Goal: Task Accomplishment & Management: Manage account settings

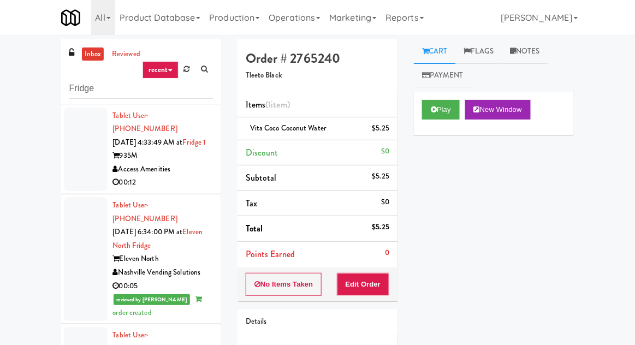
scroll to position [4607, 0]
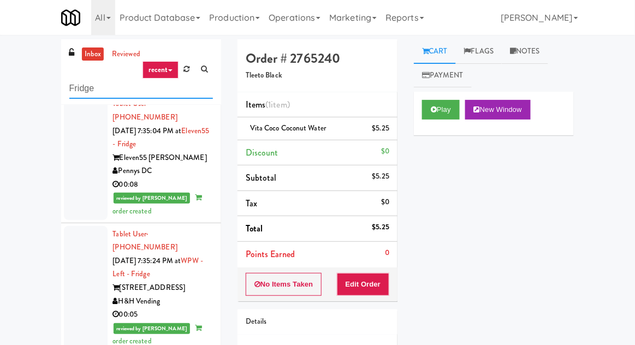
click at [80, 85] on input "Fridge" at bounding box center [141, 89] width 144 height 20
click at [77, 86] on input "Fridge" at bounding box center [141, 89] width 144 height 20
type input "Pantry"
click at [33, 60] on div "inbox reviewed recent all unclear take inventory issue suspicious failed recent…" at bounding box center [317, 239] width 635 height 401
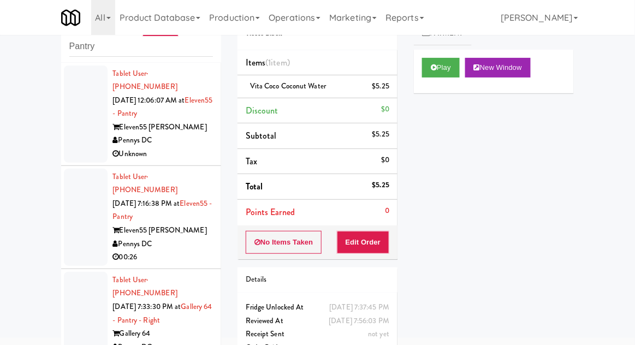
scroll to position [0, 0]
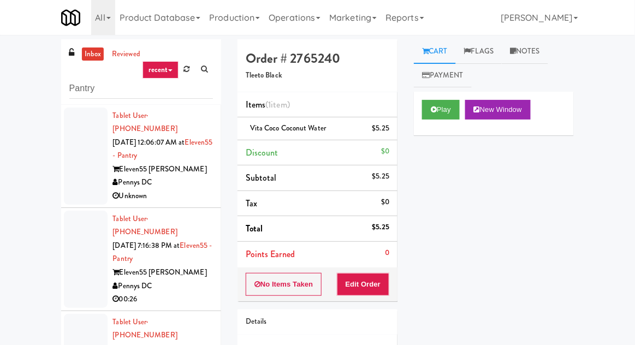
click at [68, 180] on div at bounding box center [86, 156] width 44 height 97
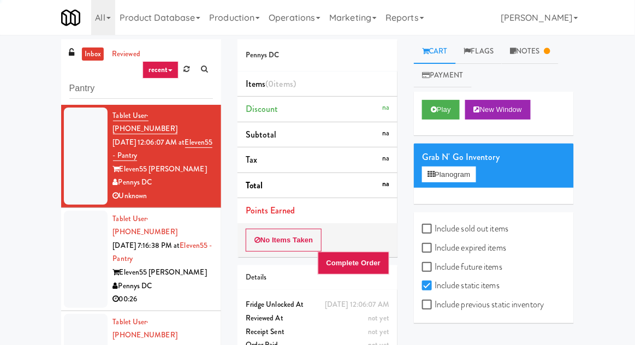
scroll to position [42, 0]
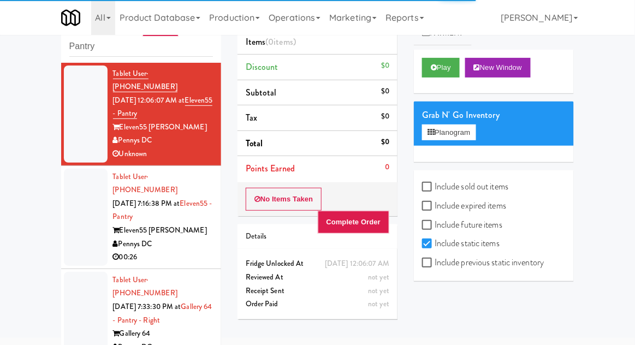
click at [64, 239] on li "Tablet User · (901) 268-1744 [DATE] 7:16:38 PM at Eleven55 - Pantry Eleven55 [P…" at bounding box center [141, 217] width 160 height 103
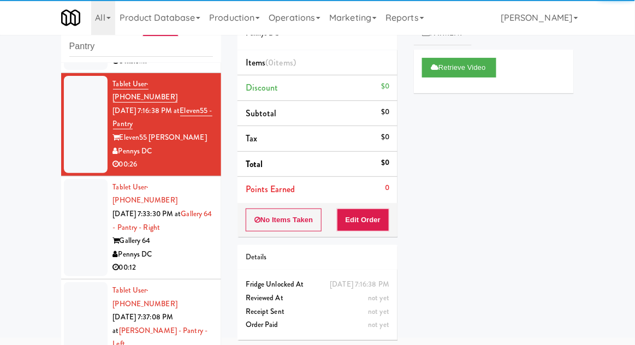
scroll to position [92, 0]
click at [73, 283] on div at bounding box center [86, 338] width 44 height 111
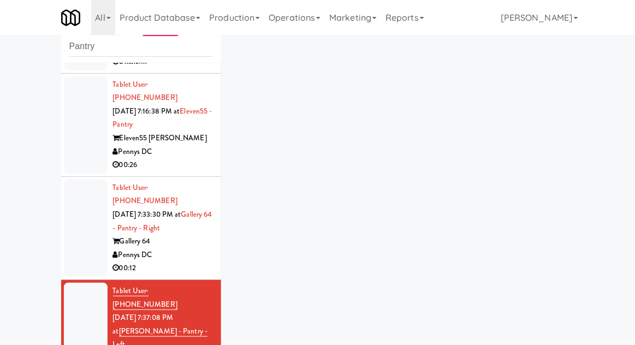
click at [81, 283] on div at bounding box center [86, 338] width 44 height 111
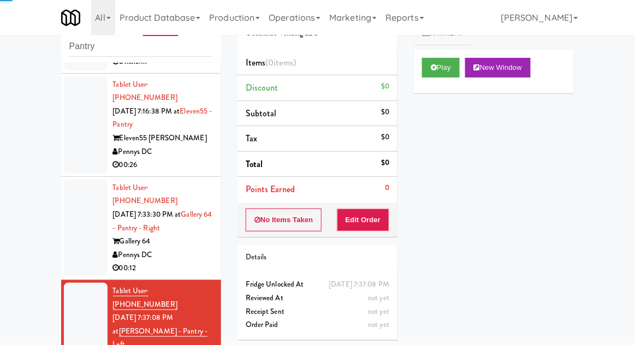
click at [74, 233] on div at bounding box center [86, 228] width 44 height 97
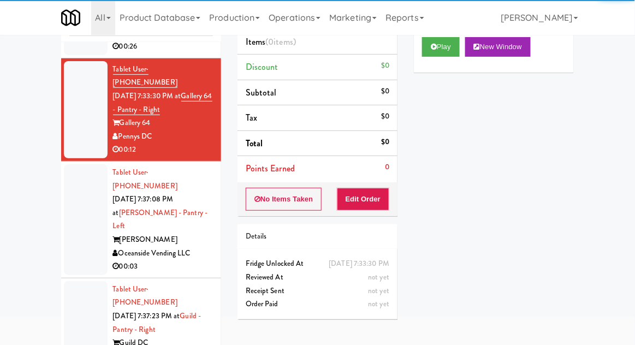
scroll to position [74, 0]
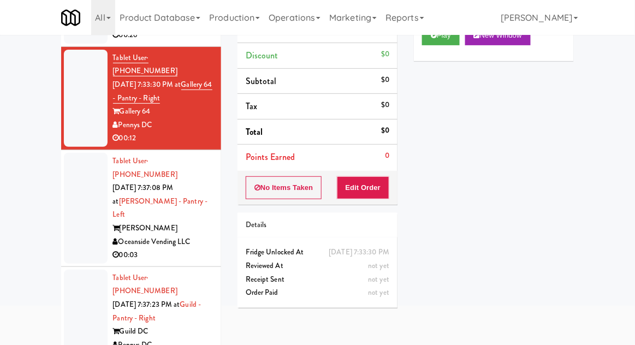
click at [440, 34] on div "All 325 Vending [URL][DOMAIN_NAME] 901 Smrt Mrkt [URL][DOMAIN_NAME] 9518002 [GE…" at bounding box center [317, 17] width 513 height 35
click at [444, 44] on button "Play" at bounding box center [441, 36] width 38 height 20
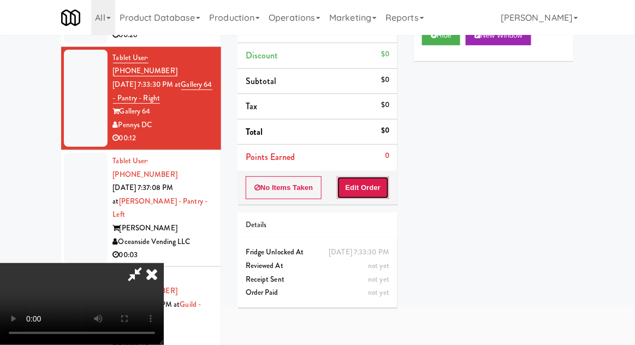
click at [385, 176] on button "Edit Order" at bounding box center [363, 187] width 53 height 23
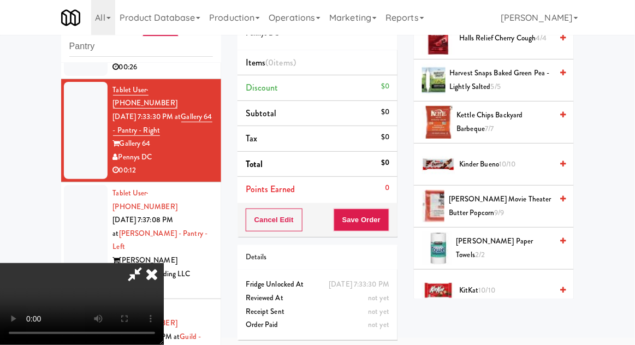
scroll to position [455, 0]
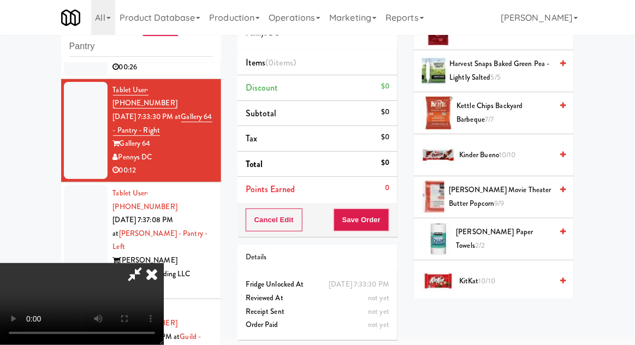
click at [519, 238] on span "[PERSON_NAME] Paper Towels 2/2" at bounding box center [504, 239] width 96 height 27
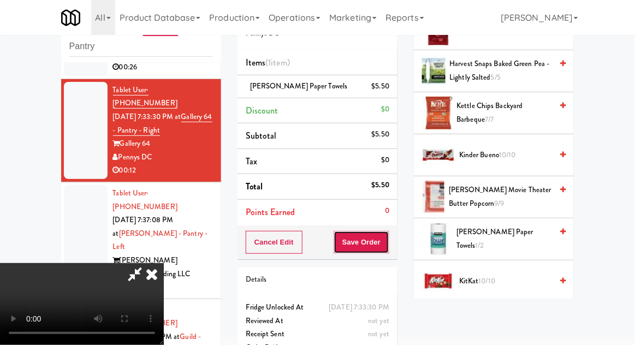
click at [388, 243] on button "Save Order" at bounding box center [362, 242] width 56 height 23
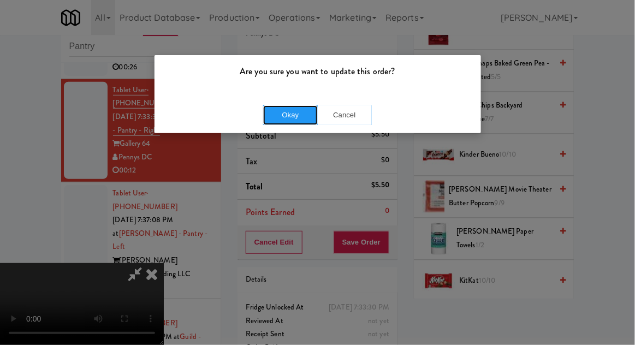
click at [272, 122] on button "Okay" at bounding box center [290, 115] width 55 height 20
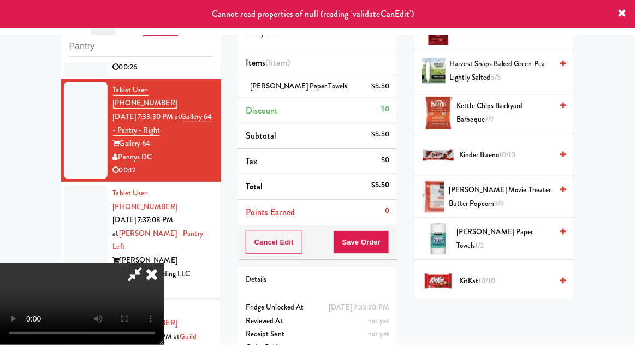
click at [76, 185] on div at bounding box center [86, 240] width 44 height 111
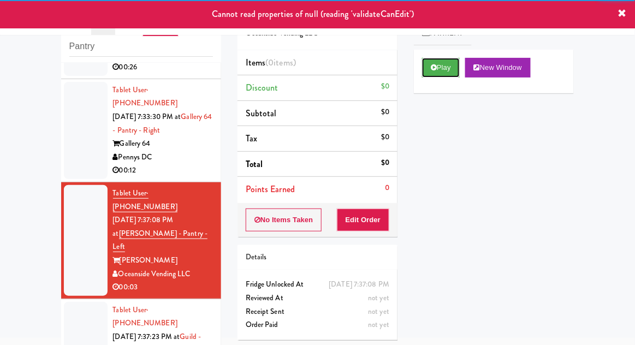
click at [454, 74] on button "Play" at bounding box center [441, 68] width 38 height 20
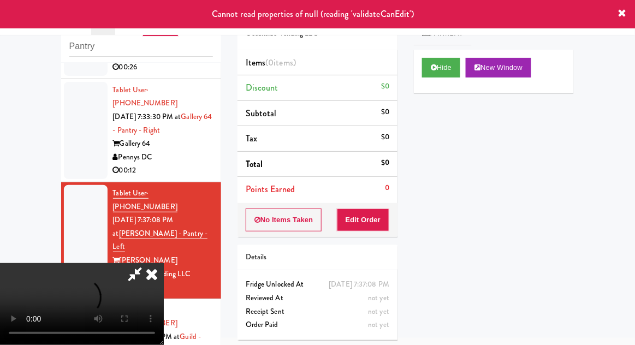
click at [88, 118] on div at bounding box center [86, 130] width 44 height 97
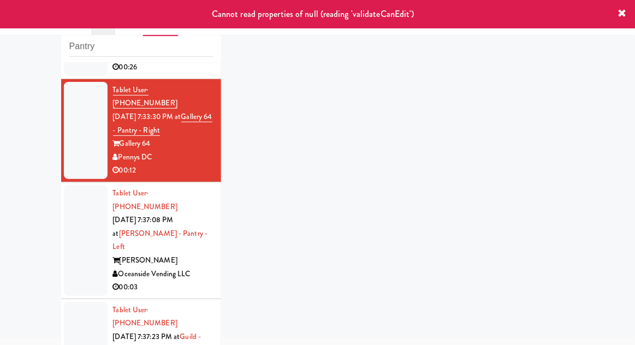
click at [80, 206] on div at bounding box center [86, 240] width 44 height 111
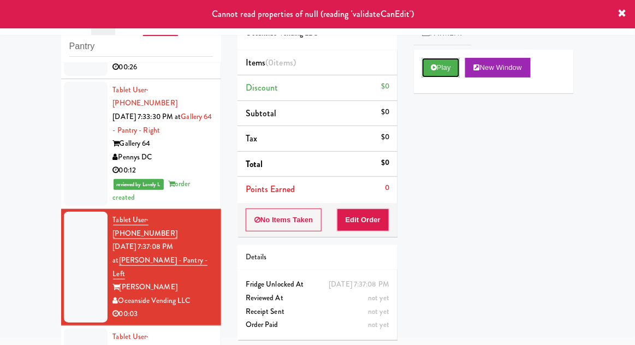
click at [455, 75] on button "Play" at bounding box center [441, 68] width 38 height 20
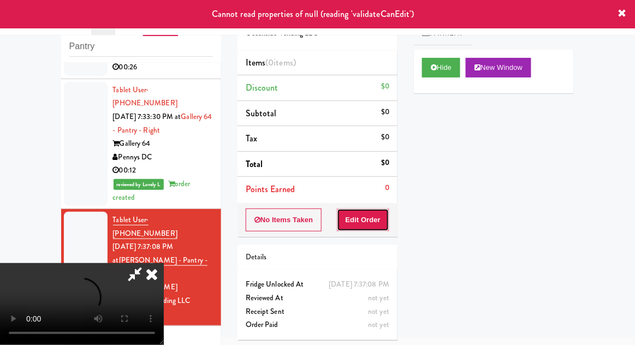
click at [378, 223] on button "Edit Order" at bounding box center [363, 220] width 53 height 23
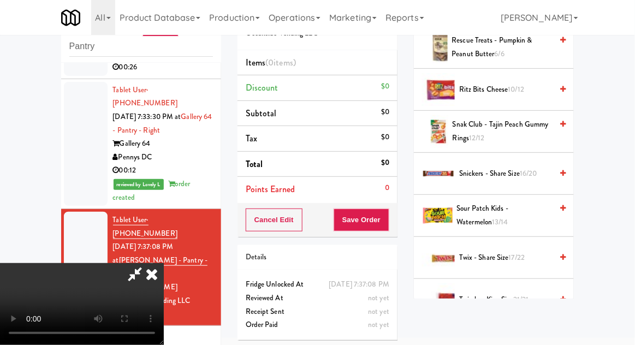
scroll to position [1052, 0]
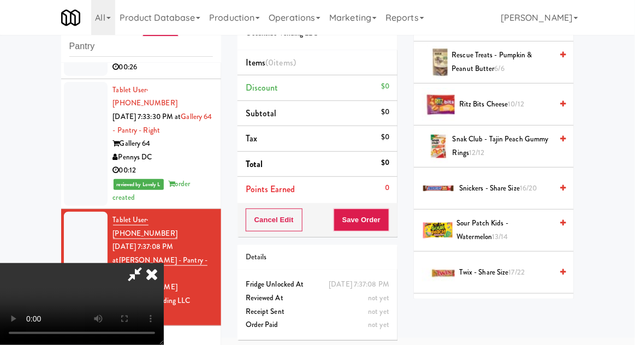
click at [508, 266] on span "Twix - Share Size 17/22" at bounding box center [505, 273] width 93 height 14
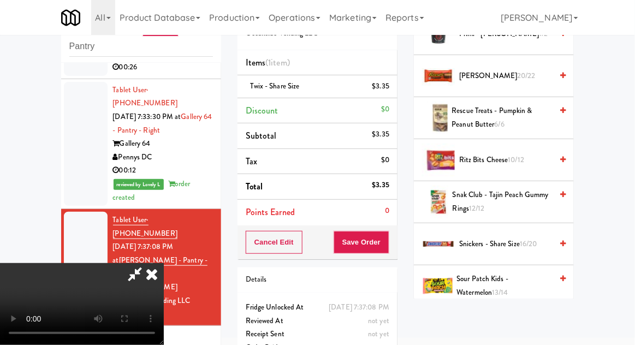
scroll to position [993, 0]
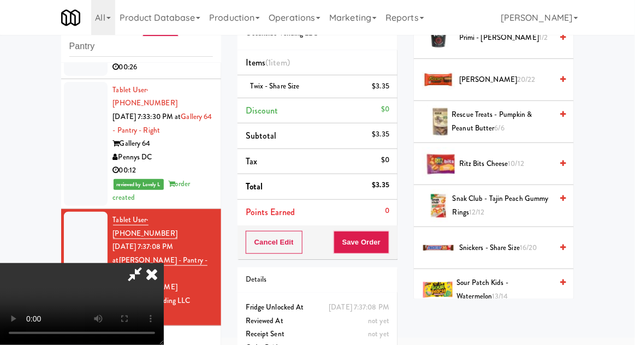
click at [524, 247] on span "16/20" at bounding box center [528, 247] width 17 height 10
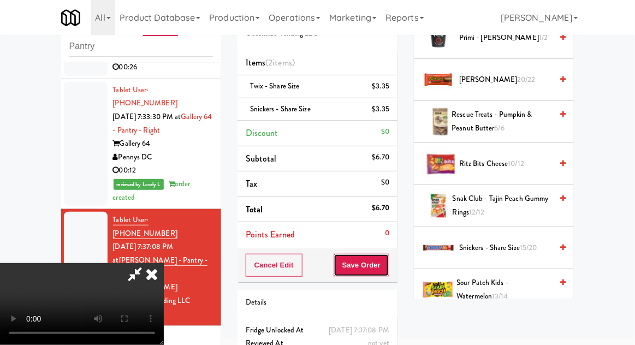
click at [388, 272] on button "Save Order" at bounding box center [362, 265] width 56 height 23
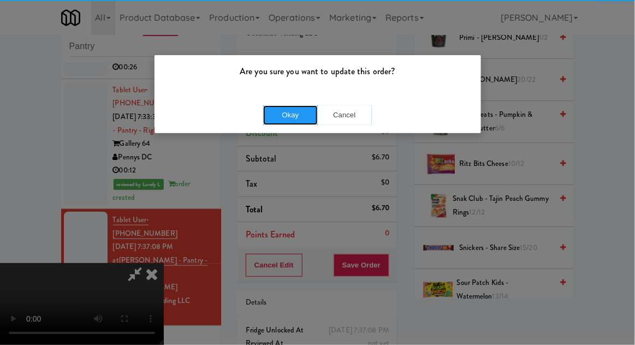
click at [289, 115] on button "Okay" at bounding box center [290, 115] width 55 height 20
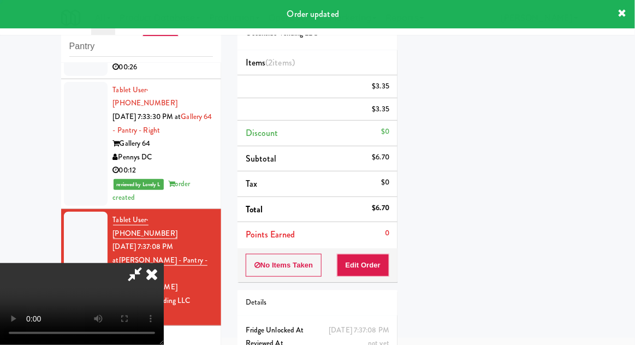
scroll to position [108, 0]
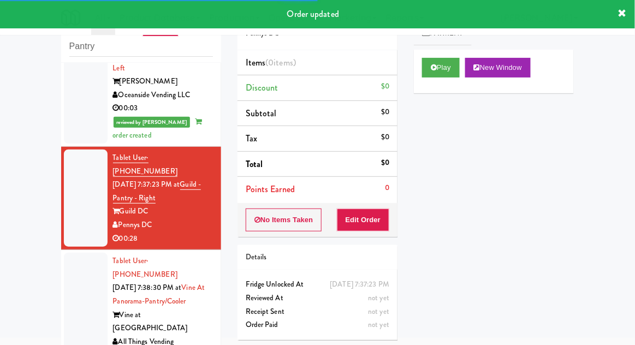
scroll to position [398, 0]
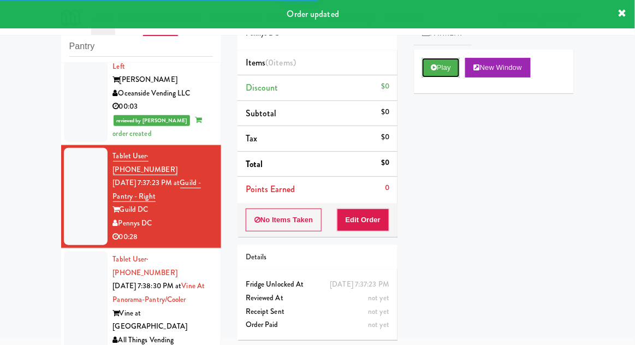
click at [447, 67] on button "Play" at bounding box center [441, 68] width 38 height 20
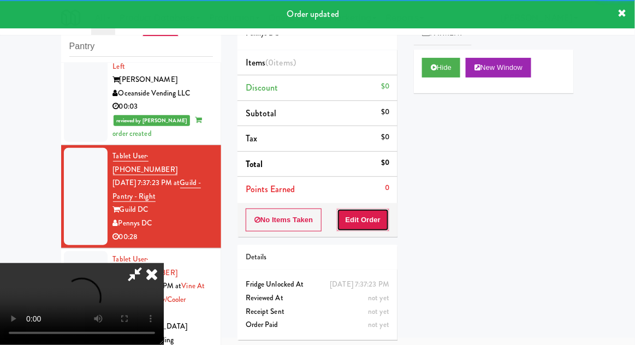
click at [363, 216] on button "Edit Order" at bounding box center [363, 220] width 53 height 23
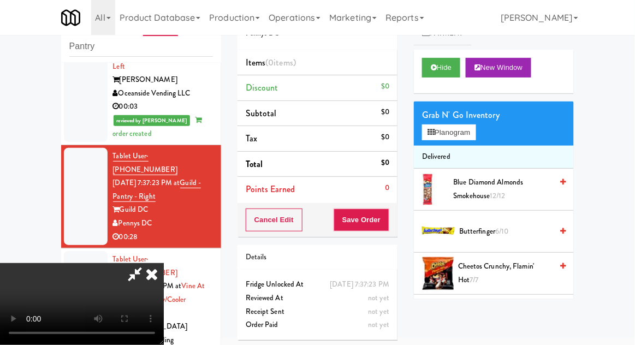
click at [458, 149] on li "Delivered" at bounding box center [494, 157] width 160 height 23
click at [464, 139] on button "Planogram" at bounding box center [449, 132] width 54 height 16
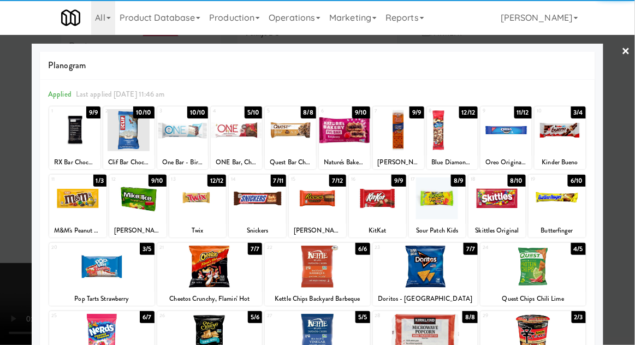
click at [355, 272] on div at bounding box center [317, 267] width 105 height 42
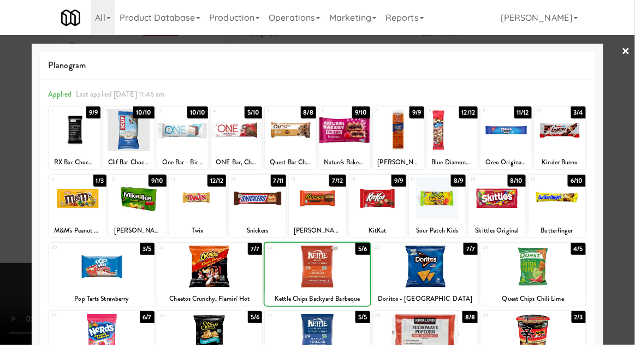
click at [7, 279] on div at bounding box center [317, 172] width 635 height 345
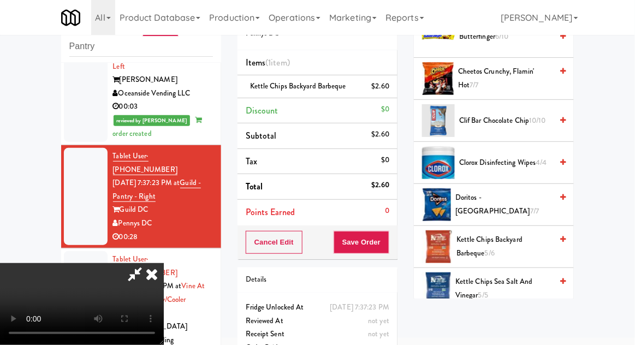
scroll to position [189, 0]
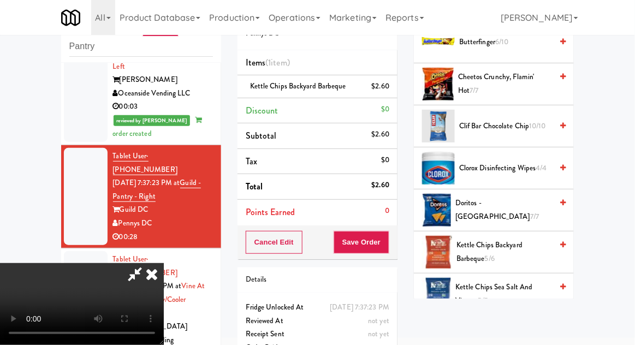
click at [518, 210] on span "Doritos - Cool Ranch 7/7" at bounding box center [503, 210] width 97 height 27
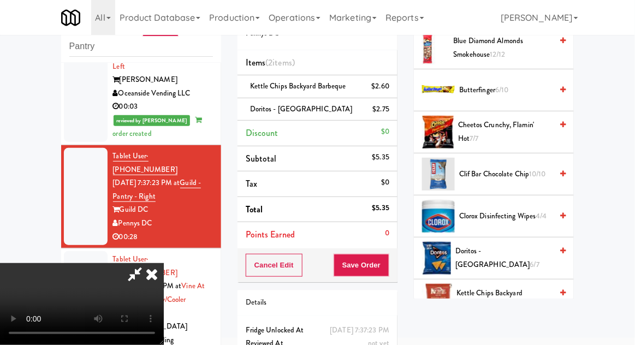
scroll to position [145, 0]
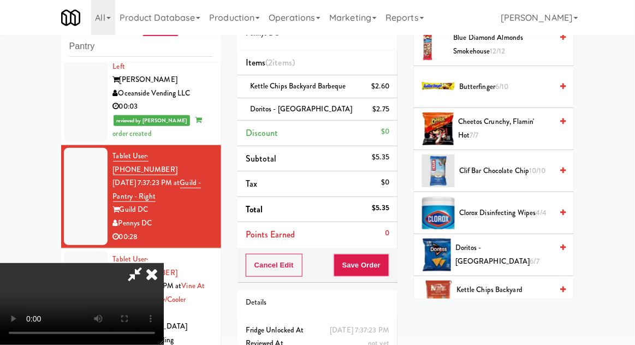
click at [515, 257] on span "Doritos - Cool Ranch 6/7" at bounding box center [503, 254] width 97 height 27
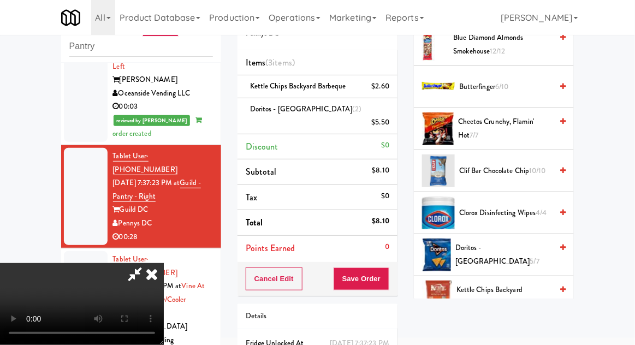
scroll to position [50, 0]
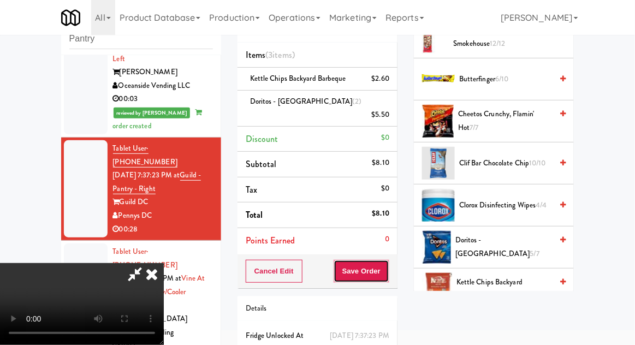
click at [388, 262] on button "Save Order" at bounding box center [362, 271] width 56 height 23
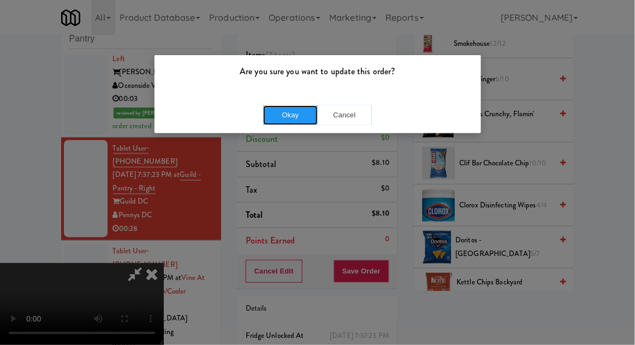
click at [268, 114] on button "Okay" at bounding box center [290, 115] width 55 height 20
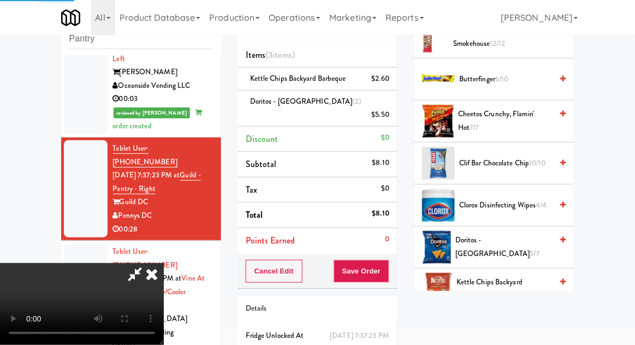
scroll to position [108, 0]
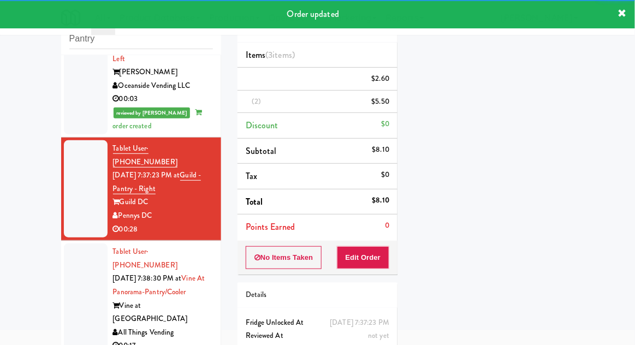
click at [51, 224] on div "inbox reviewed recent all unclear take inventory issue suspicious failed recent…" at bounding box center [317, 190] width 635 height 401
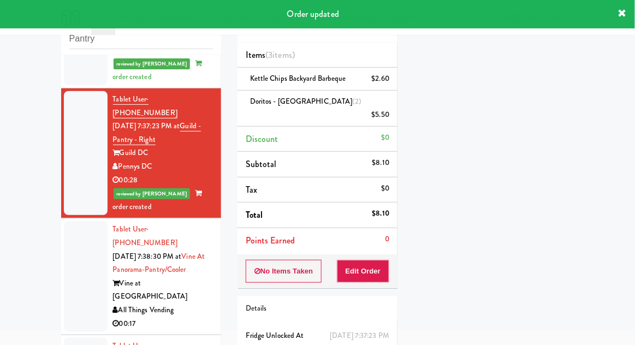
scroll to position [447, 0]
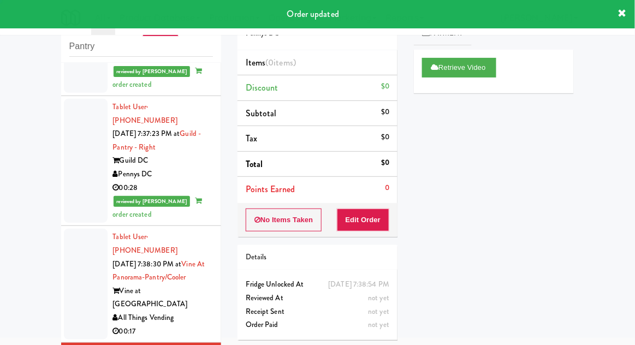
click at [66, 229] on div at bounding box center [86, 284] width 44 height 111
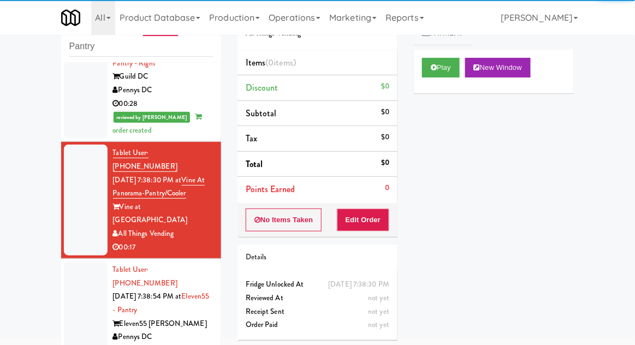
scroll to position [531, 0]
click at [444, 62] on button "Play" at bounding box center [441, 68] width 38 height 20
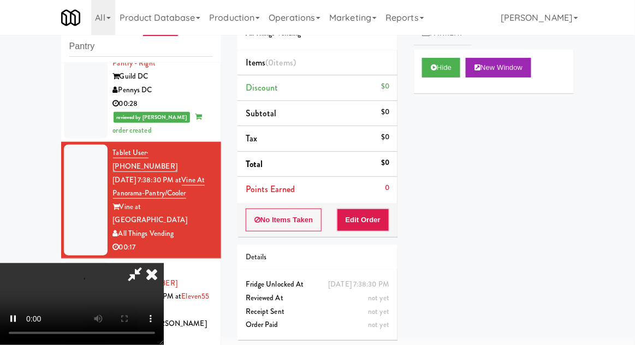
click at [363, 236] on div "Order # 2914485 All Things Vending Items (0 items ) Discount $0 Subtotal $0 Tax…" at bounding box center [317, 172] width 176 height 351
click at [377, 227] on button "Edit Order" at bounding box center [363, 220] width 53 height 23
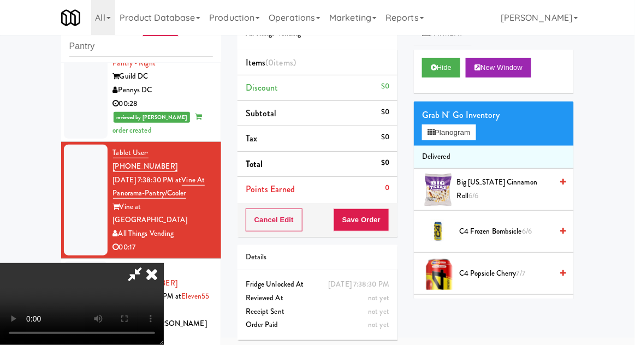
scroll to position [0, 0]
click at [463, 138] on button "Planogram" at bounding box center [449, 132] width 54 height 16
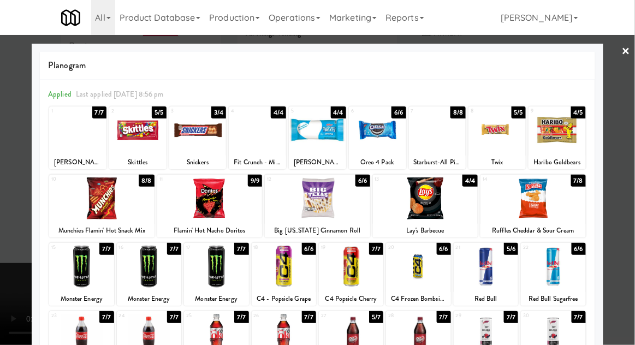
click at [66, 149] on div at bounding box center [77, 130] width 57 height 42
click at [624, 206] on div at bounding box center [317, 172] width 635 height 345
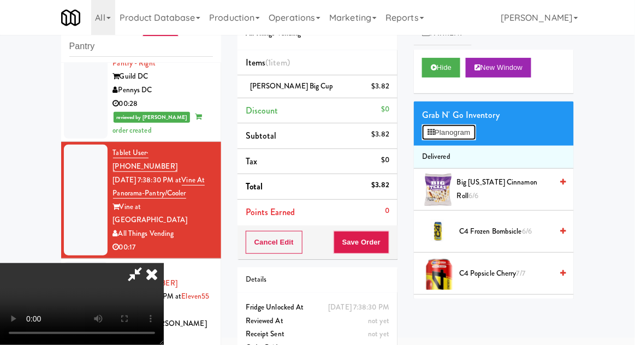
click at [460, 139] on button "Planogram" at bounding box center [449, 132] width 54 height 16
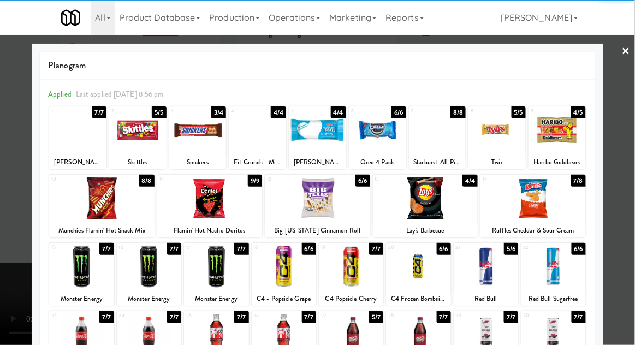
click at [188, 224] on div "Flamin' Hot Nacho Doritos" at bounding box center [210, 231] width 102 height 14
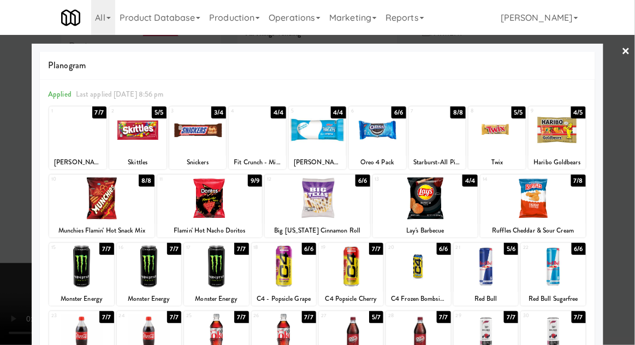
click at [182, 213] on div at bounding box center [209, 198] width 105 height 42
click at [623, 265] on div at bounding box center [317, 172] width 635 height 345
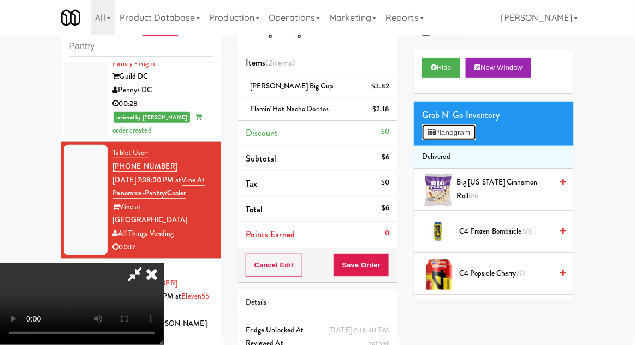
click at [455, 133] on button "Planogram" at bounding box center [449, 132] width 54 height 16
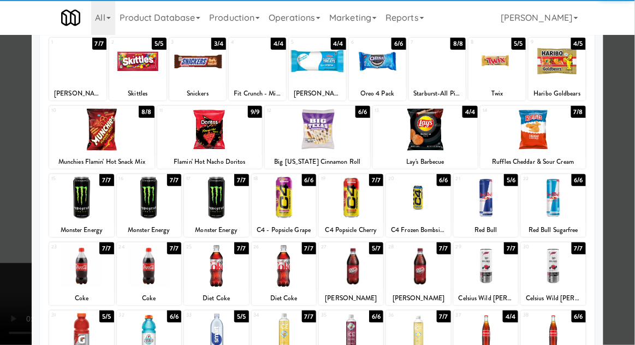
scroll to position [68, 0]
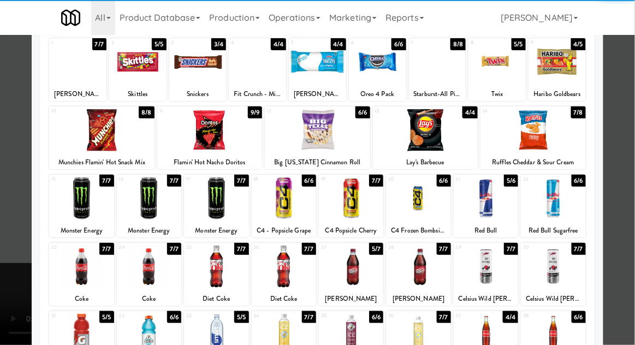
click at [151, 272] on div at bounding box center [149, 267] width 64 height 42
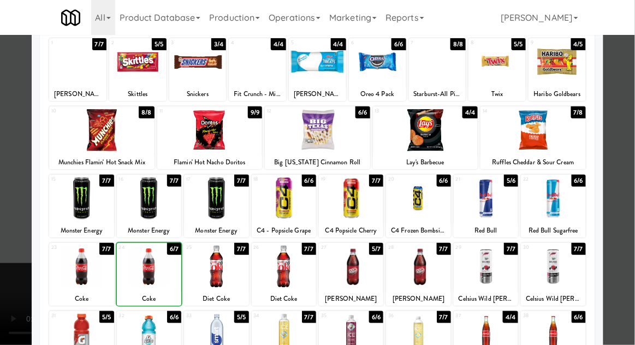
click at [622, 232] on div at bounding box center [317, 172] width 635 height 345
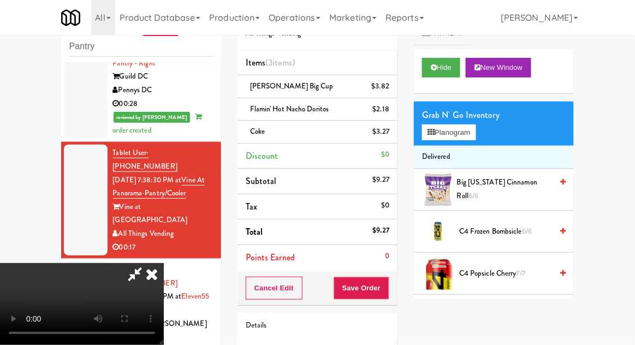
scroll to position [40, 0]
click at [387, 289] on button "Save Order" at bounding box center [362, 288] width 56 height 23
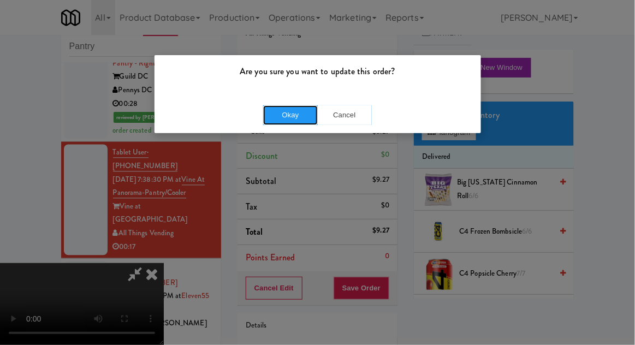
click at [268, 121] on button "Okay" at bounding box center [290, 115] width 55 height 20
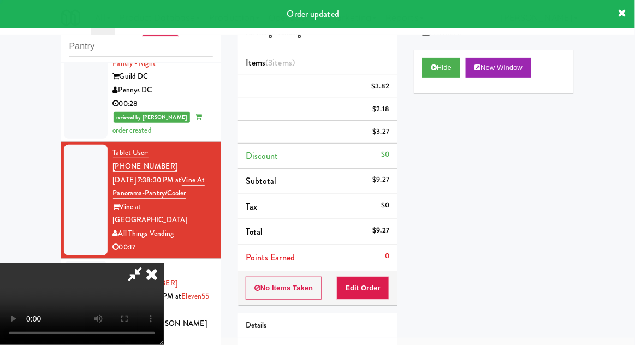
scroll to position [0, 0]
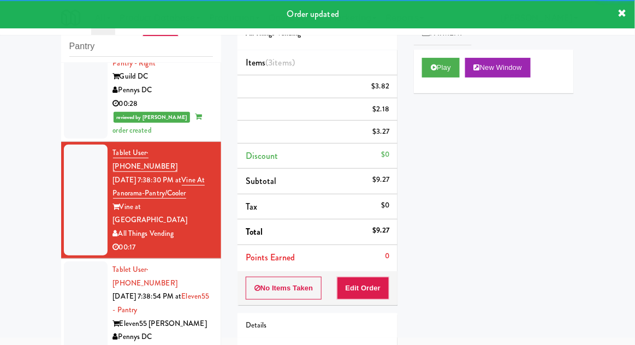
click at [55, 203] on div "inbox reviewed recent all unclear take inventory issue suspicious failed recent…" at bounding box center [141, 197] width 176 height 401
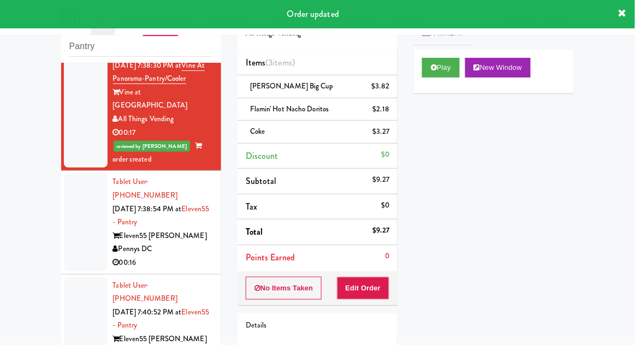
scroll to position [650, 0]
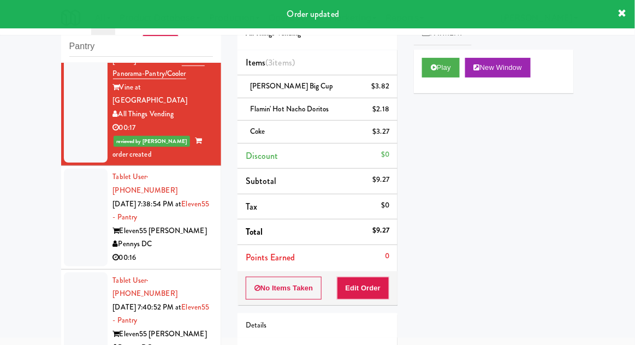
click at [68, 272] on div at bounding box center [86, 320] width 44 height 97
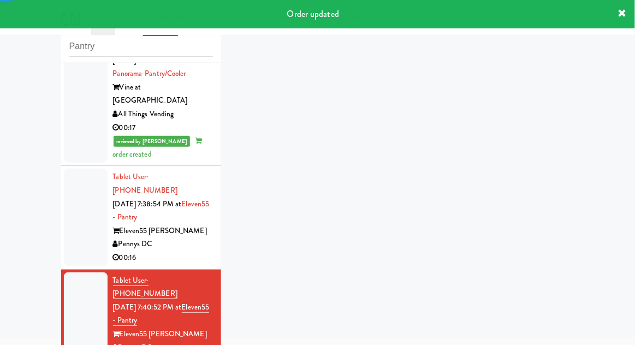
click at [68, 169] on div at bounding box center [86, 217] width 44 height 97
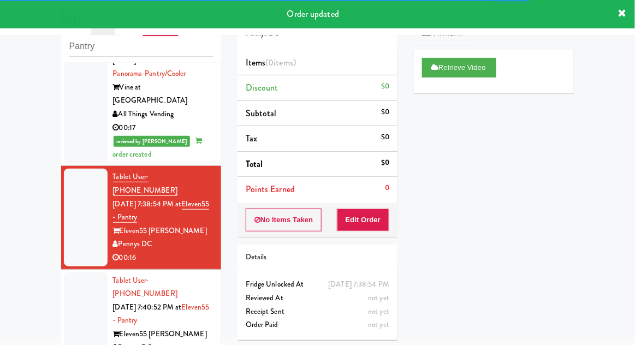
click at [81, 272] on div at bounding box center [86, 320] width 44 height 97
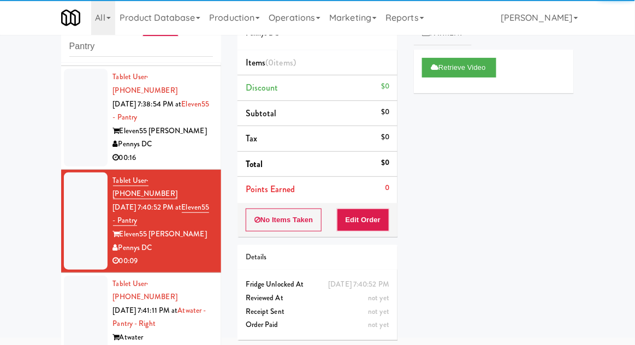
click at [73, 276] on div at bounding box center [86, 331] width 44 height 111
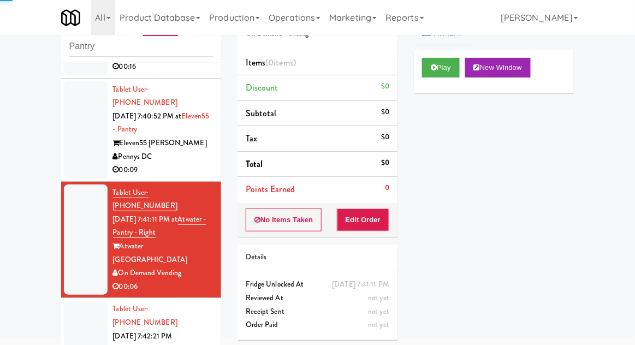
scroll to position [842, 0]
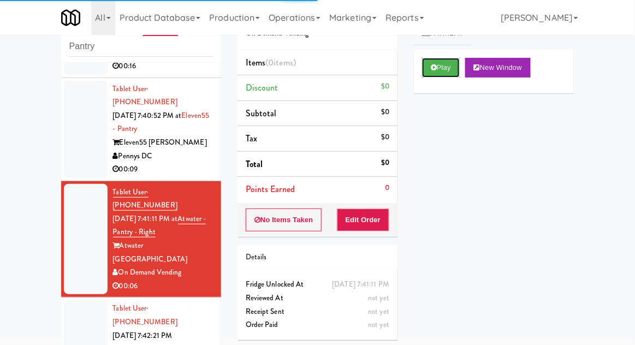
click at [446, 67] on button "Play" at bounding box center [441, 68] width 38 height 20
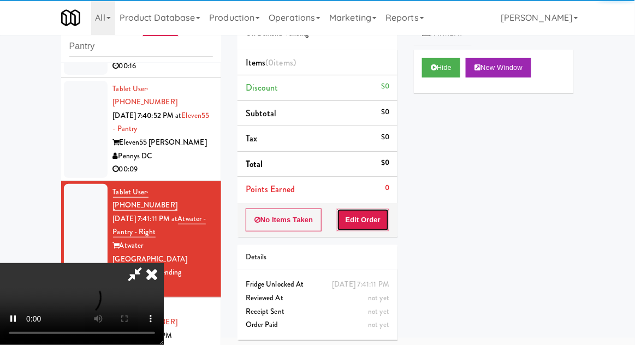
click at [375, 227] on button "Edit Order" at bounding box center [363, 220] width 53 height 23
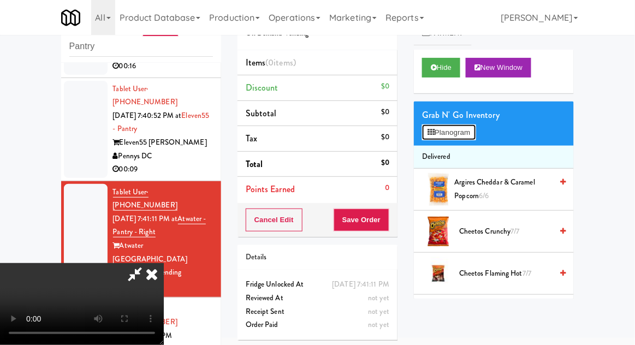
click at [466, 139] on button "Planogram" at bounding box center [449, 132] width 54 height 16
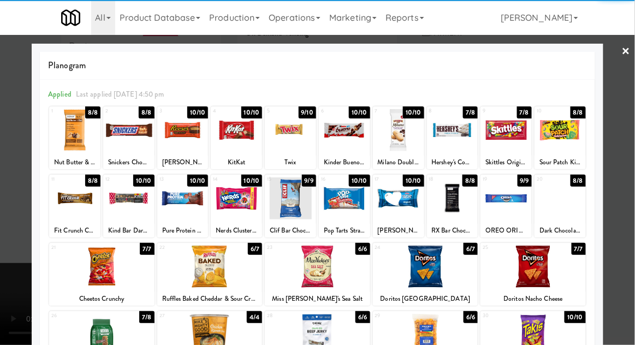
click at [123, 141] on div at bounding box center [128, 130] width 51 height 42
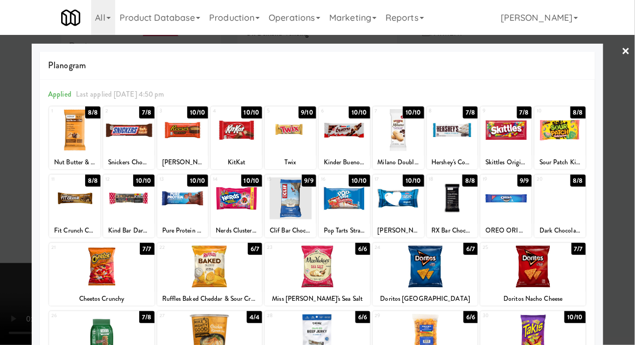
click at [625, 220] on div at bounding box center [317, 172] width 635 height 345
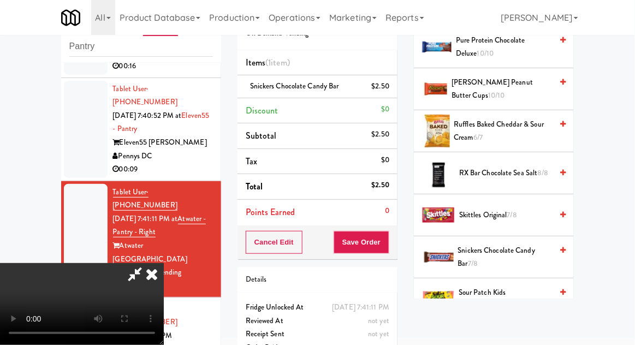
scroll to position [1417, 0]
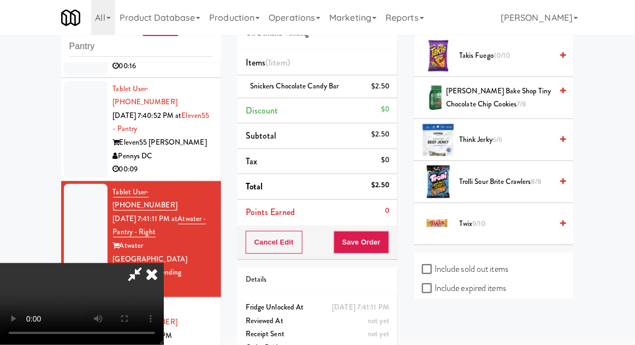
click at [483, 218] on span "9/10" at bounding box center [479, 223] width 13 height 10
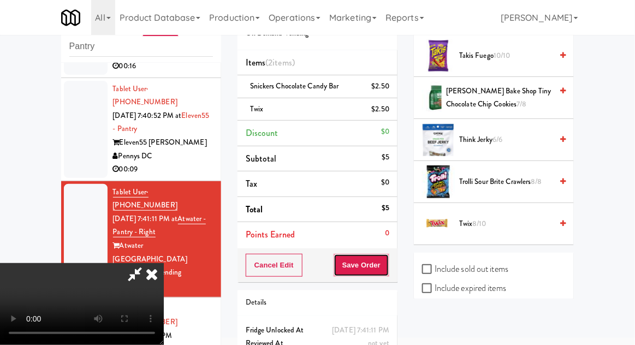
click at [381, 271] on button "Save Order" at bounding box center [362, 265] width 56 height 23
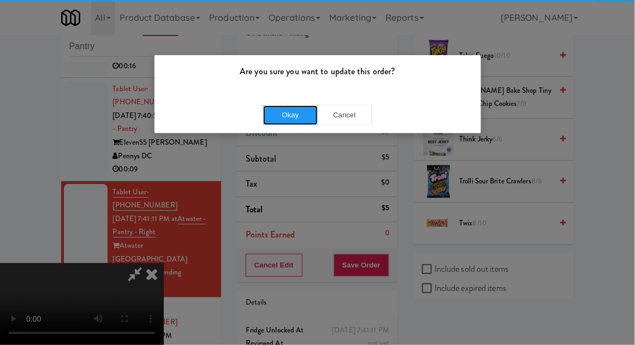
click at [278, 123] on button "Okay" at bounding box center [290, 115] width 55 height 20
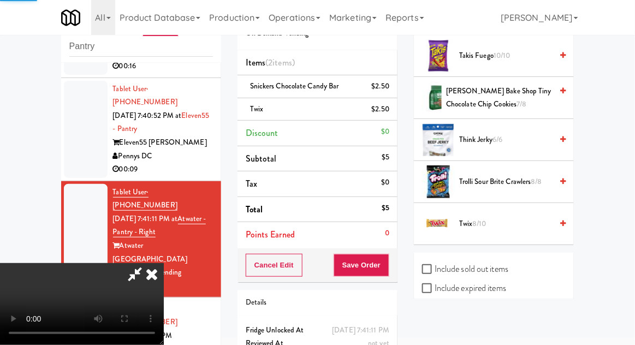
scroll to position [108, 0]
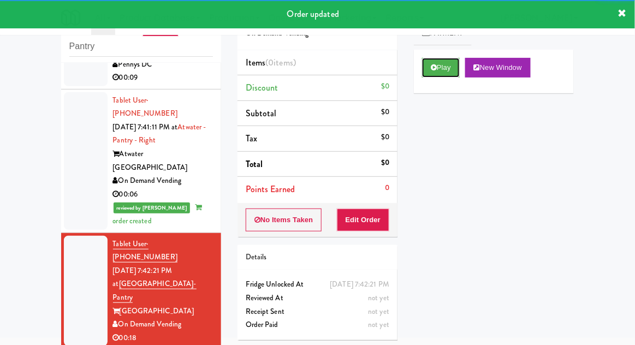
click at [454, 63] on button "Play" at bounding box center [441, 68] width 38 height 20
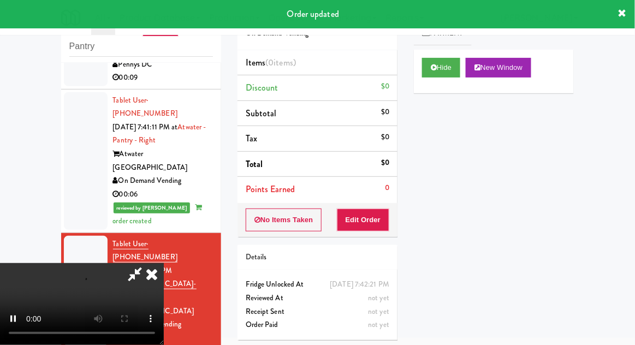
click at [377, 236] on div "Order # 7678228 On Demand Vending Items (0 items ) Discount $0 Subtotal $0 Tax …" at bounding box center [317, 172] width 176 height 351
click at [385, 217] on button "Edit Order" at bounding box center [363, 220] width 53 height 23
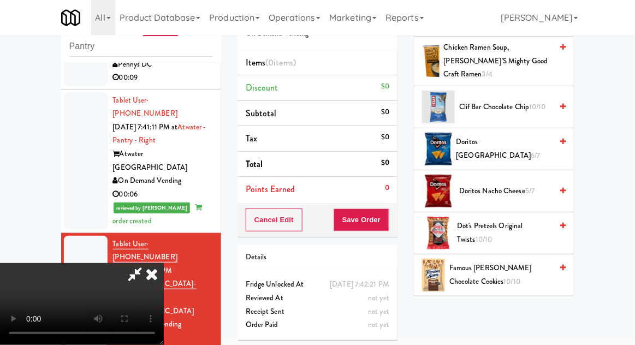
scroll to position [266, 0]
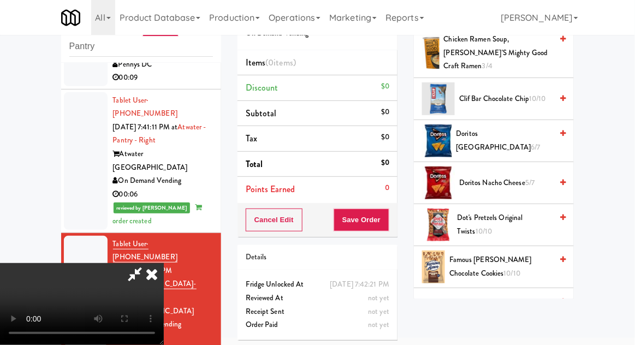
click at [518, 253] on span "Famous [PERSON_NAME] Chocolate Cookies 10/10" at bounding box center [500, 266] width 103 height 27
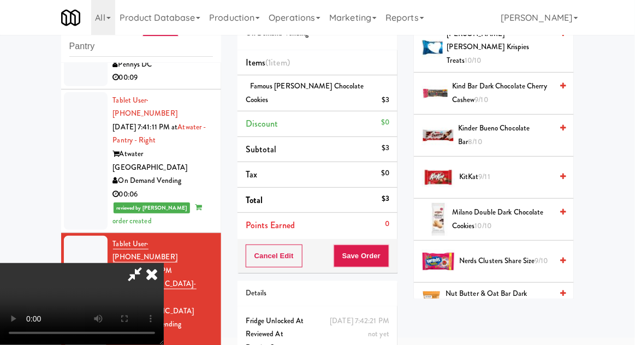
scroll to position [595, 0]
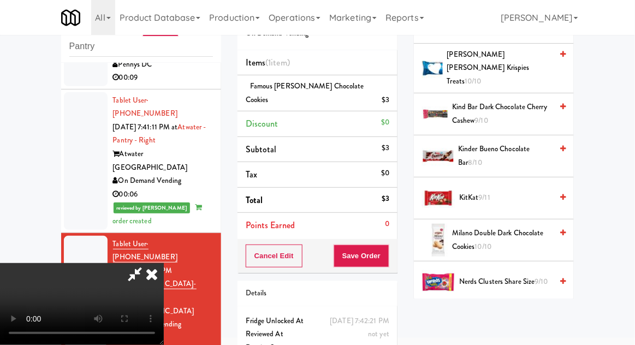
click at [514, 227] on span "Milano Double Dark Chocolate Cookies 10/10" at bounding box center [502, 240] width 100 height 27
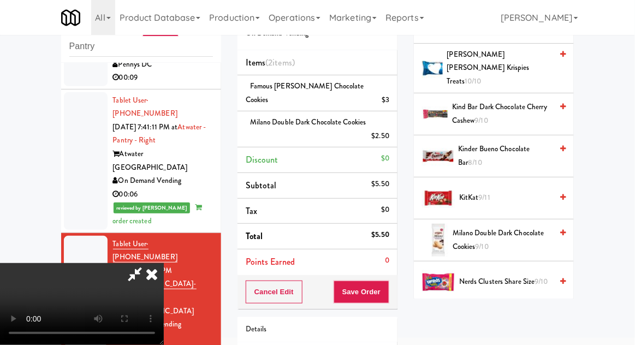
scroll to position [40, 0]
click at [387, 287] on button "Save Order" at bounding box center [362, 292] width 56 height 23
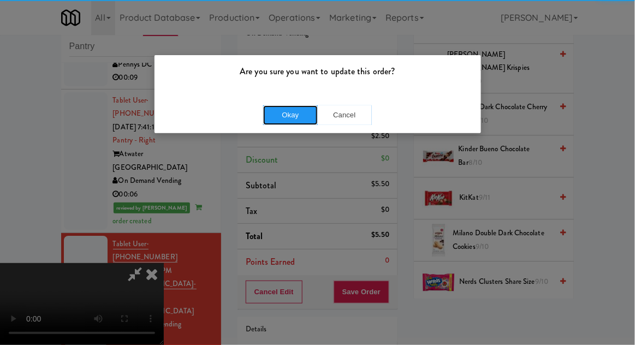
click at [284, 122] on button "Okay" at bounding box center [290, 115] width 55 height 20
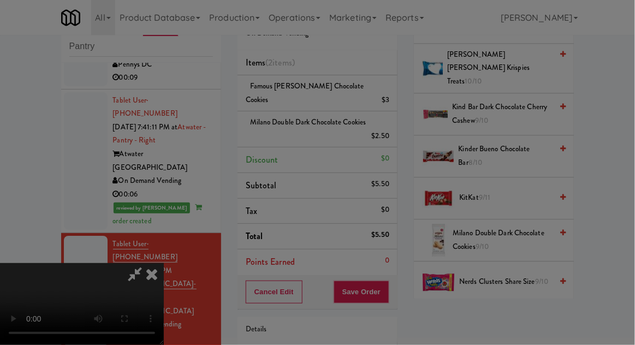
click at [279, 112] on div at bounding box center [317, 172] width 635 height 345
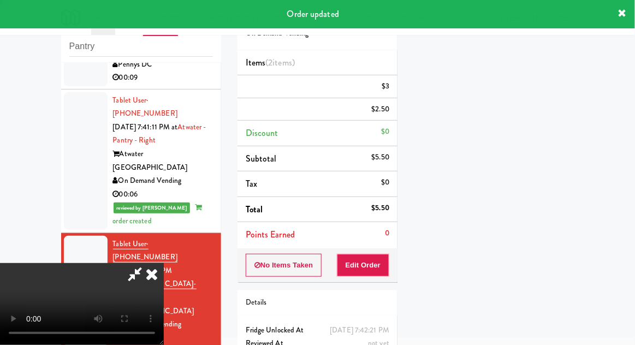
scroll to position [0, 0]
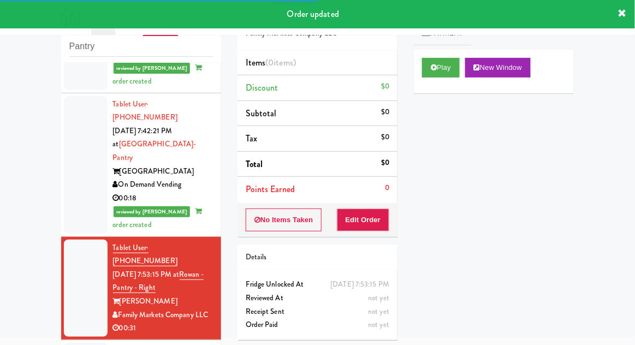
scroll to position [1067, 0]
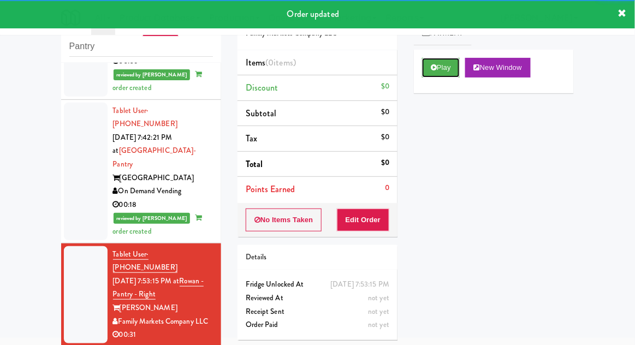
click at [450, 75] on button "Play" at bounding box center [441, 68] width 38 height 20
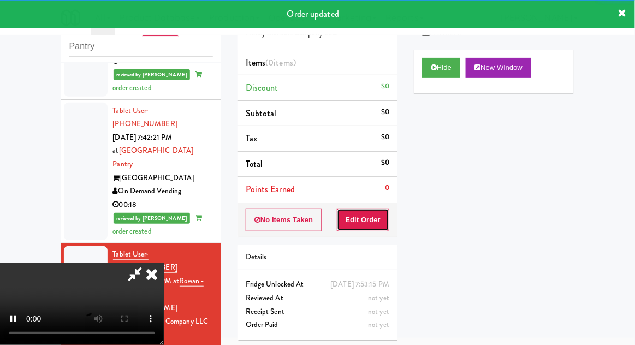
click at [378, 220] on button "Edit Order" at bounding box center [363, 220] width 53 height 23
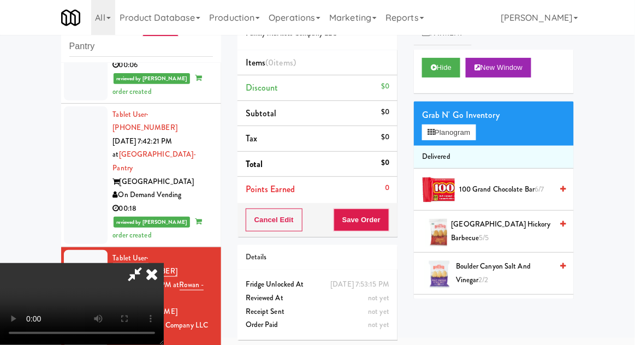
scroll to position [40, 0]
click at [471, 135] on button "Planogram" at bounding box center [449, 132] width 54 height 16
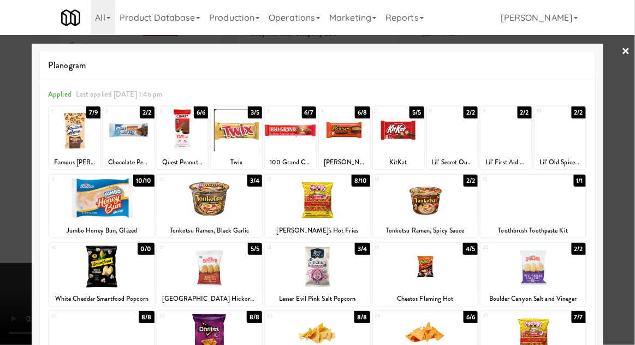
click at [183, 282] on div at bounding box center [209, 267] width 105 height 42
click at [631, 238] on div at bounding box center [317, 172] width 635 height 345
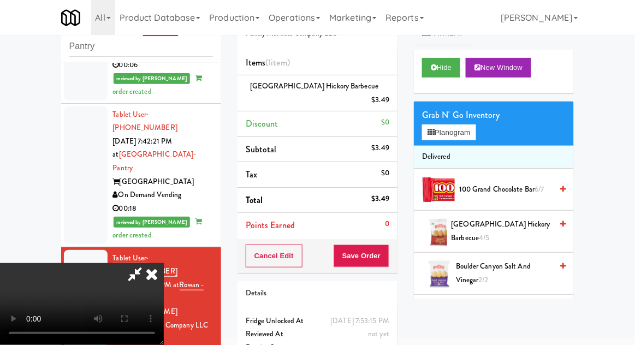
click at [493, 274] on span "Boulder Canyon Salt and Vinegar 2/2" at bounding box center [504, 273] width 96 height 27
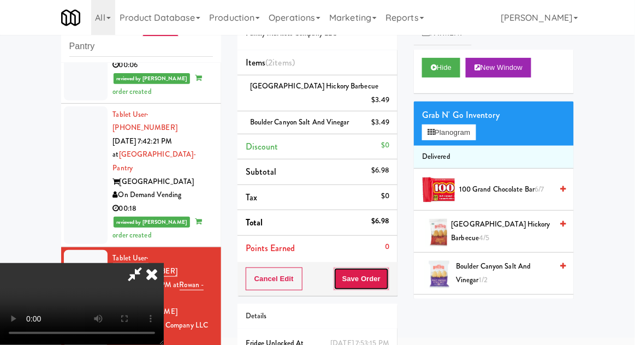
click at [388, 273] on button "Save Order" at bounding box center [362, 279] width 56 height 23
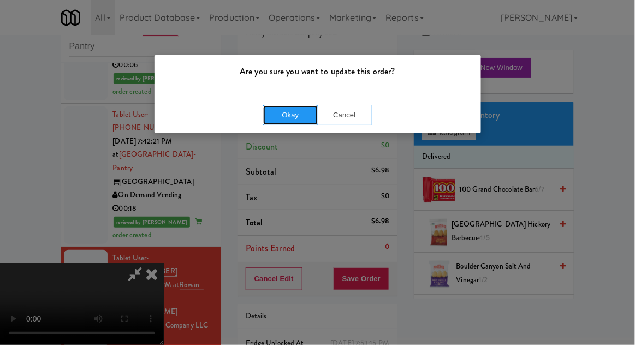
click at [278, 115] on button "Okay" at bounding box center [290, 115] width 55 height 20
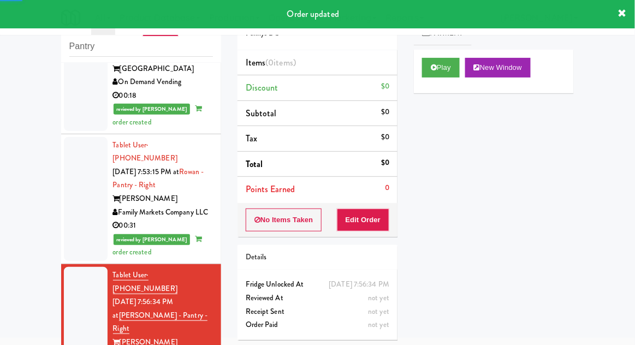
scroll to position [1176, 0]
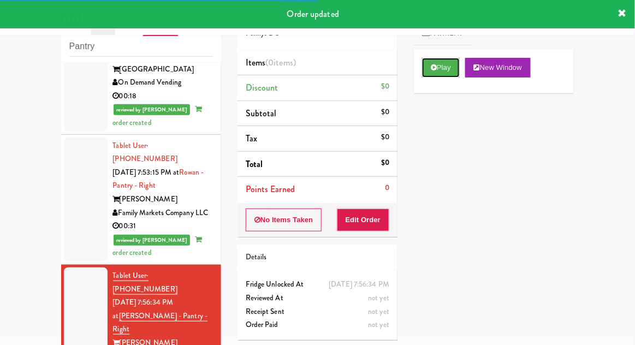
click at [455, 63] on button "Play" at bounding box center [441, 68] width 38 height 20
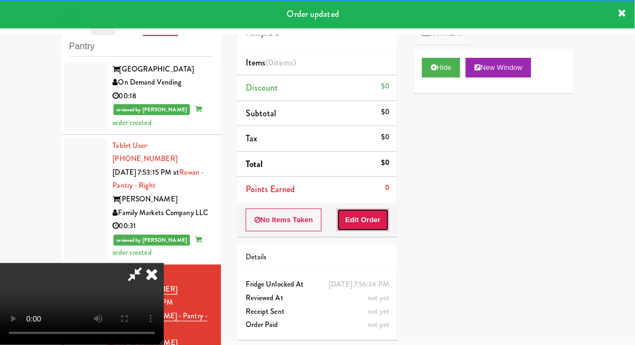
click at [376, 209] on button "Edit Order" at bounding box center [363, 220] width 53 height 23
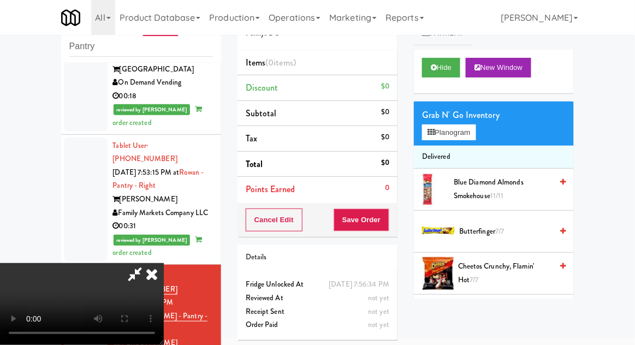
scroll to position [0, 0]
click at [465, 138] on button "Planogram" at bounding box center [449, 132] width 54 height 16
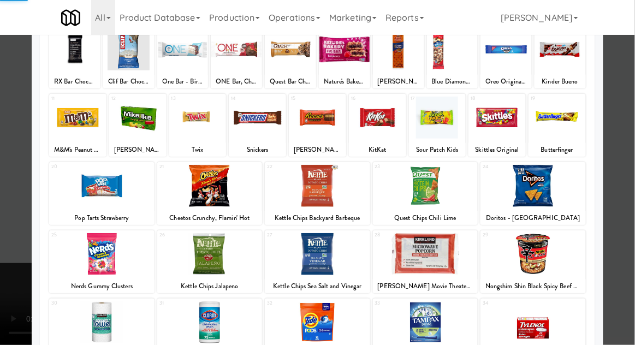
scroll to position [82, 0]
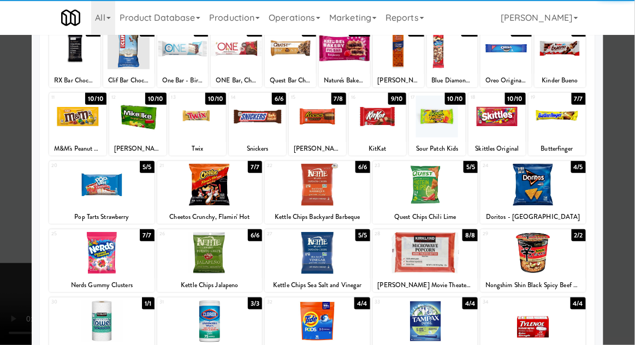
click at [549, 258] on div at bounding box center [533, 253] width 105 height 42
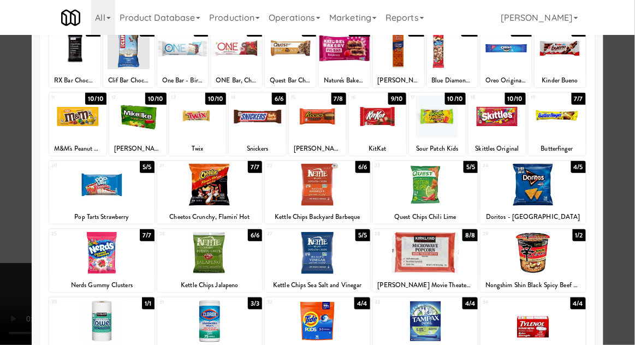
click at [624, 248] on div at bounding box center [317, 172] width 635 height 345
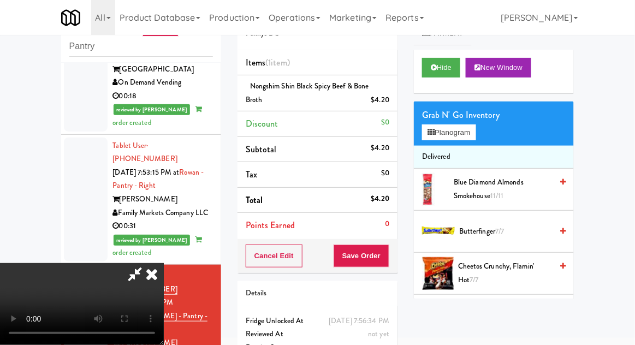
scroll to position [40, 0]
click at [387, 265] on button "Save Order" at bounding box center [362, 256] width 56 height 23
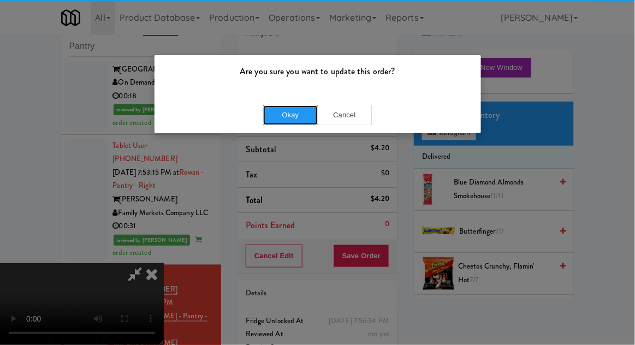
click at [275, 122] on button "Okay" at bounding box center [290, 115] width 55 height 20
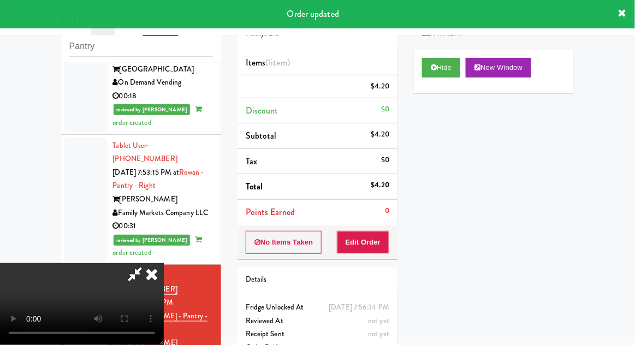
scroll to position [0, 0]
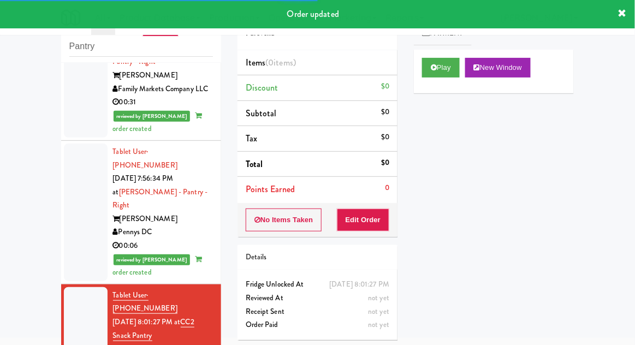
scroll to position [1296, 0]
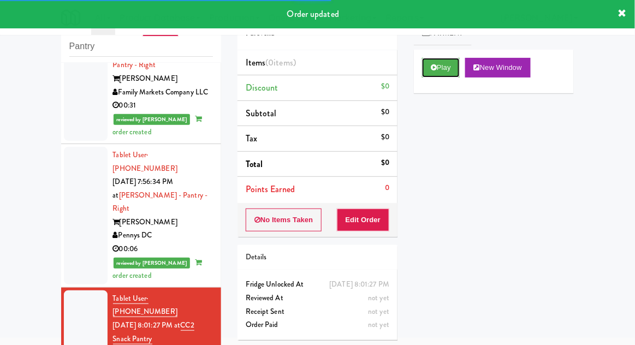
click at [446, 71] on button "Play" at bounding box center [441, 68] width 38 height 20
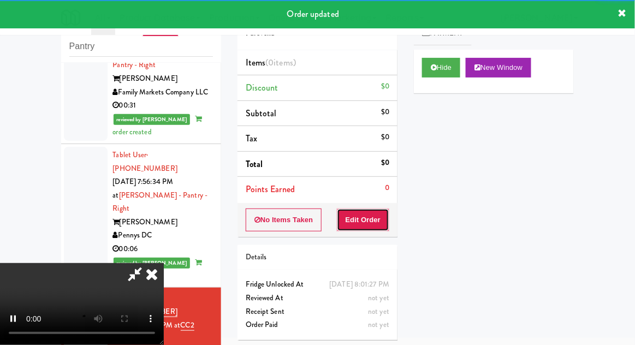
click at [377, 221] on button "Edit Order" at bounding box center [363, 220] width 53 height 23
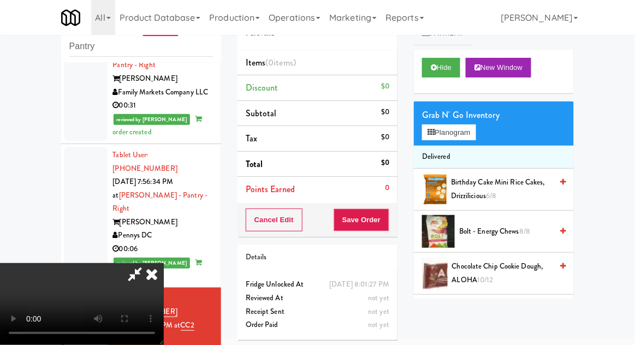
scroll to position [0, 0]
click at [474, 140] on button "Planogram" at bounding box center [449, 132] width 54 height 16
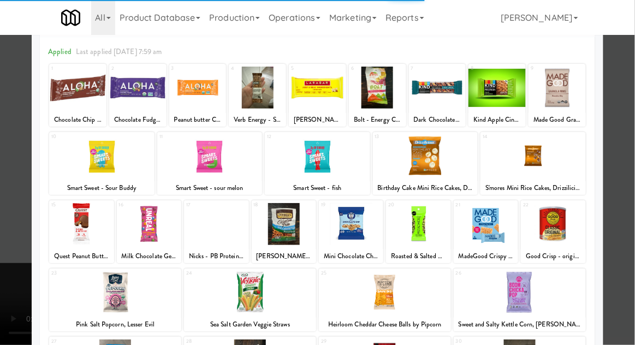
scroll to position [43, 0]
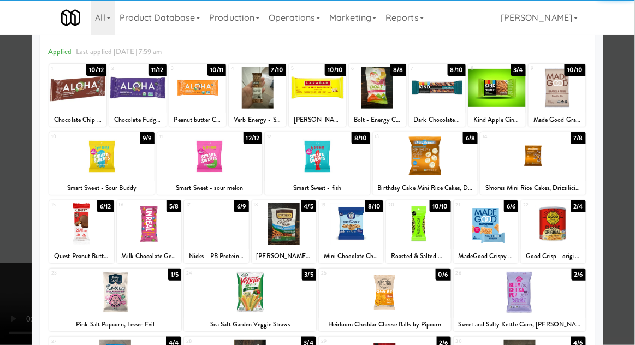
click at [364, 236] on div at bounding box center [351, 224] width 64 height 42
click at [3, 225] on div at bounding box center [317, 172] width 635 height 345
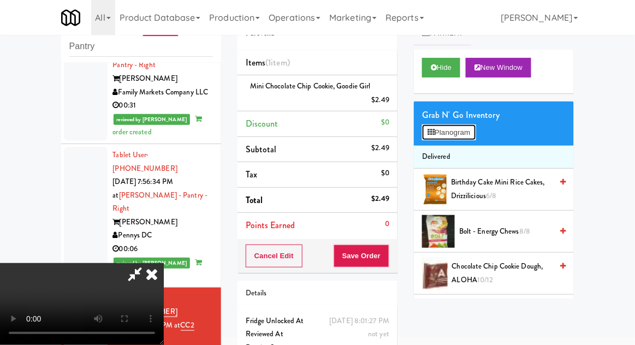
click at [467, 139] on button "Planogram" at bounding box center [449, 132] width 54 height 16
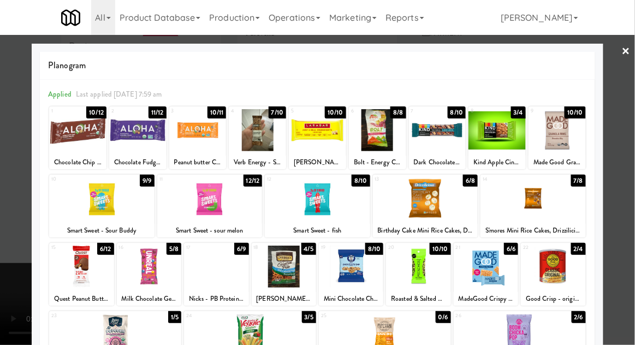
click at [627, 235] on div at bounding box center [317, 172] width 635 height 345
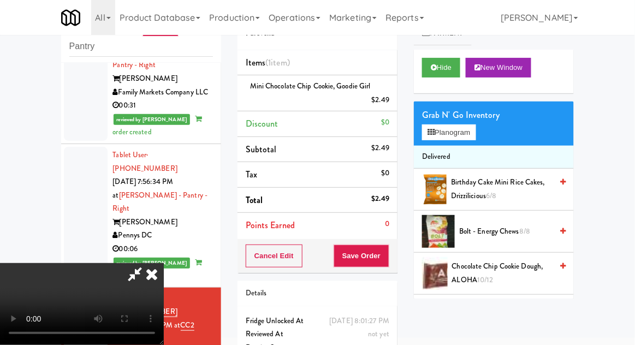
scroll to position [40, 0]
click at [389, 261] on button "Save Order" at bounding box center [362, 256] width 56 height 23
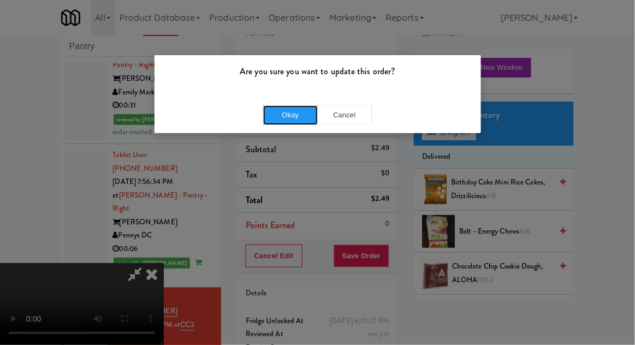
click at [264, 111] on button "Okay" at bounding box center [290, 115] width 55 height 20
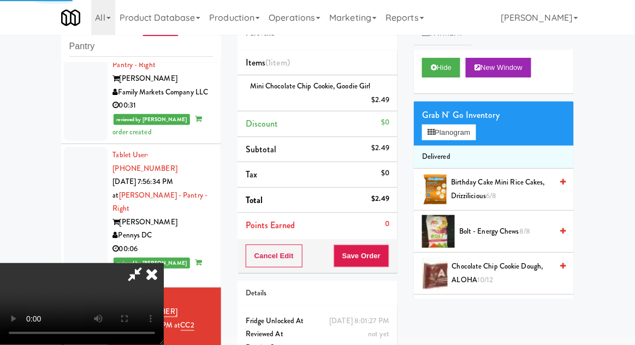
scroll to position [0, 0]
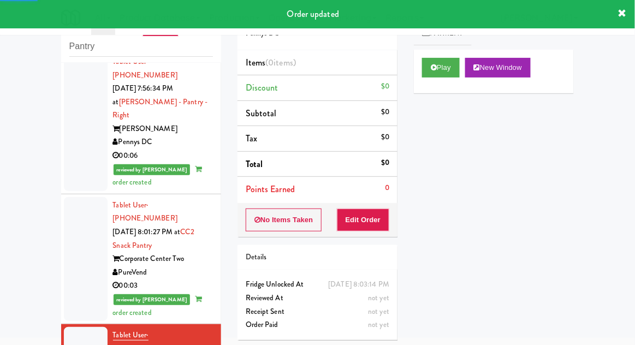
scroll to position [1397, 0]
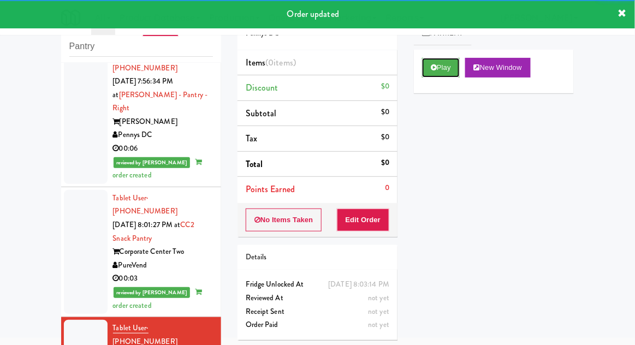
click at [455, 61] on button "Play" at bounding box center [441, 68] width 38 height 20
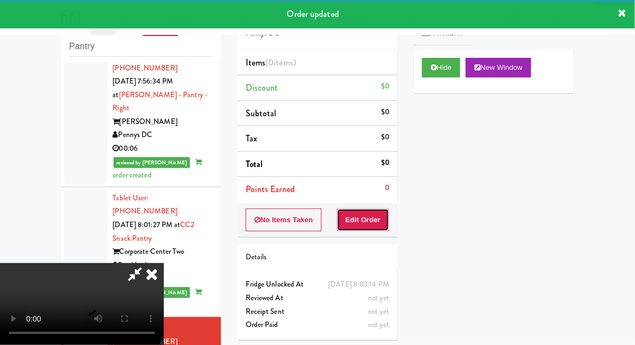
click at [372, 217] on button "Edit Order" at bounding box center [363, 220] width 53 height 23
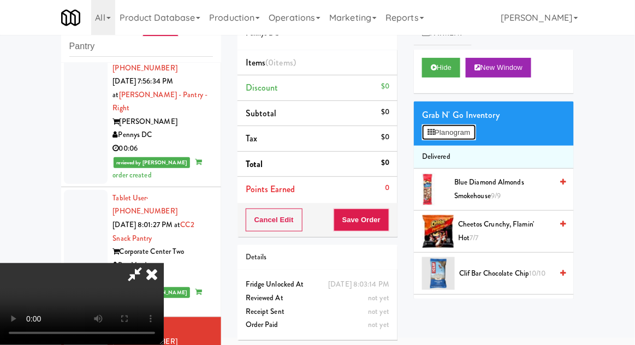
click at [463, 135] on button "Planogram" at bounding box center [449, 132] width 54 height 16
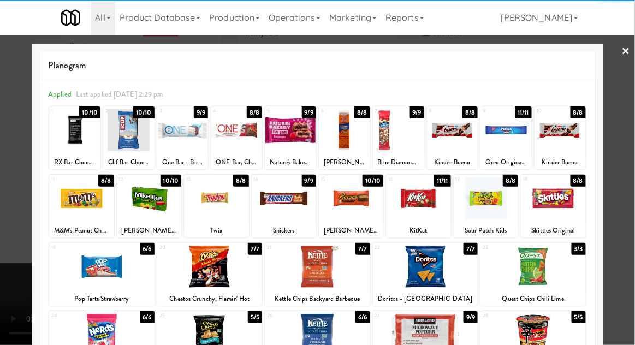
click at [493, 202] on div at bounding box center [486, 198] width 64 height 42
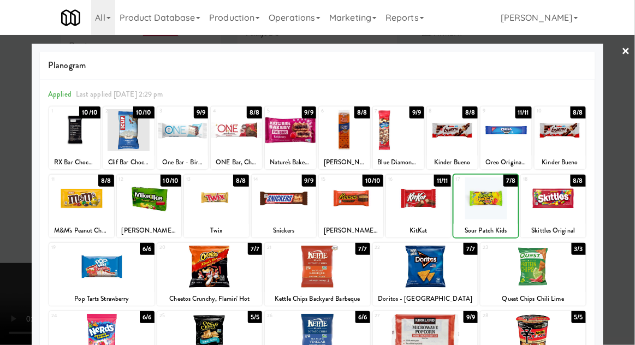
click at [633, 185] on div at bounding box center [317, 172] width 635 height 345
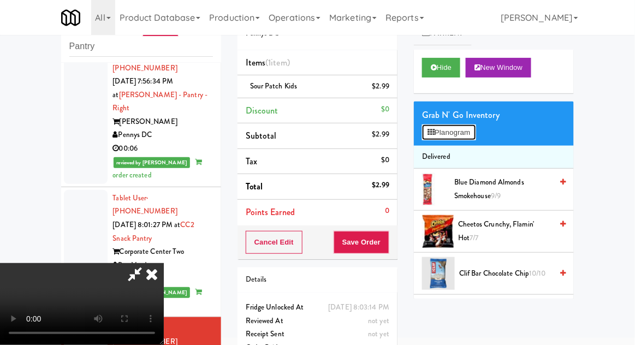
click at [476, 134] on button "Planogram" at bounding box center [449, 132] width 54 height 16
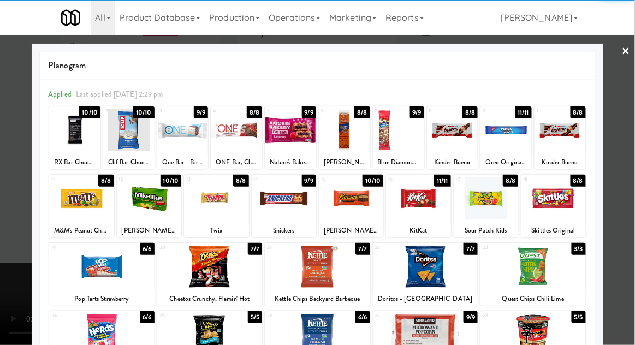
click at [213, 215] on div at bounding box center [216, 198] width 64 height 42
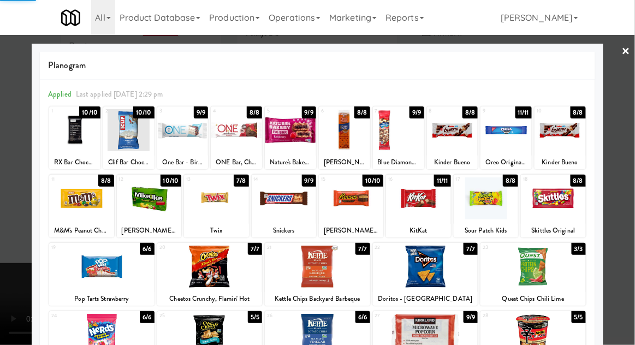
click at [628, 211] on div at bounding box center [317, 172] width 635 height 345
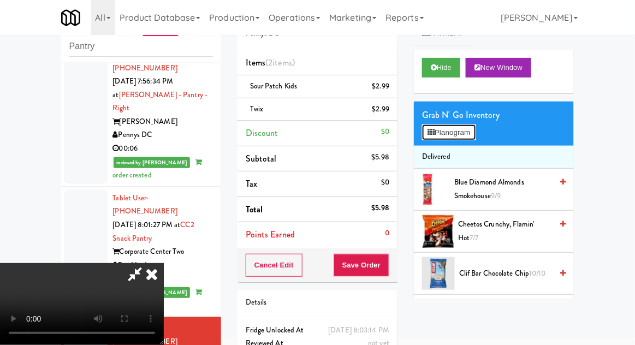
click at [472, 137] on button "Planogram" at bounding box center [449, 132] width 54 height 16
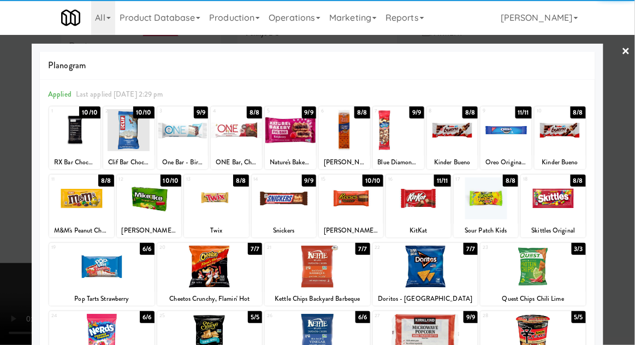
click at [627, 206] on div at bounding box center [317, 172] width 635 height 345
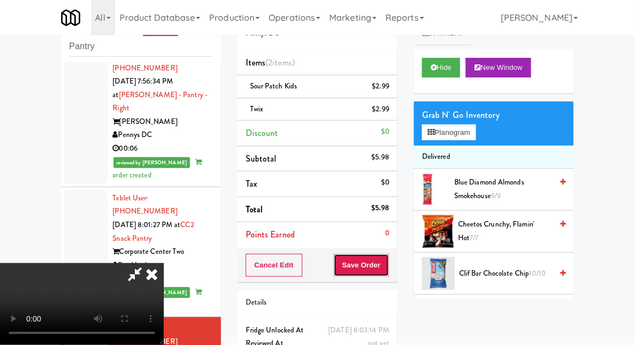
click at [388, 269] on button "Save Order" at bounding box center [362, 265] width 56 height 23
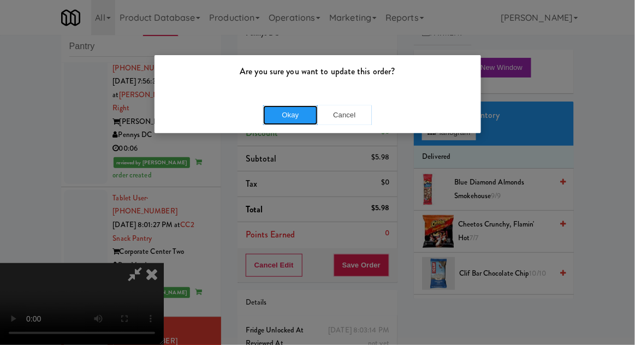
click at [286, 115] on button "Okay" at bounding box center [290, 115] width 55 height 20
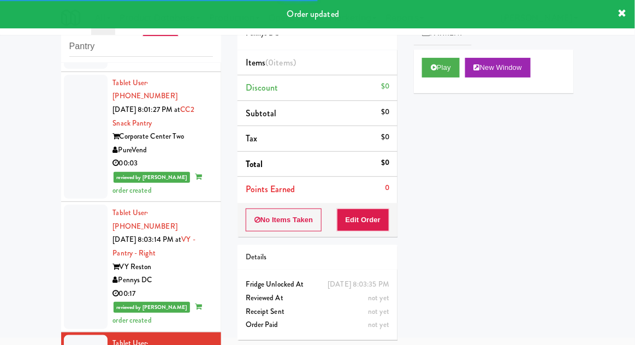
scroll to position [1525, 0]
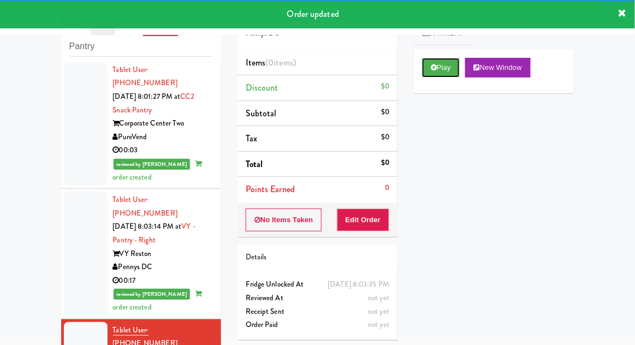
click at [454, 67] on button "Play" at bounding box center [441, 68] width 38 height 20
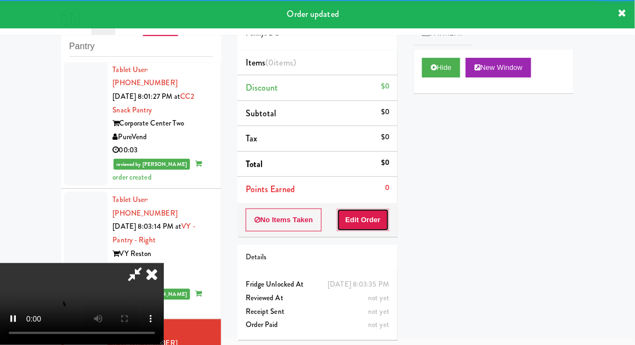
click at [381, 224] on button "Edit Order" at bounding box center [363, 220] width 53 height 23
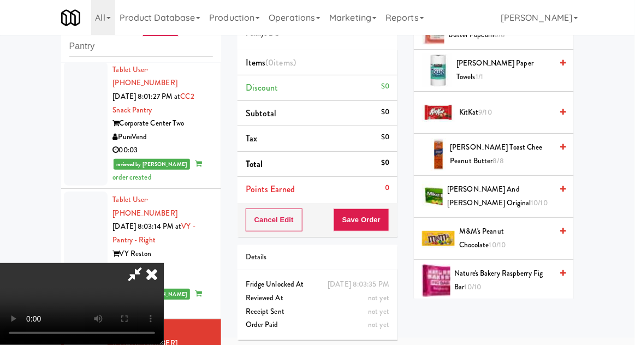
scroll to position [590, 0]
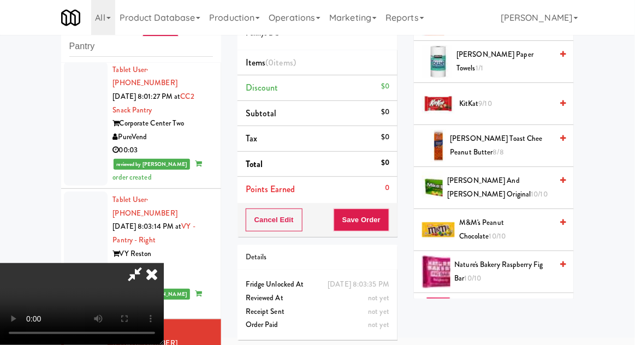
click at [523, 228] on span "M&M's Peanut Chocolate 10/10" at bounding box center [505, 229] width 93 height 27
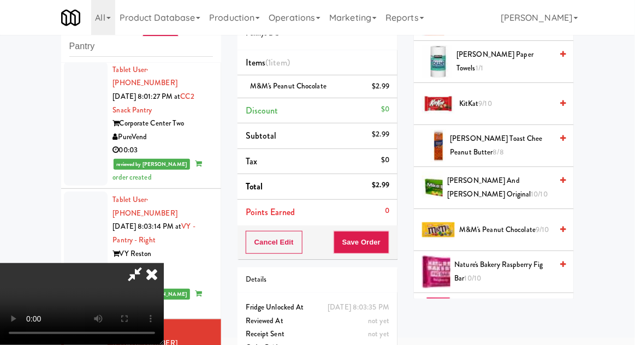
scroll to position [40, 0]
click at [383, 250] on button "Save Order" at bounding box center [362, 242] width 56 height 23
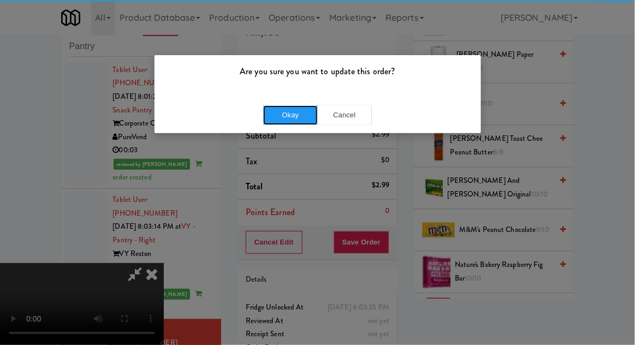
click at [274, 121] on button "Okay" at bounding box center [290, 115] width 55 height 20
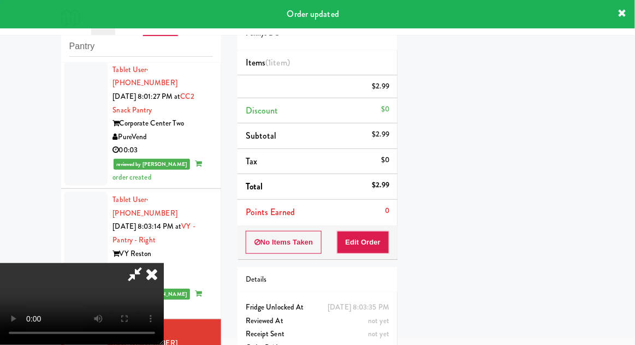
scroll to position [0, 0]
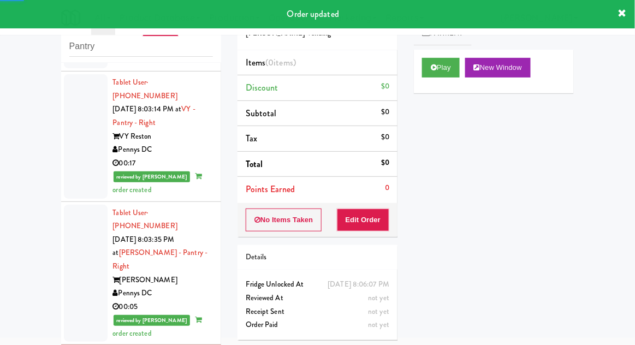
scroll to position [1644, 0]
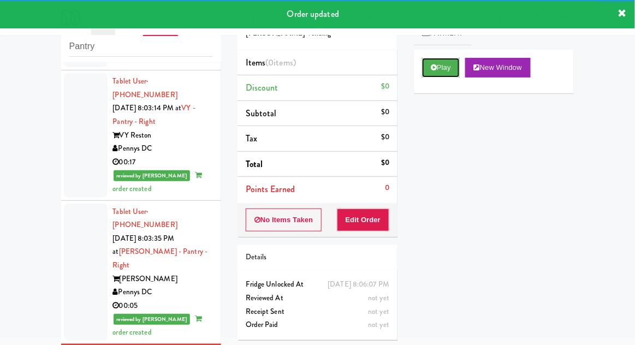
click at [449, 73] on button "Play" at bounding box center [441, 68] width 38 height 20
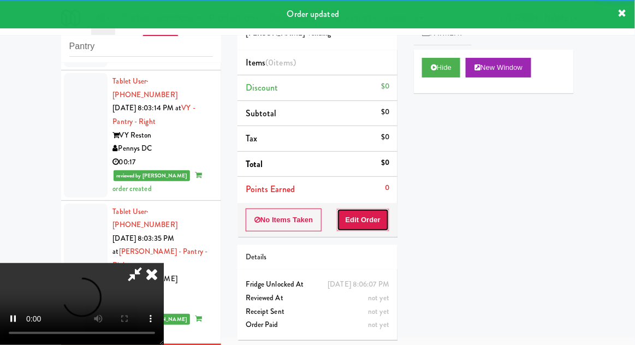
click at [375, 216] on button "Edit Order" at bounding box center [363, 220] width 53 height 23
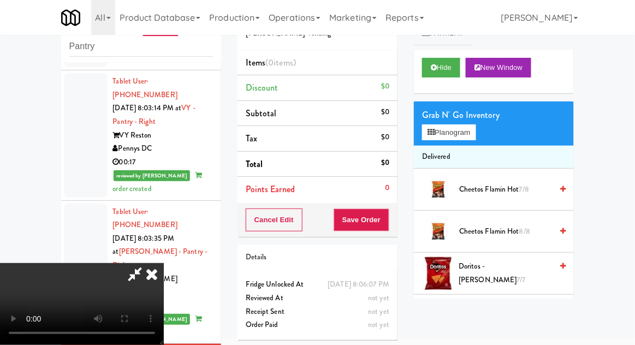
scroll to position [0, 0]
click at [458, 129] on button "Planogram" at bounding box center [449, 132] width 54 height 16
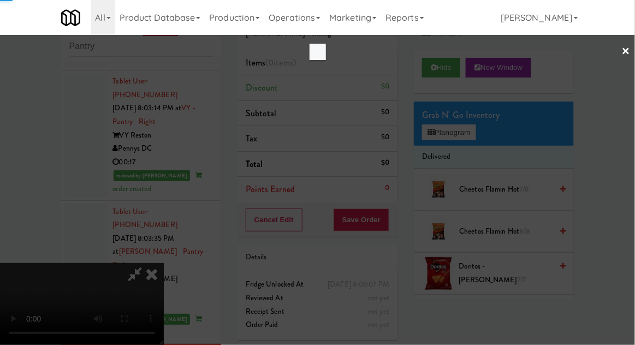
click at [462, 138] on div at bounding box center [317, 172] width 635 height 345
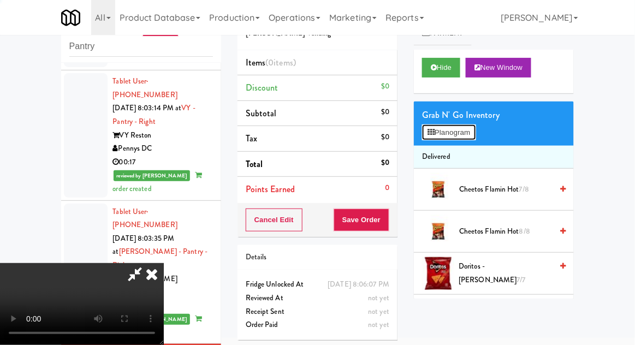
click at [462, 138] on button "Planogram" at bounding box center [449, 132] width 54 height 16
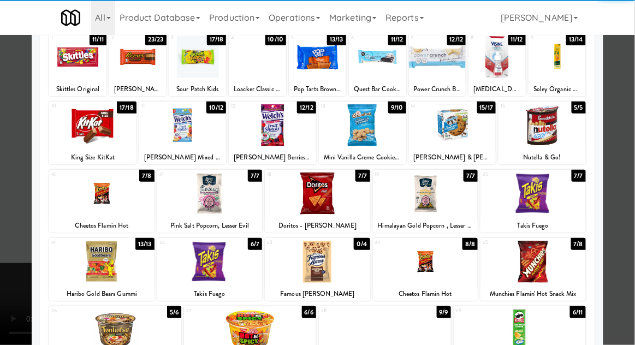
scroll to position [73, 0]
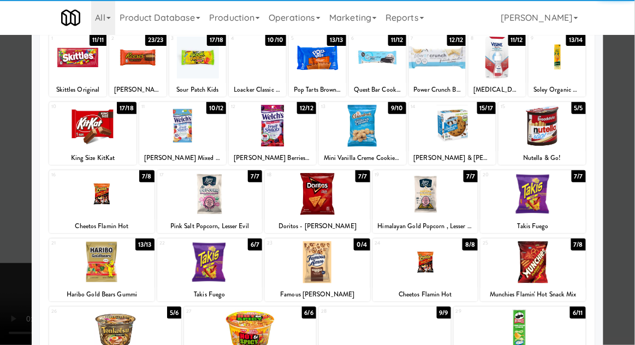
click at [201, 271] on div at bounding box center [209, 262] width 105 height 42
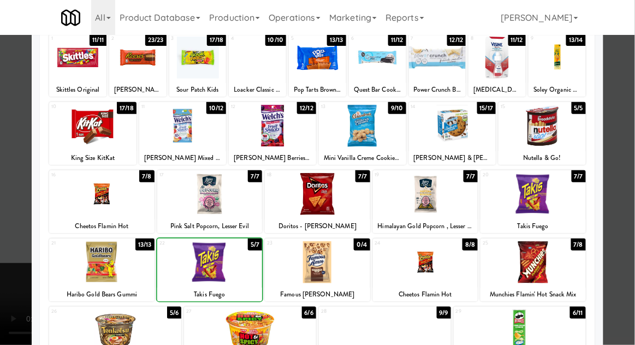
click at [625, 230] on div at bounding box center [317, 172] width 635 height 345
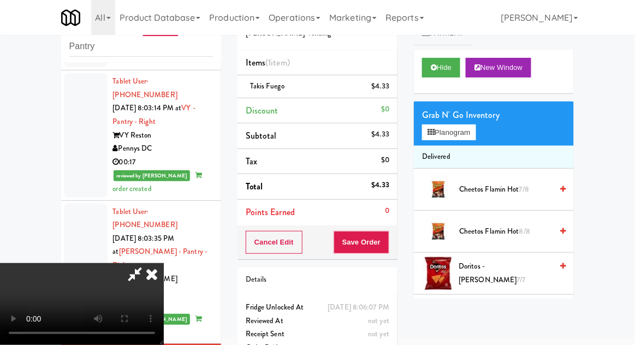
scroll to position [40, 0]
click at [389, 247] on button "Save Order" at bounding box center [362, 242] width 56 height 23
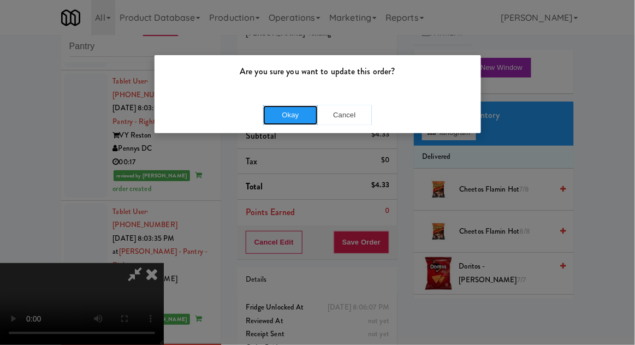
click at [271, 122] on button "Okay" at bounding box center [290, 115] width 55 height 20
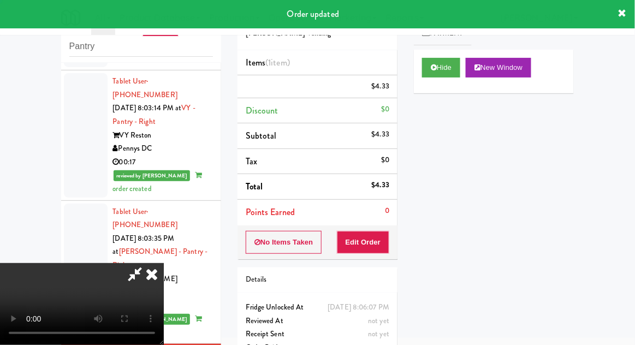
scroll to position [0, 0]
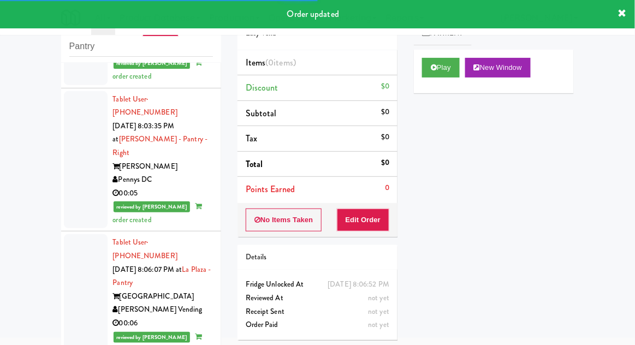
scroll to position [1757, 0]
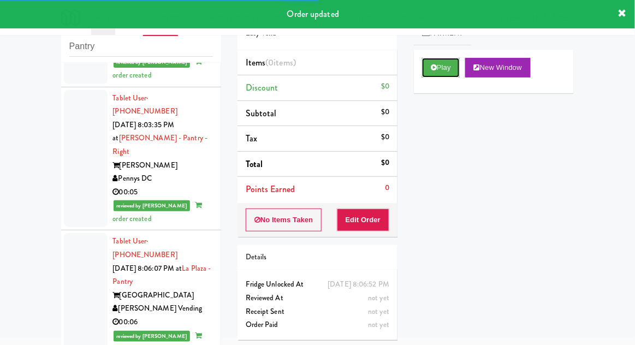
click at [435, 68] on icon at bounding box center [434, 67] width 6 height 7
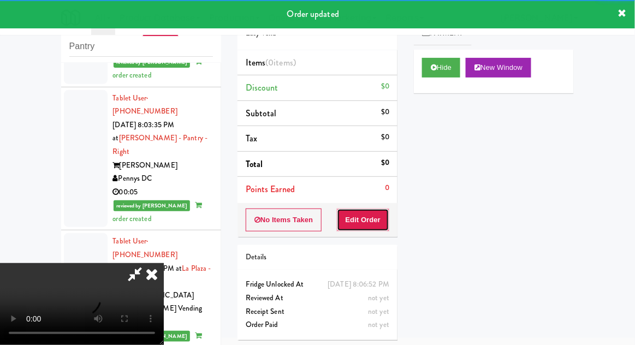
click at [372, 210] on button "Edit Order" at bounding box center [363, 220] width 53 height 23
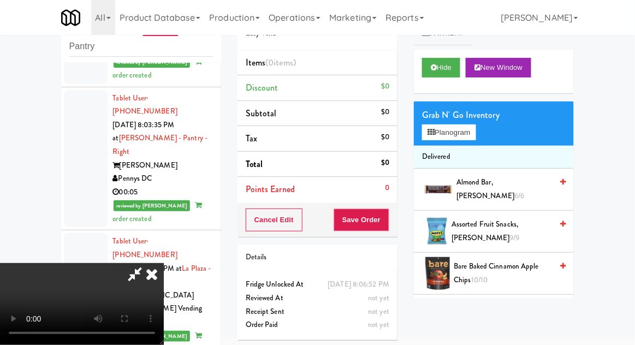
scroll to position [0, 0]
click at [458, 133] on button "Planogram" at bounding box center [449, 132] width 54 height 16
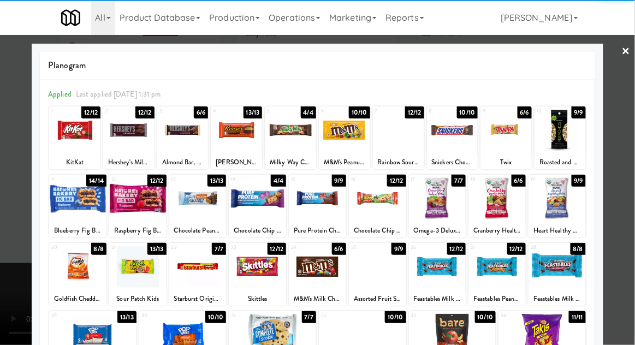
click at [405, 149] on div at bounding box center [398, 130] width 51 height 42
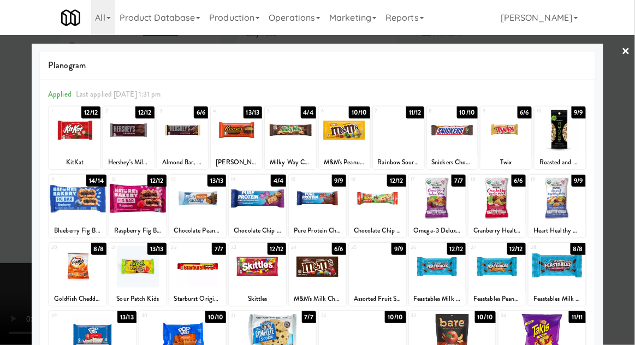
click at [634, 149] on div at bounding box center [317, 172] width 635 height 345
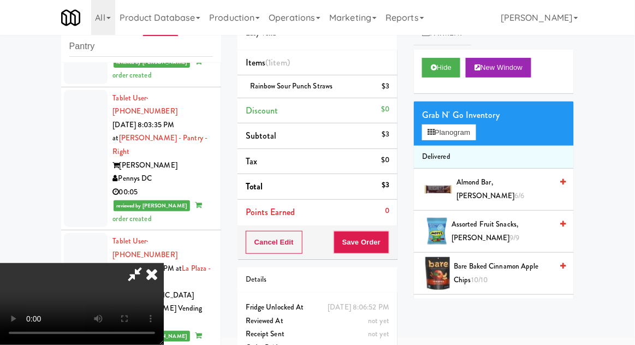
scroll to position [40, 0]
click at [381, 247] on button "Save Order" at bounding box center [362, 242] width 56 height 23
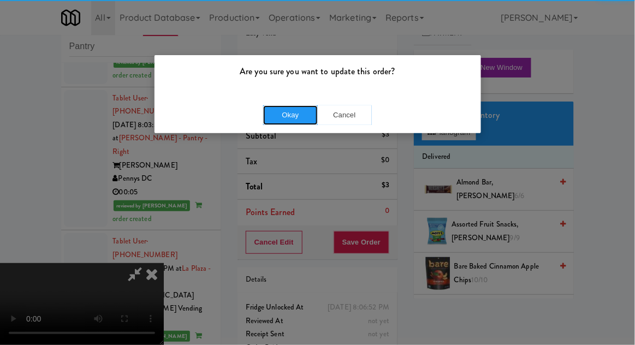
click at [270, 120] on button "Okay" at bounding box center [290, 115] width 55 height 20
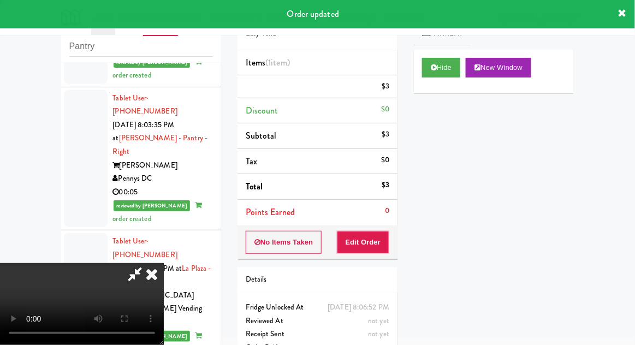
scroll to position [0, 0]
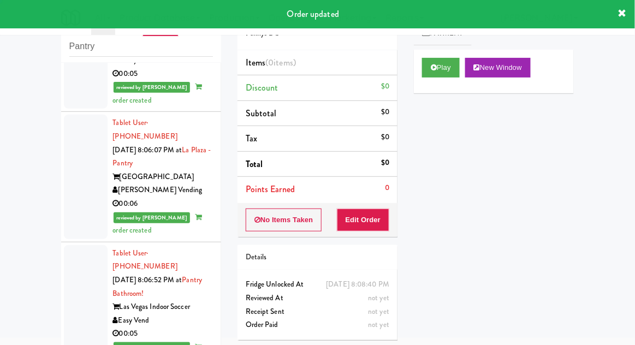
scroll to position [1890, 0]
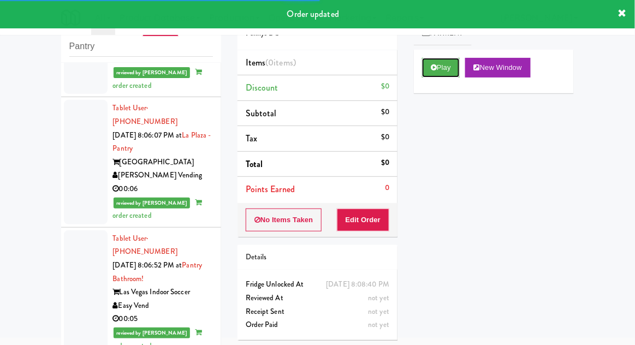
click at [448, 69] on button "Play" at bounding box center [441, 68] width 38 height 20
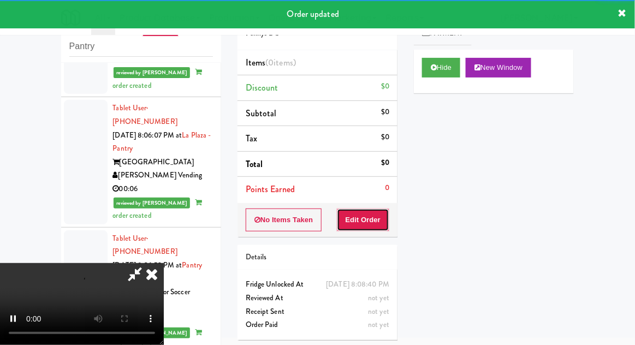
click at [373, 218] on button "Edit Order" at bounding box center [363, 220] width 53 height 23
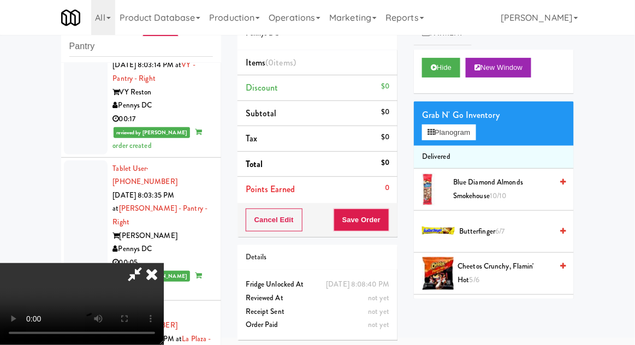
scroll to position [1653, 0]
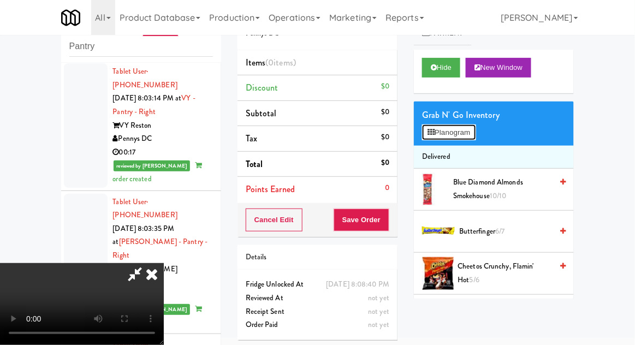
click at [462, 138] on button "Planogram" at bounding box center [449, 132] width 54 height 16
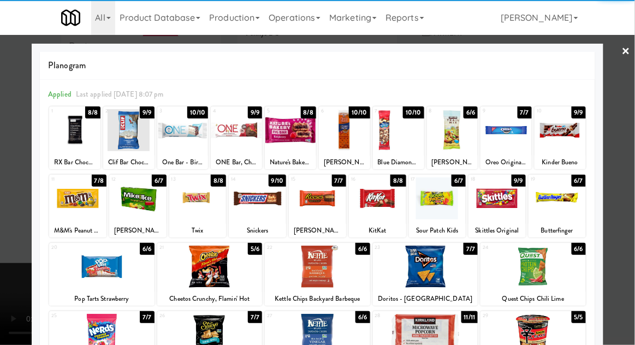
click at [187, 216] on div at bounding box center [197, 198] width 57 height 42
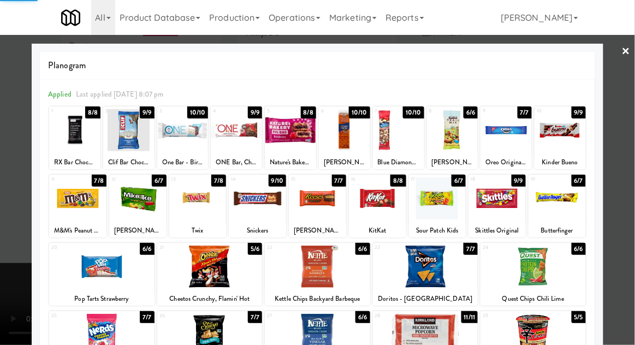
click at [629, 241] on div at bounding box center [317, 172] width 635 height 345
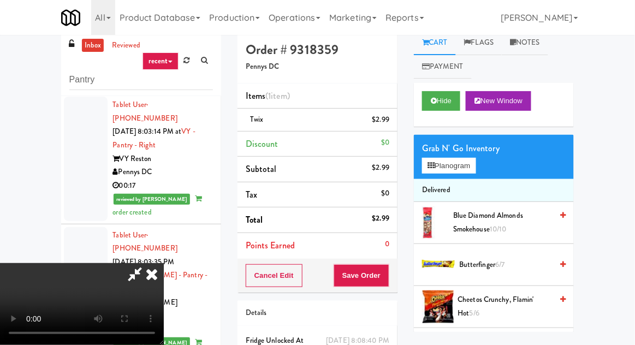
scroll to position [42, 0]
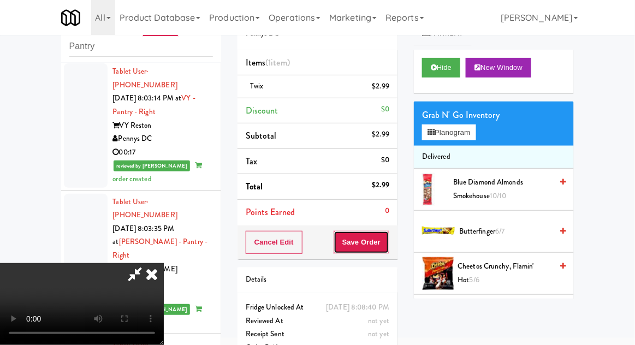
click at [387, 241] on button "Save Order" at bounding box center [362, 242] width 56 height 23
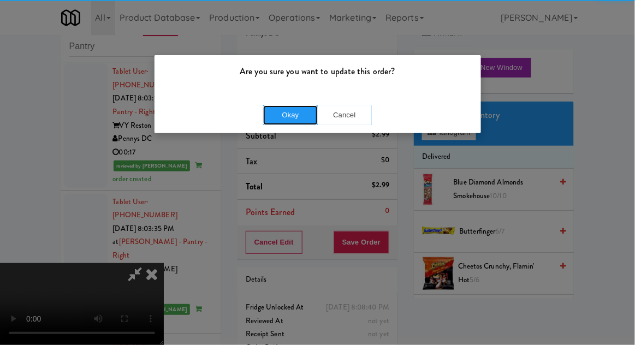
click at [277, 117] on button "Okay" at bounding box center [290, 115] width 55 height 20
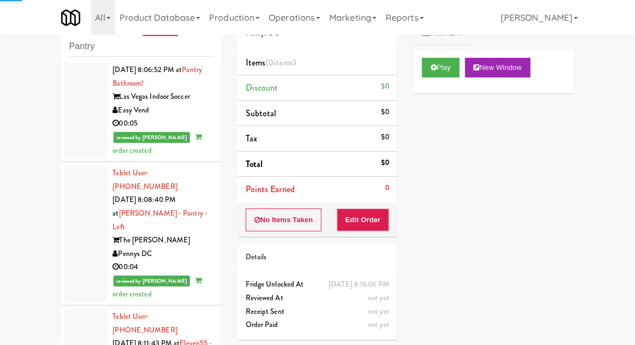
scroll to position [2087, 0]
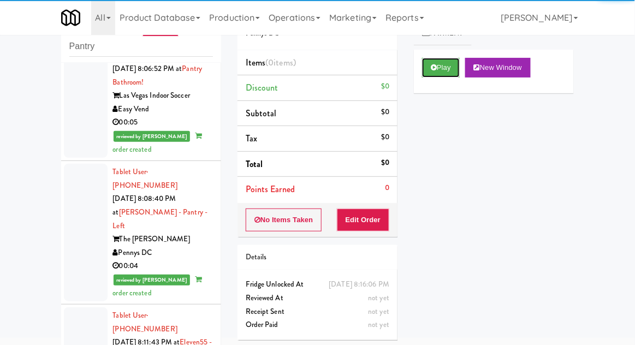
click at [453, 68] on button "Play" at bounding box center [441, 68] width 38 height 20
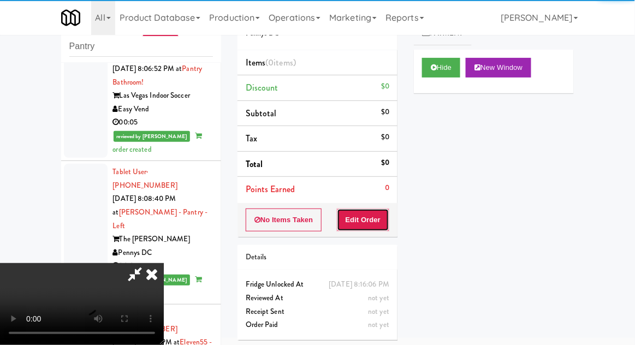
click at [372, 228] on button "Edit Order" at bounding box center [363, 220] width 53 height 23
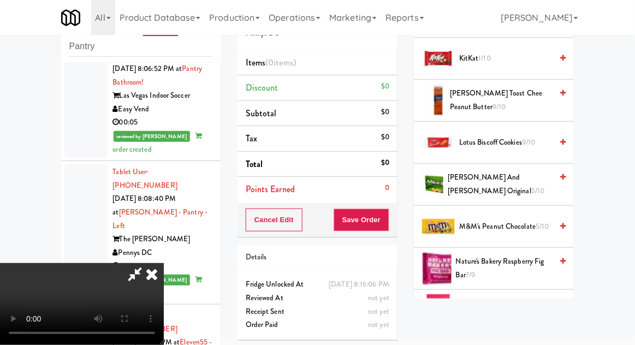
scroll to position [543, 0]
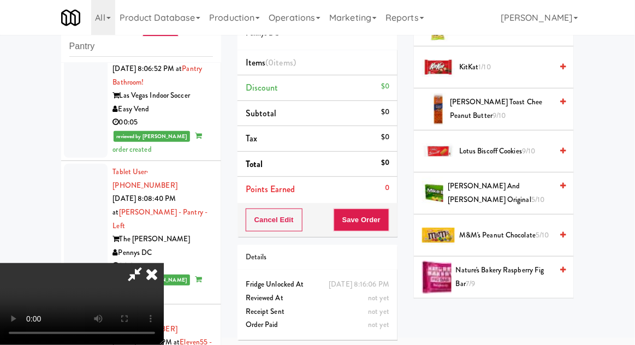
click at [526, 229] on span "M&M's Peanut Chocolate 5/10" at bounding box center [505, 236] width 93 height 14
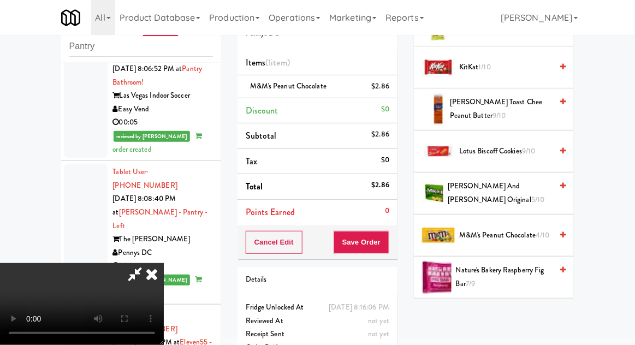
scroll to position [40, 0]
click at [387, 245] on button "Save Order" at bounding box center [362, 242] width 56 height 23
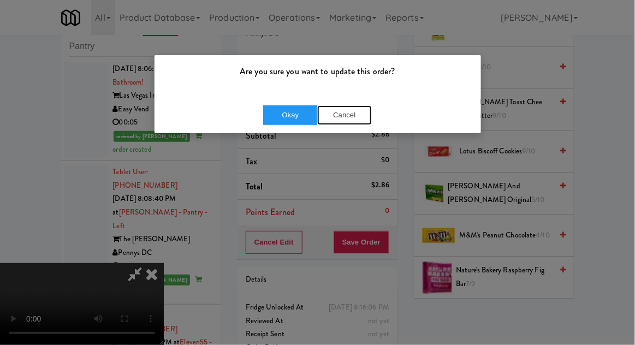
click at [358, 122] on button "Cancel" at bounding box center [344, 115] width 55 height 20
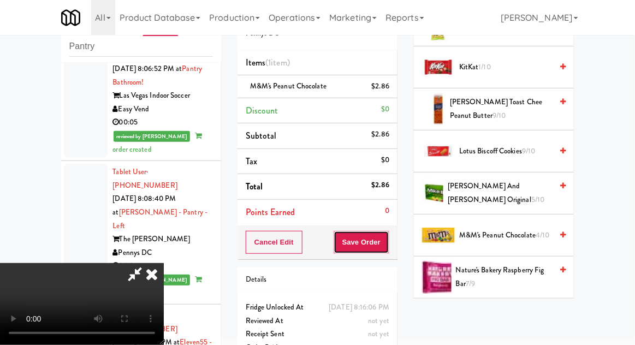
click at [384, 248] on button "Save Order" at bounding box center [362, 242] width 56 height 23
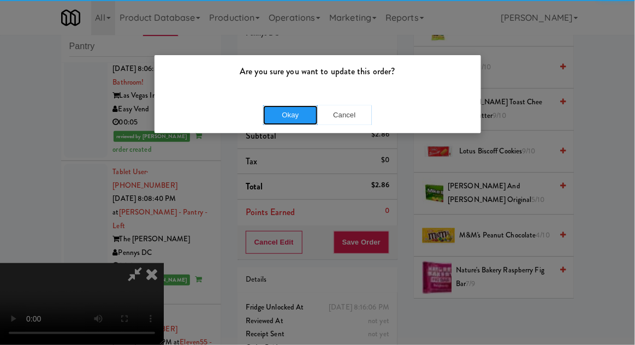
click at [277, 117] on button "Okay" at bounding box center [290, 115] width 55 height 20
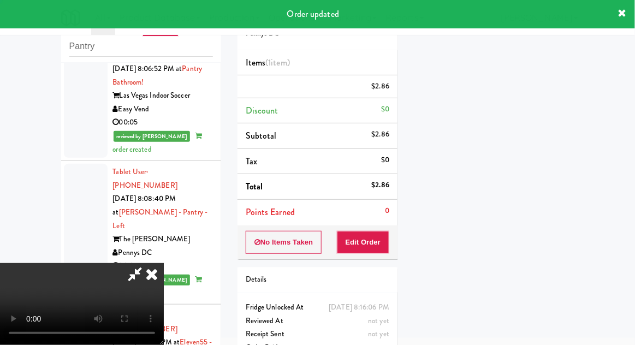
scroll to position [0, 0]
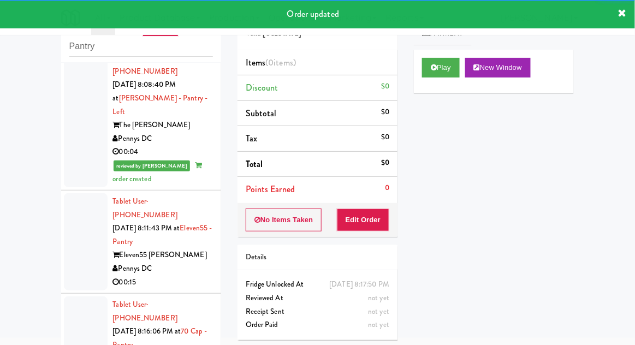
scroll to position [2199, 0]
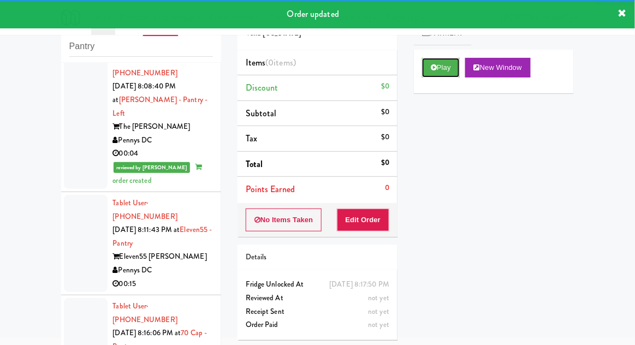
click at [444, 74] on button "Play" at bounding box center [441, 68] width 38 height 20
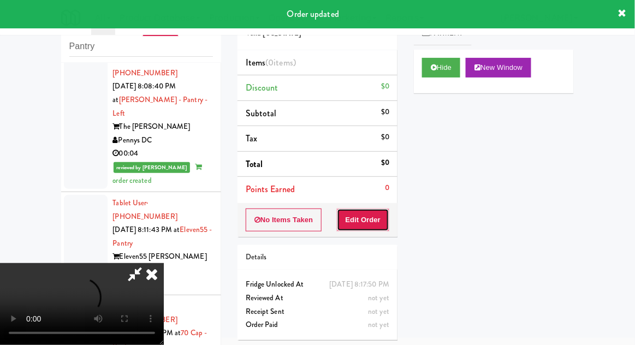
click at [368, 226] on button "Edit Order" at bounding box center [363, 220] width 53 height 23
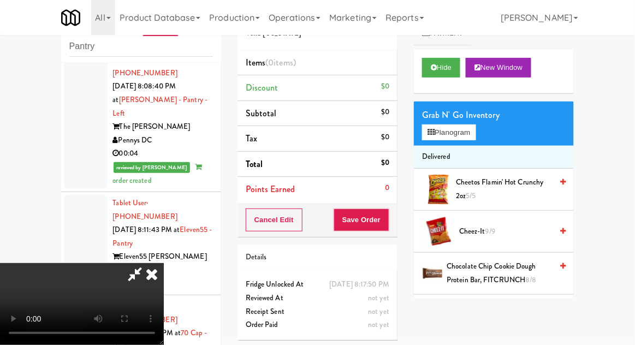
scroll to position [0, 0]
click at [460, 146] on li "Delivered" at bounding box center [494, 157] width 160 height 23
click at [469, 138] on button "Planogram" at bounding box center [449, 132] width 54 height 16
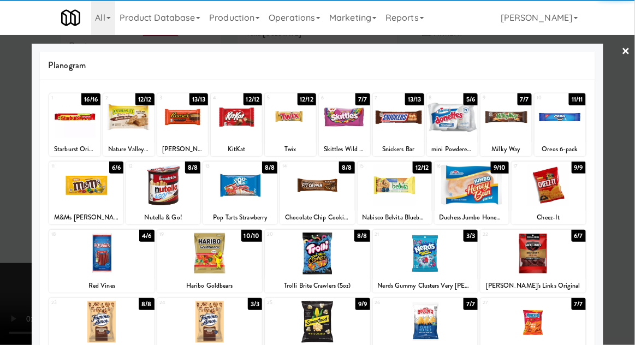
click at [234, 195] on div at bounding box center [240, 185] width 74 height 42
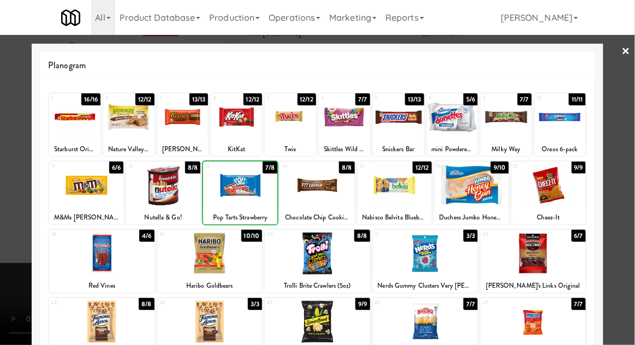
click at [630, 231] on div at bounding box center [317, 172] width 635 height 345
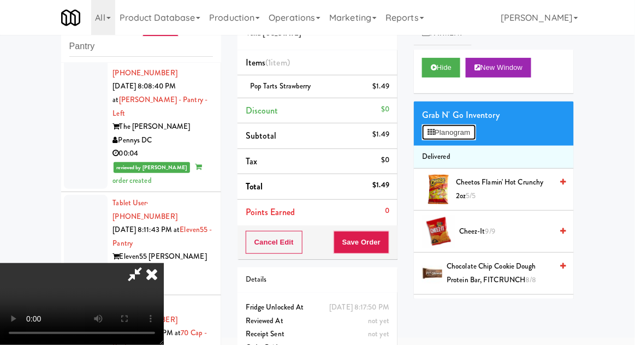
click at [468, 127] on button "Planogram" at bounding box center [449, 132] width 54 height 16
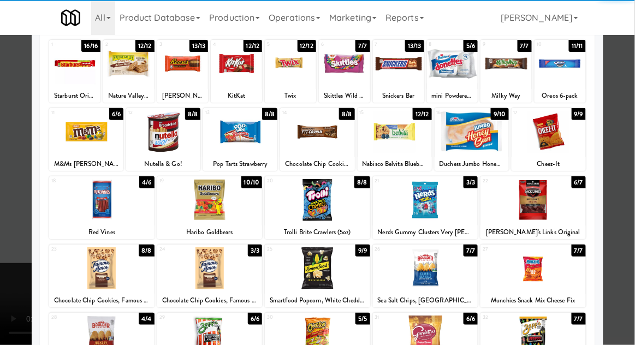
scroll to position [61, 0]
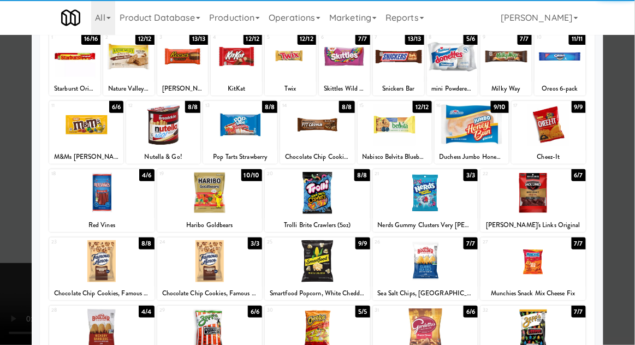
click at [190, 262] on div at bounding box center [209, 261] width 105 height 42
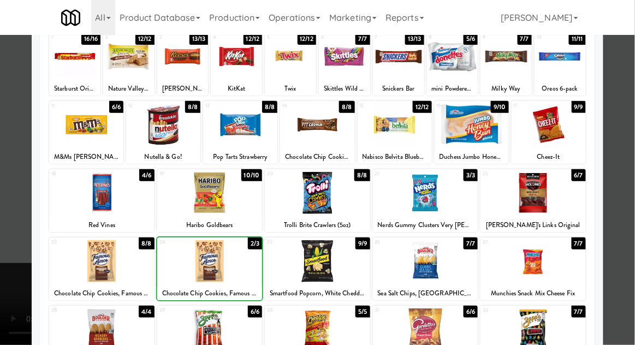
click at [626, 259] on div at bounding box center [317, 172] width 635 height 345
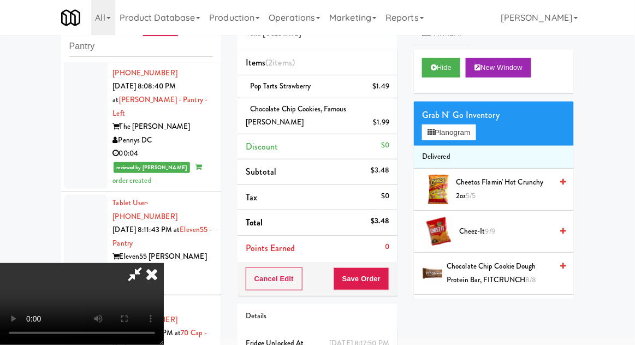
click at [388, 124] on div "$1.99" at bounding box center [381, 123] width 16 height 14
click at [391, 123] on icon at bounding box center [390, 126] width 5 height 7
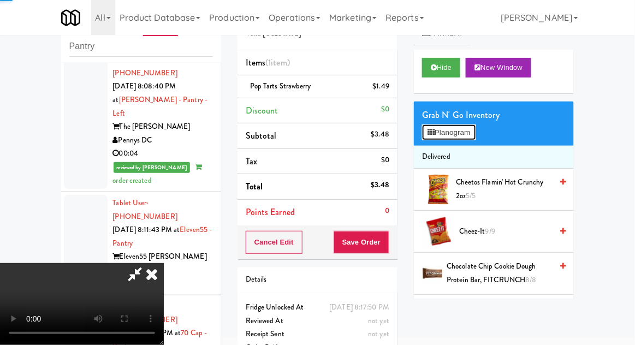
click at [457, 129] on button "Planogram" at bounding box center [449, 132] width 54 height 16
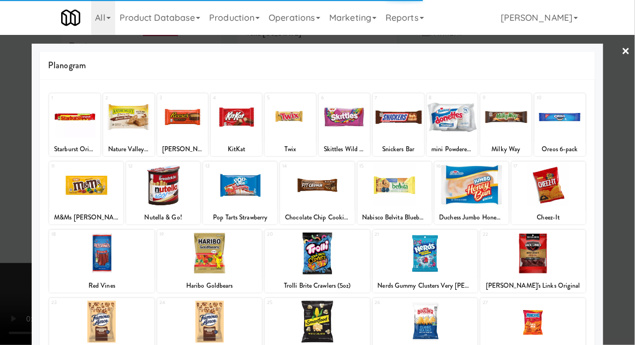
scroll to position [57, 0]
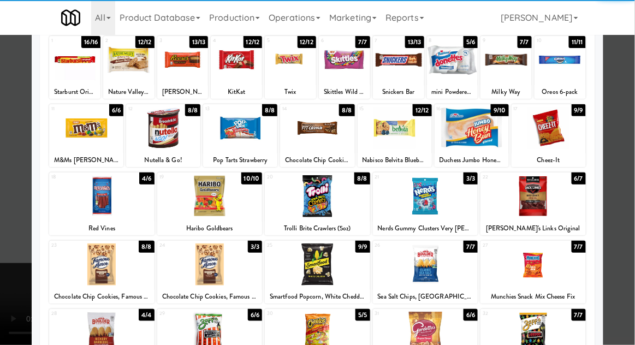
click at [92, 261] on div at bounding box center [101, 265] width 105 height 42
click at [621, 258] on div at bounding box center [317, 172] width 635 height 345
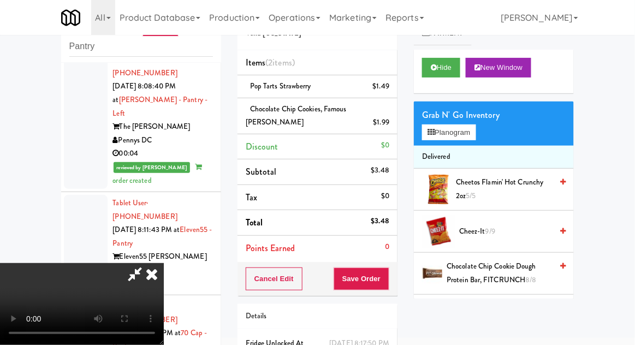
scroll to position [40, 0]
click at [385, 280] on button "Save Order" at bounding box center [362, 279] width 56 height 23
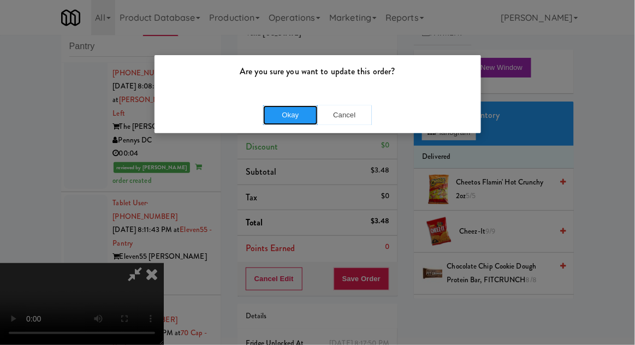
click at [275, 114] on button "Okay" at bounding box center [290, 115] width 55 height 20
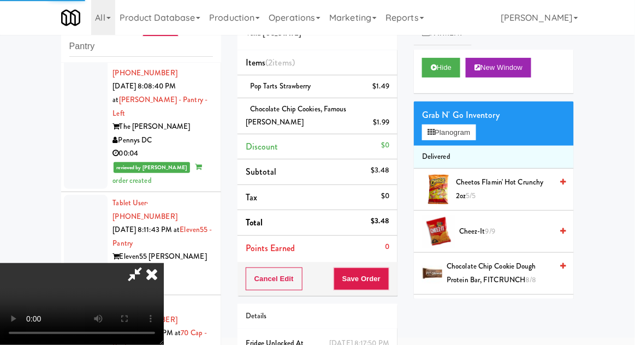
scroll to position [0, 0]
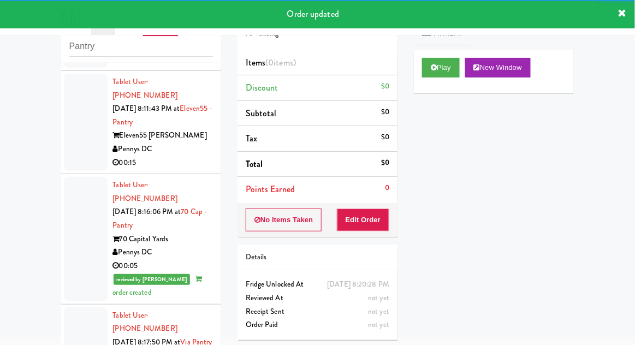
scroll to position [2318, 0]
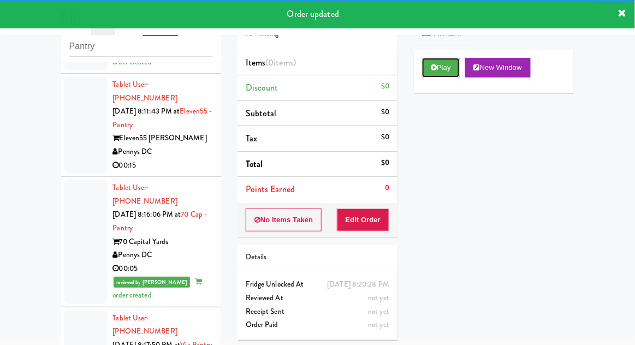
click at [447, 66] on button "Play" at bounding box center [441, 68] width 38 height 20
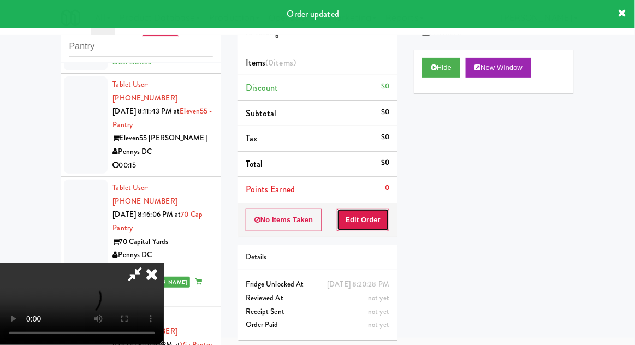
click at [370, 221] on button "Edit Order" at bounding box center [363, 220] width 53 height 23
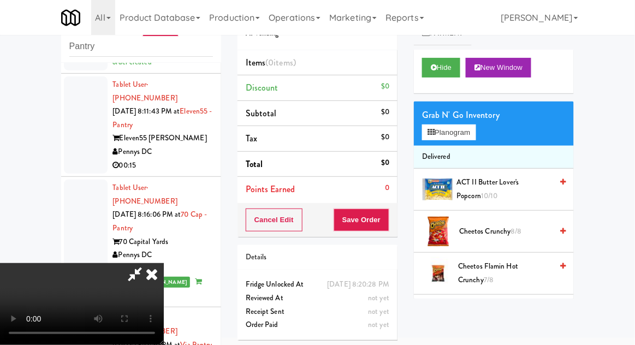
scroll to position [0, 0]
click at [460, 134] on button "Planogram" at bounding box center [449, 132] width 54 height 16
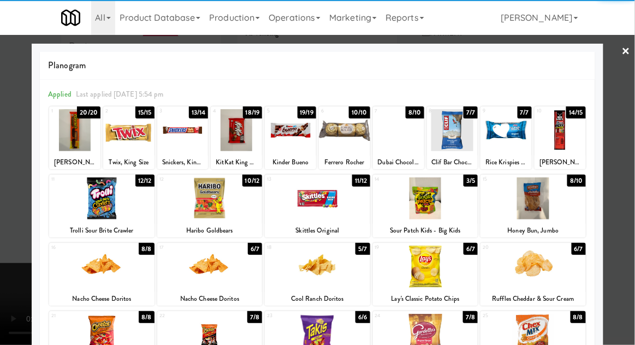
click at [404, 145] on div at bounding box center [398, 130] width 51 height 42
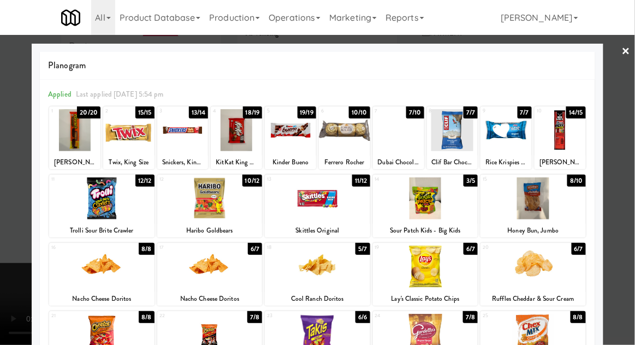
click at [632, 153] on div at bounding box center [317, 172] width 635 height 345
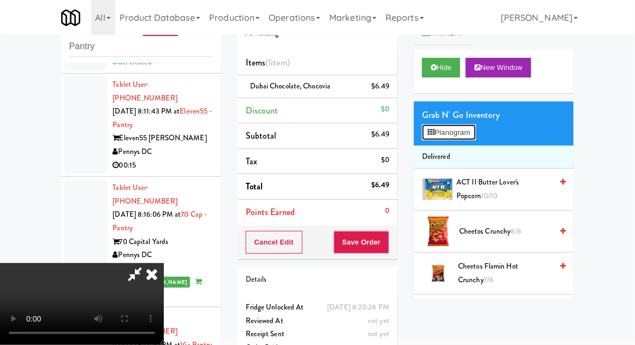
click at [459, 132] on button "Planogram" at bounding box center [449, 132] width 54 height 16
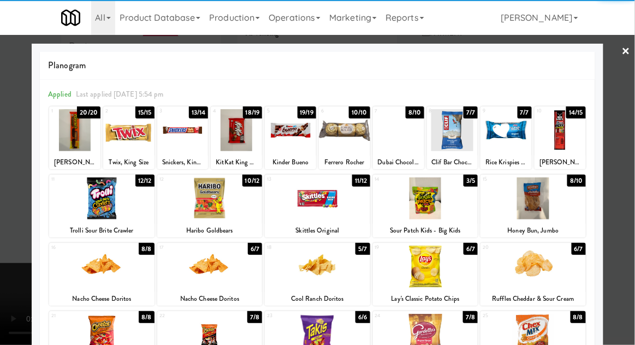
click at [90, 272] on div at bounding box center [101, 267] width 105 height 42
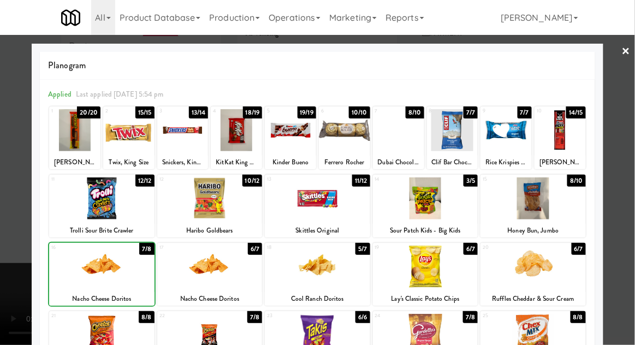
click at [621, 241] on div at bounding box center [317, 172] width 635 height 345
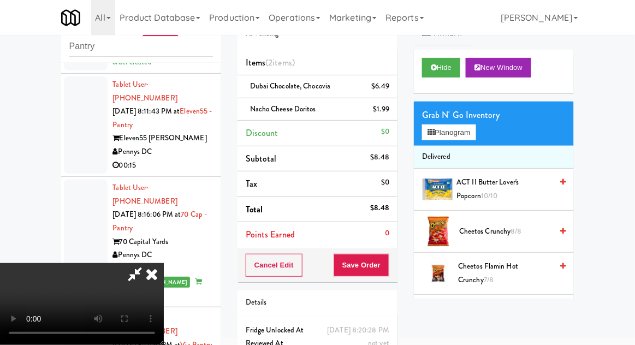
scroll to position [50, 0]
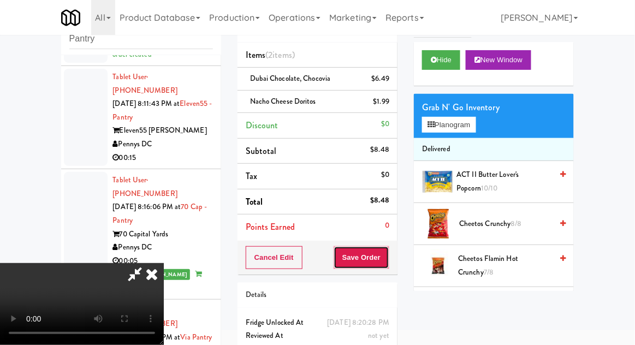
click at [389, 266] on button "Save Order" at bounding box center [362, 257] width 56 height 23
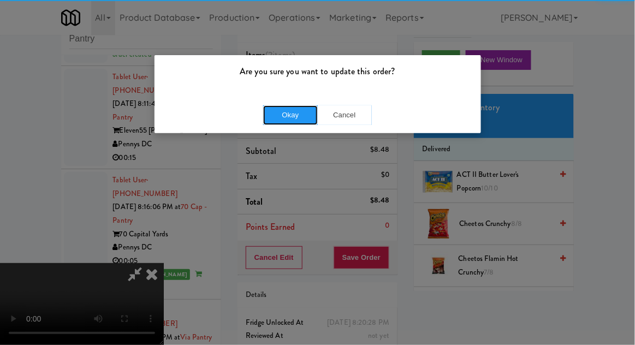
click at [272, 121] on button "Okay" at bounding box center [290, 115] width 55 height 20
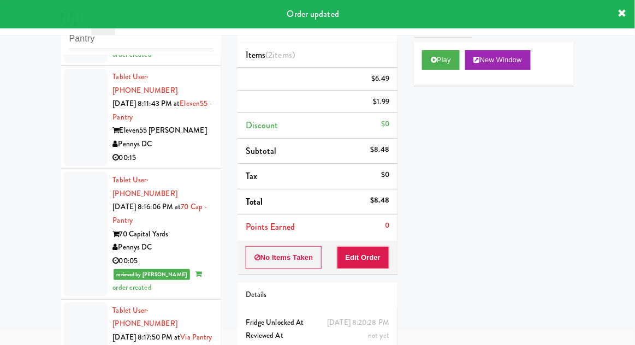
scroll to position [0, 0]
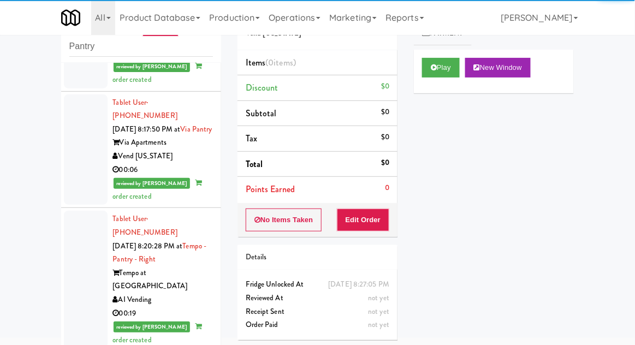
scroll to position [2520, 0]
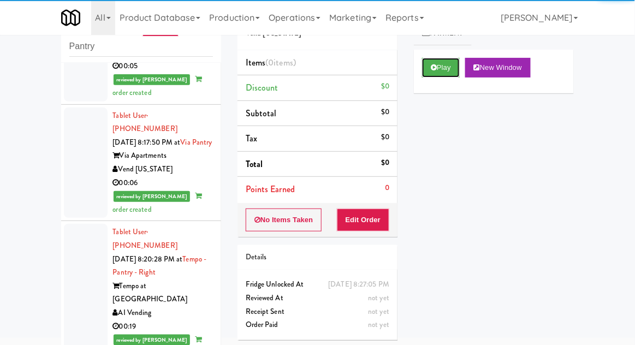
click at [449, 66] on button "Play" at bounding box center [441, 68] width 38 height 20
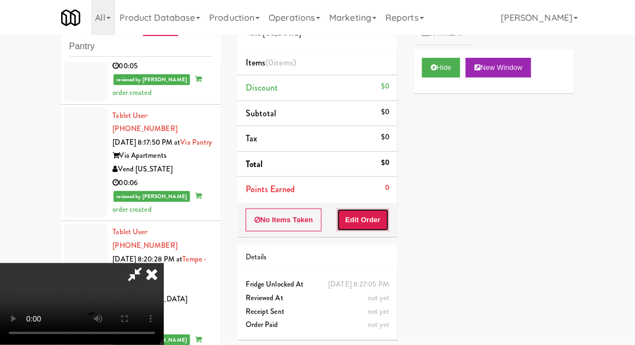
click at [370, 209] on button "Edit Order" at bounding box center [363, 220] width 53 height 23
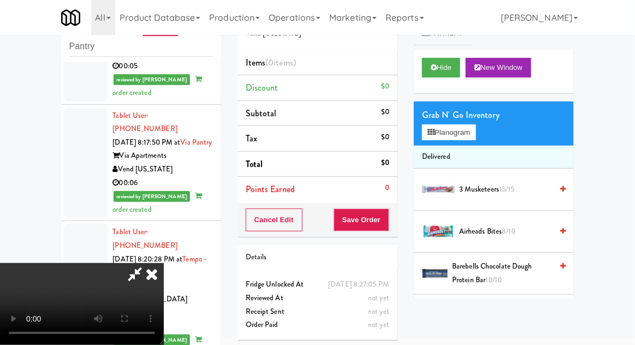
scroll to position [0, 0]
click at [457, 131] on button "Planogram" at bounding box center [449, 132] width 54 height 16
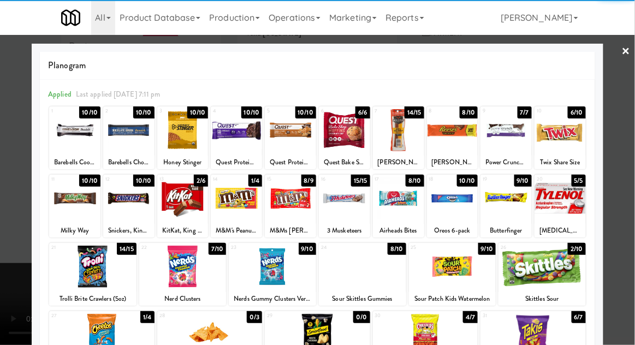
click at [127, 210] on div at bounding box center [128, 198] width 51 height 42
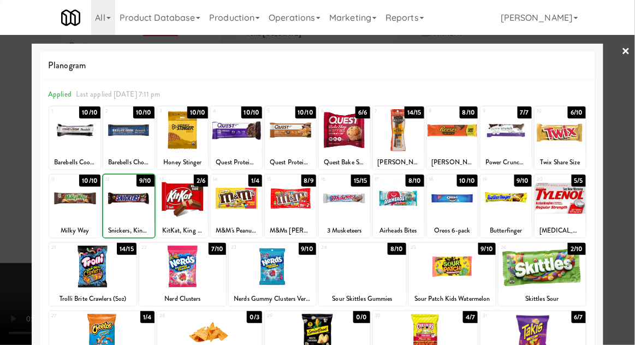
click at [629, 249] on div at bounding box center [317, 172] width 635 height 345
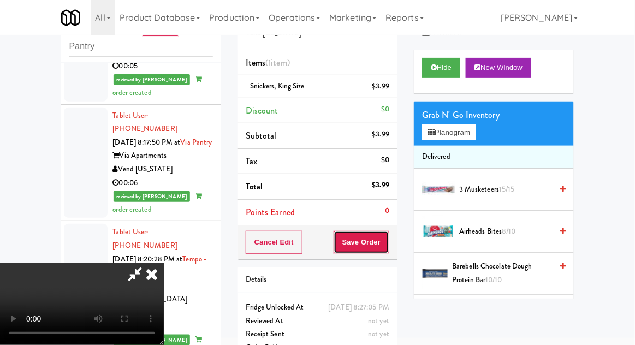
click at [388, 249] on button "Save Order" at bounding box center [362, 242] width 56 height 23
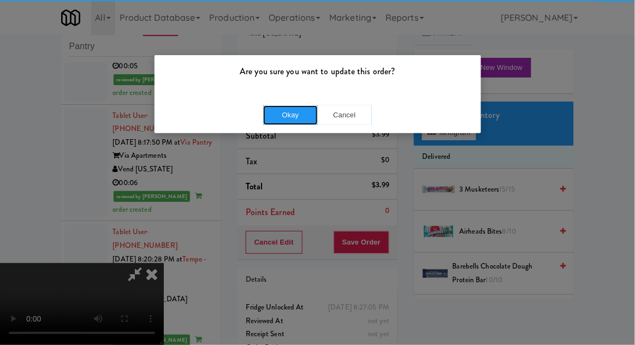
click at [274, 122] on button "Okay" at bounding box center [290, 115] width 55 height 20
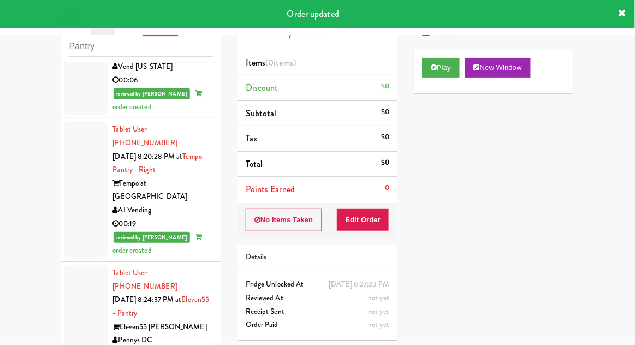
scroll to position [2772, 0]
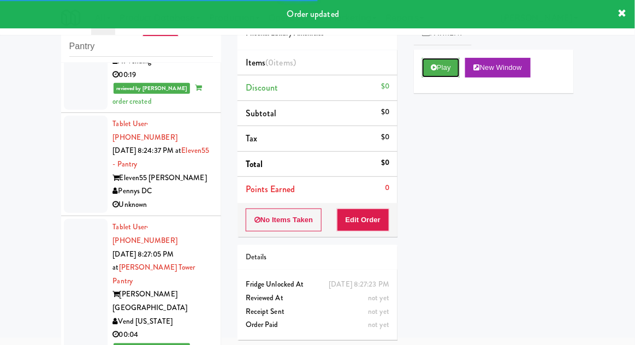
click at [452, 68] on button "Play" at bounding box center [441, 68] width 38 height 20
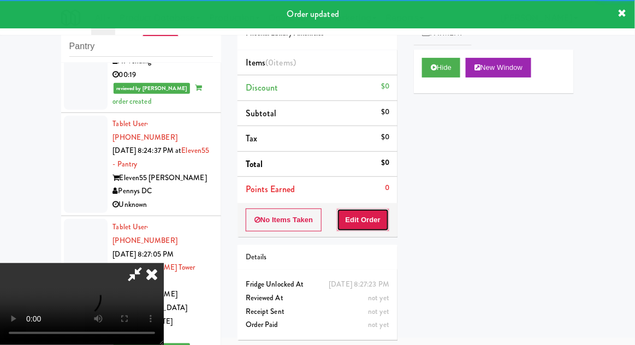
click at [371, 211] on button "Edit Order" at bounding box center [363, 220] width 53 height 23
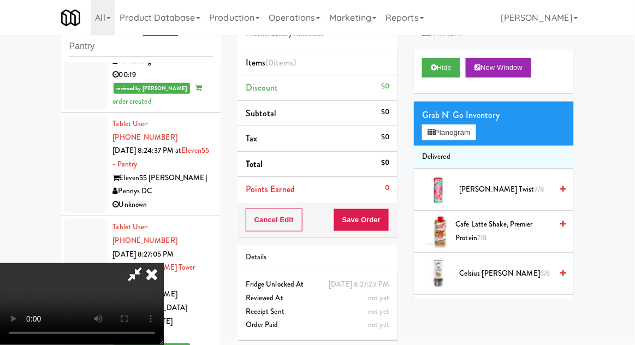
scroll to position [0, 0]
click at [470, 127] on button "Planogram" at bounding box center [449, 132] width 54 height 16
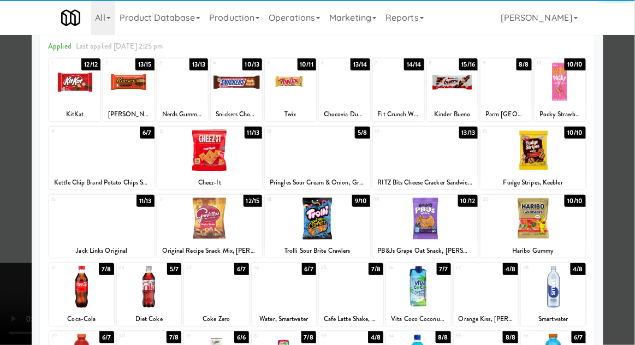
scroll to position [82, 0]
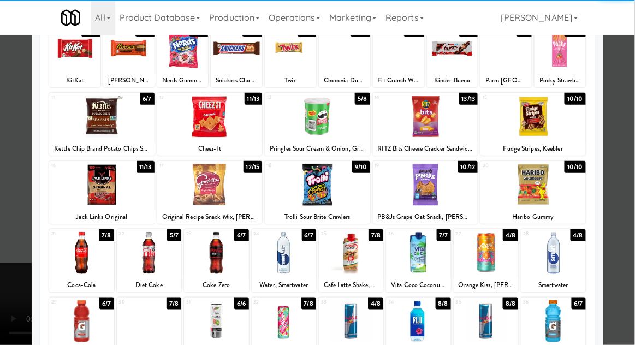
click at [366, 332] on div at bounding box center [351, 321] width 64 height 42
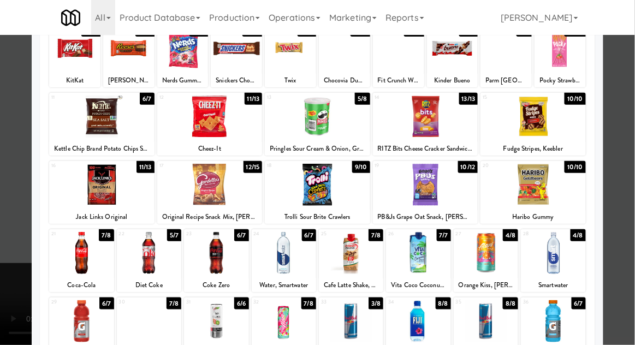
click at [7, 234] on div at bounding box center [317, 172] width 635 height 345
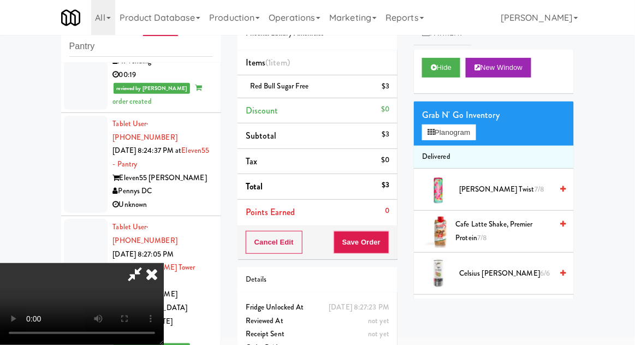
scroll to position [40, 0]
click at [387, 249] on button "Save Order" at bounding box center [362, 242] width 56 height 23
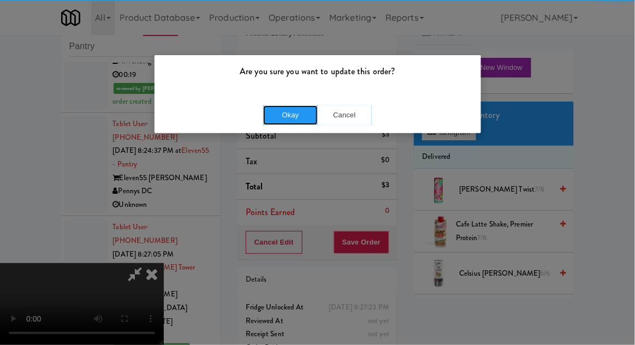
click at [271, 112] on button "Okay" at bounding box center [290, 115] width 55 height 20
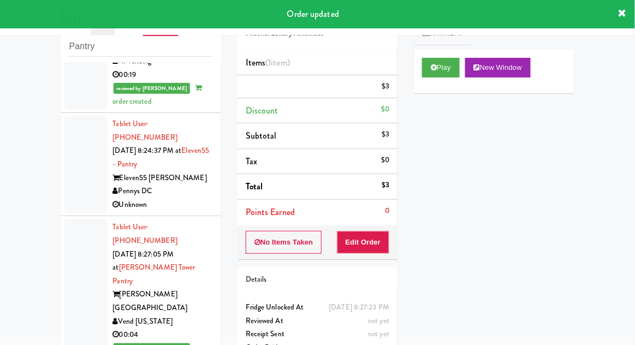
scroll to position [0, 0]
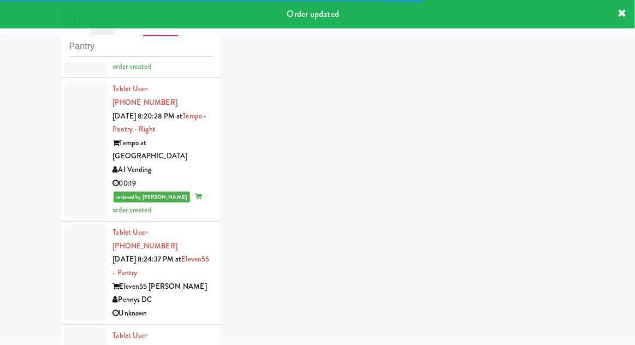
scroll to position [2799, 0]
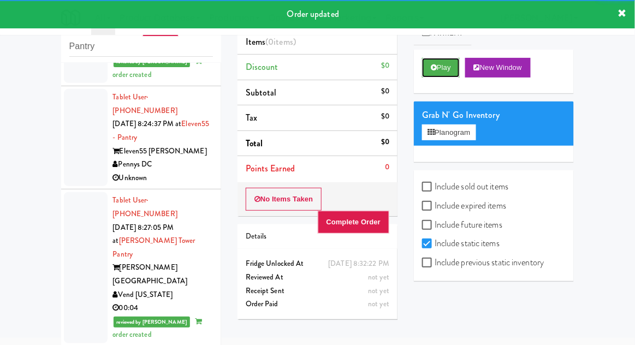
click at [446, 67] on button "Play" at bounding box center [441, 68] width 38 height 20
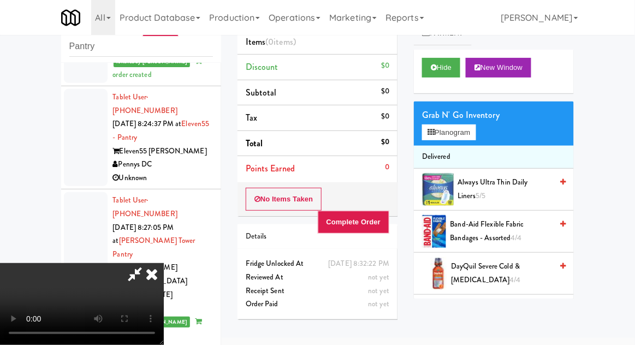
click at [164, 263] on icon at bounding box center [152, 274] width 24 height 22
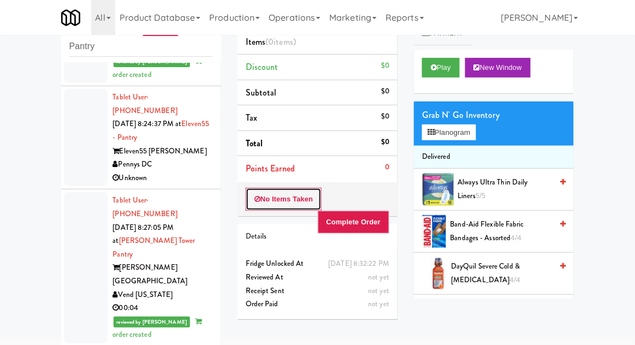
click at [302, 200] on button "No Items Taken" at bounding box center [284, 199] width 76 height 23
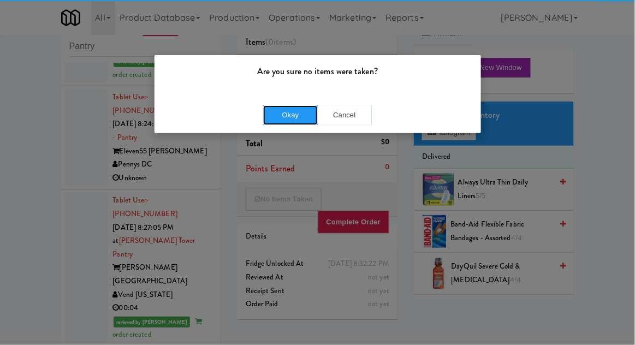
click at [298, 116] on button "Okay" at bounding box center [290, 115] width 55 height 20
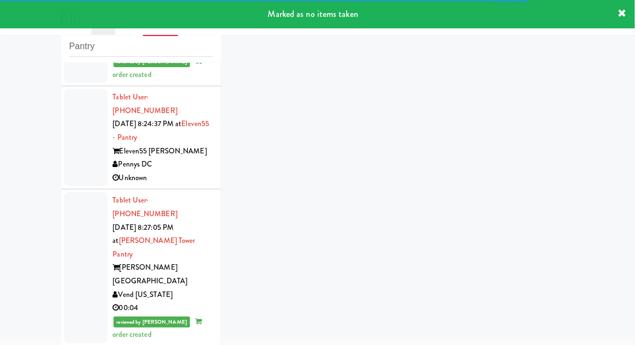
scroll to position [2826, 0]
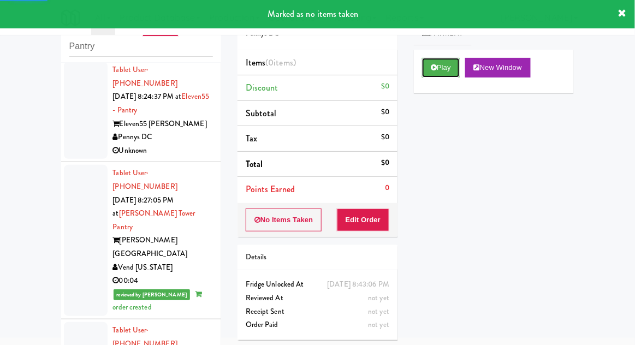
click at [443, 70] on button "Play" at bounding box center [441, 68] width 38 height 20
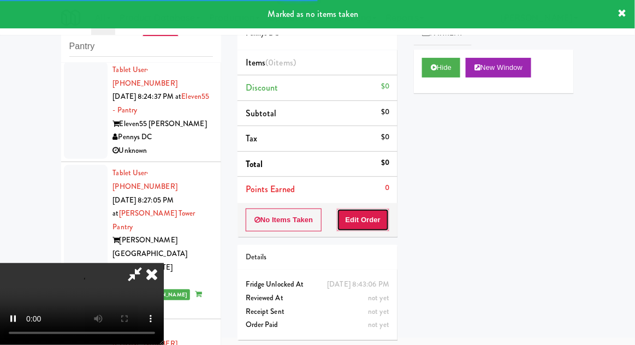
click at [383, 209] on button "Edit Order" at bounding box center [363, 220] width 53 height 23
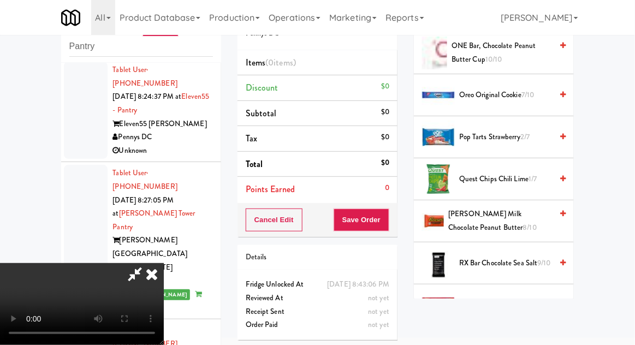
scroll to position [910, 0]
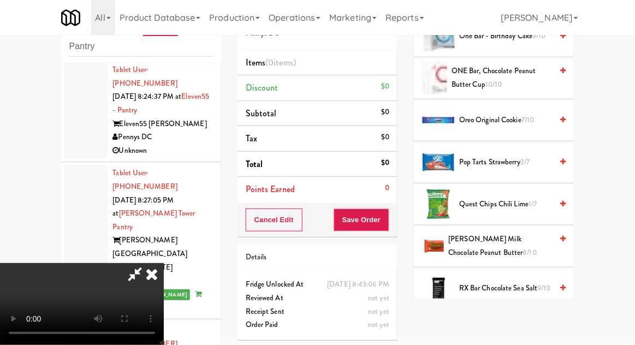
click at [500, 242] on span "[PERSON_NAME] Milk Chocolate Peanut Butter 8/10" at bounding box center [500, 246] width 104 height 27
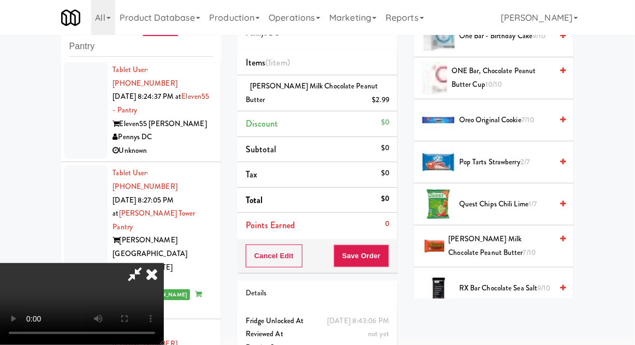
click at [497, 250] on span "[PERSON_NAME] Milk Chocolate Peanut Butter 7/10" at bounding box center [501, 246] width 104 height 27
click at [384, 258] on button "Save Order" at bounding box center [362, 256] width 56 height 23
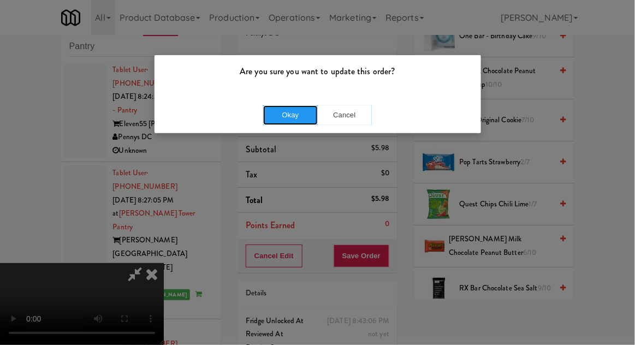
click at [276, 120] on button "Okay" at bounding box center [290, 115] width 55 height 20
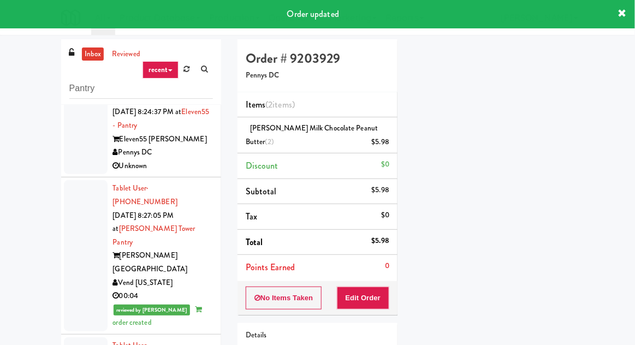
click at [95, 57] on link "inbox" at bounding box center [93, 55] width 22 height 14
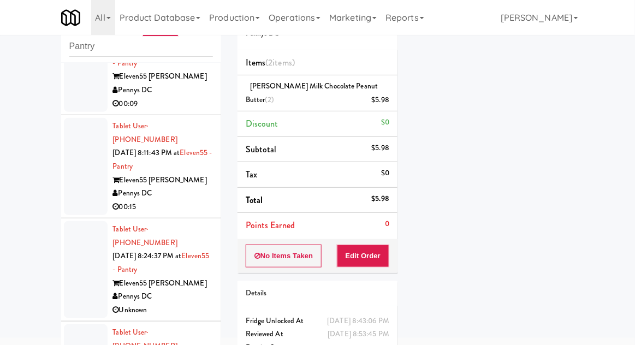
scroll to position [359, 0]
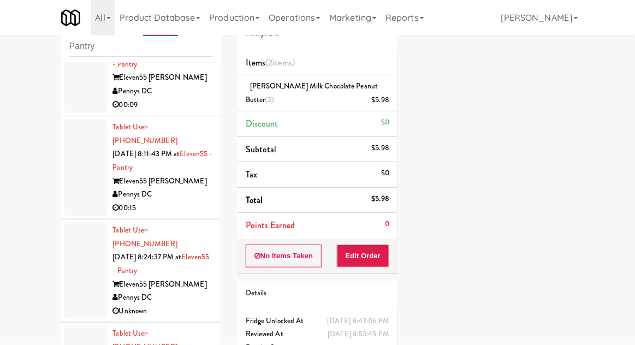
click at [74, 223] on div at bounding box center [86, 270] width 44 height 97
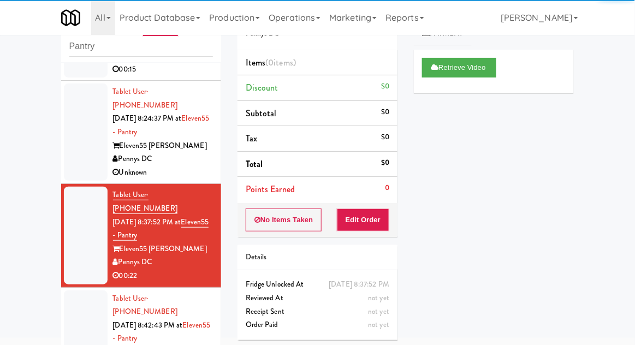
click at [72, 290] on div at bounding box center [86, 338] width 44 height 97
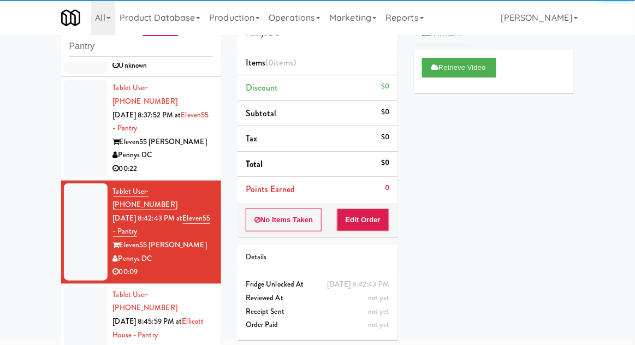
click at [67, 287] on div at bounding box center [86, 335] width 44 height 97
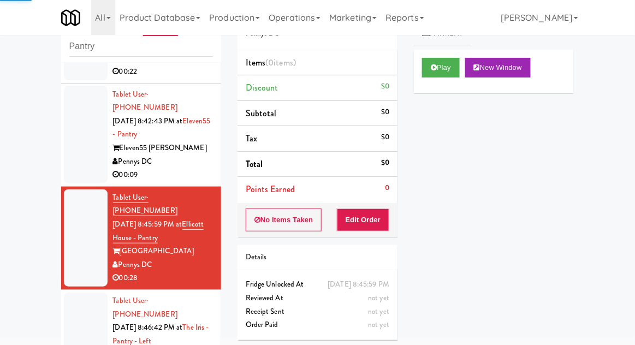
scroll to position [715, 0]
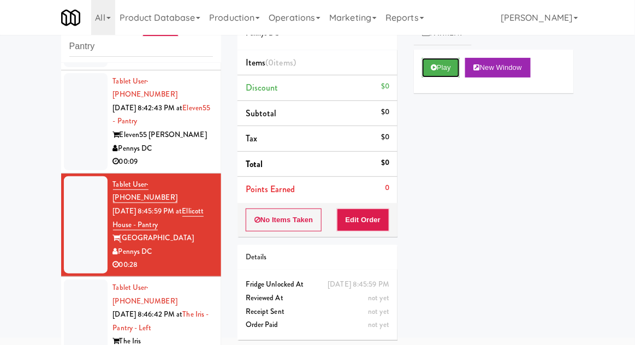
click at [442, 70] on button "Play" at bounding box center [441, 68] width 38 height 20
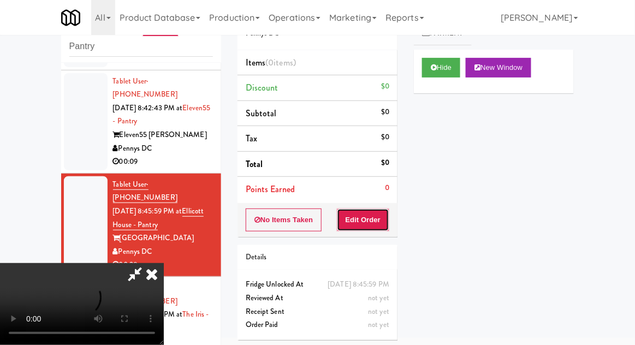
click at [377, 225] on button "Edit Order" at bounding box center [363, 220] width 53 height 23
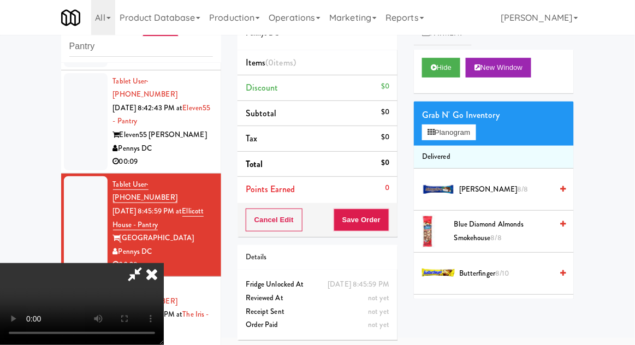
scroll to position [0, 0]
click at [466, 138] on button "Planogram" at bounding box center [449, 132] width 54 height 16
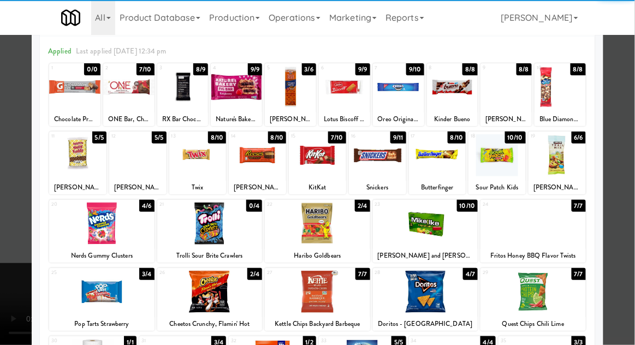
scroll to position [44, 0]
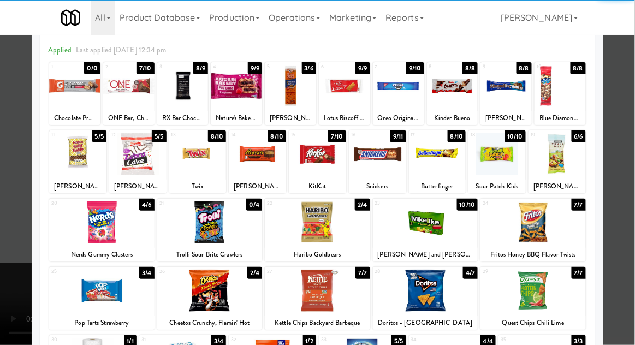
click at [444, 228] on div at bounding box center [425, 222] width 105 height 42
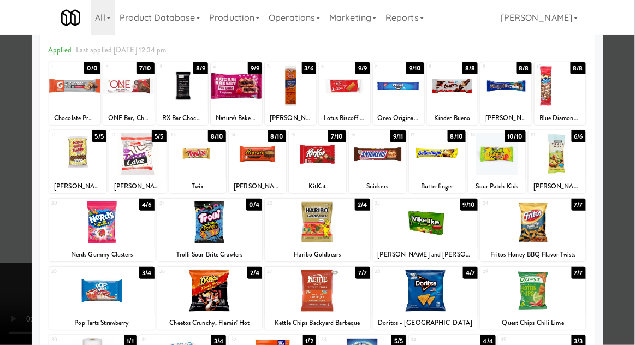
click at [1, 223] on div at bounding box center [317, 172] width 635 height 345
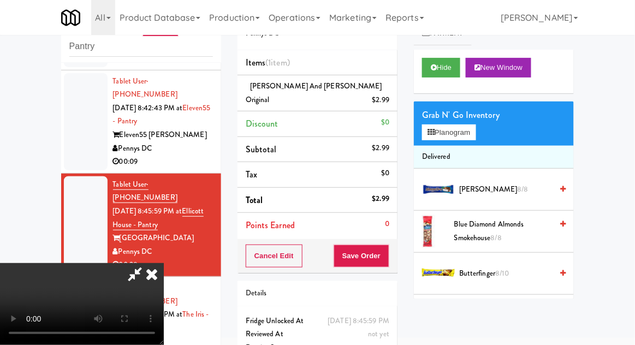
click at [467, 148] on li "Delivered" at bounding box center [494, 157] width 160 height 23
click at [470, 134] on button "Planogram" at bounding box center [449, 132] width 54 height 16
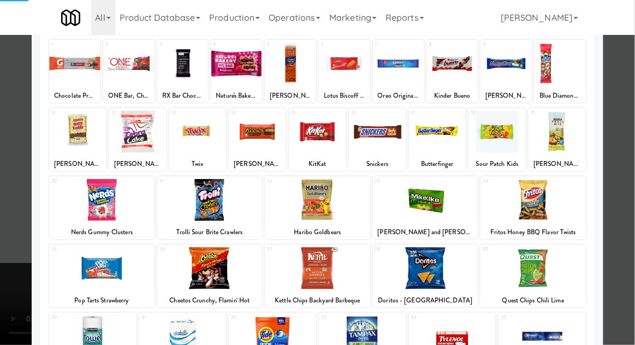
scroll to position [68, 0]
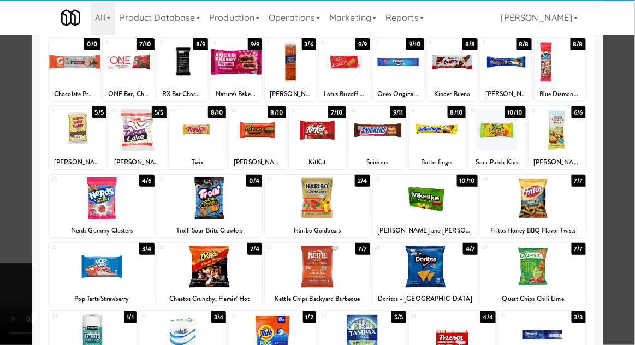
click at [199, 271] on div at bounding box center [209, 267] width 105 height 42
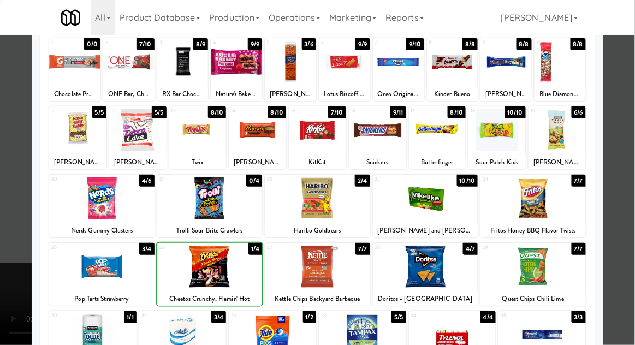
click at [623, 253] on div at bounding box center [317, 172] width 635 height 345
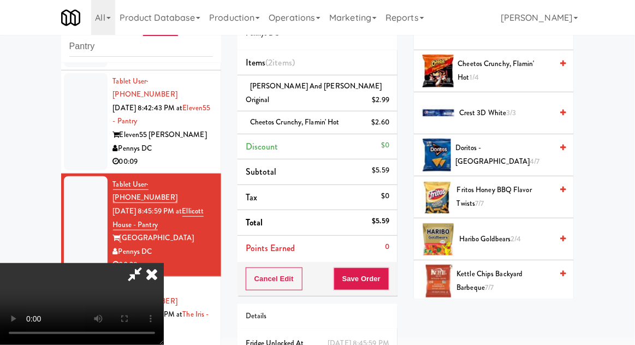
scroll to position [241, 0]
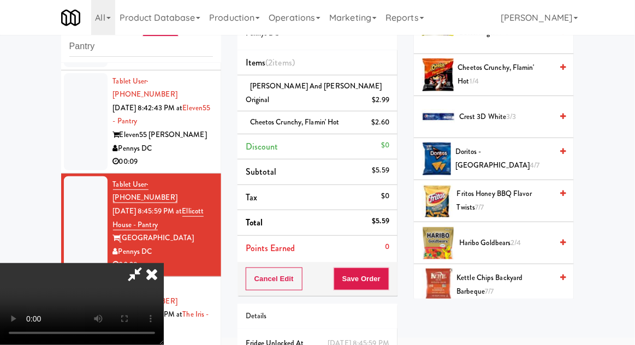
click at [501, 240] on span "Haribo Goldbears 2/4" at bounding box center [505, 243] width 93 height 14
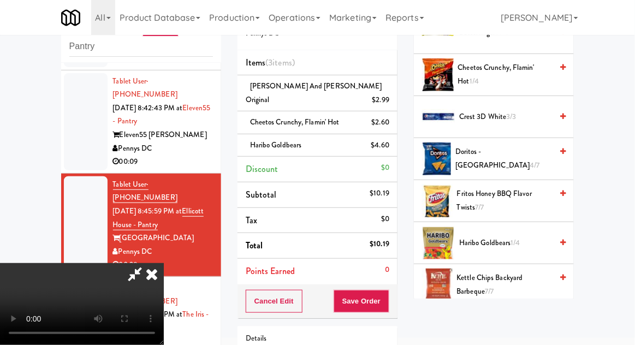
scroll to position [40, 0]
click at [385, 293] on button "Save Order" at bounding box center [362, 301] width 56 height 23
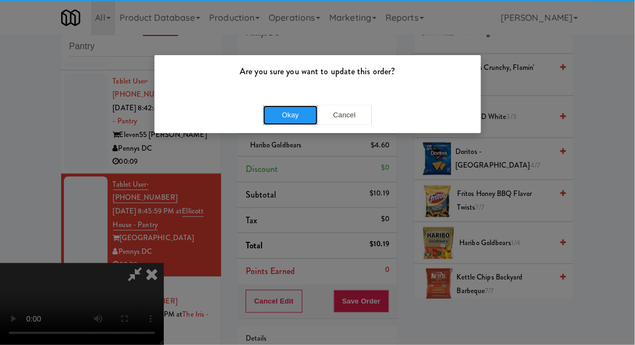
click at [271, 123] on button "Okay" at bounding box center [290, 115] width 55 height 20
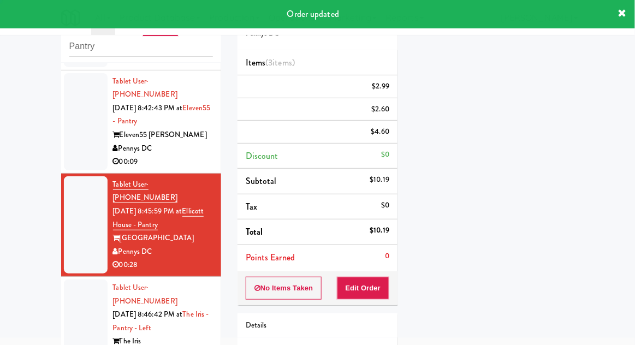
scroll to position [0, 0]
click at [70, 280] on div at bounding box center [86, 328] width 44 height 97
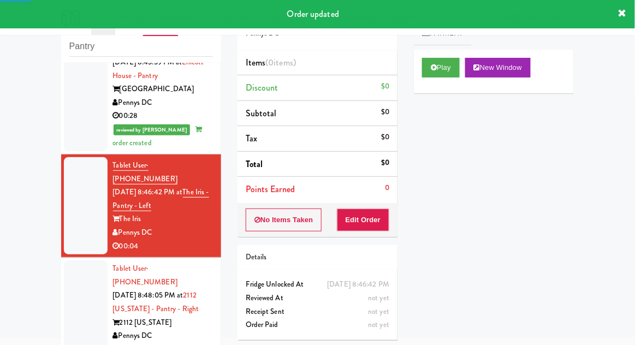
scroll to position [862, 0]
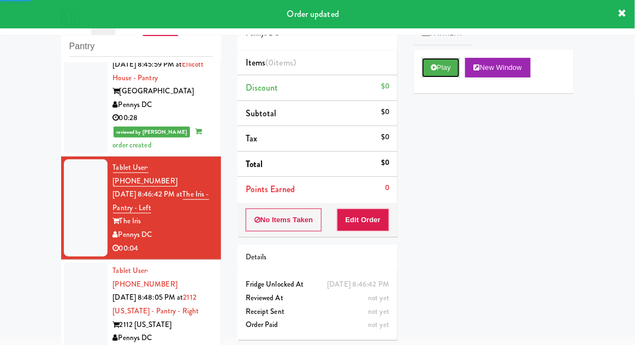
click at [450, 69] on button "Play" at bounding box center [441, 68] width 38 height 20
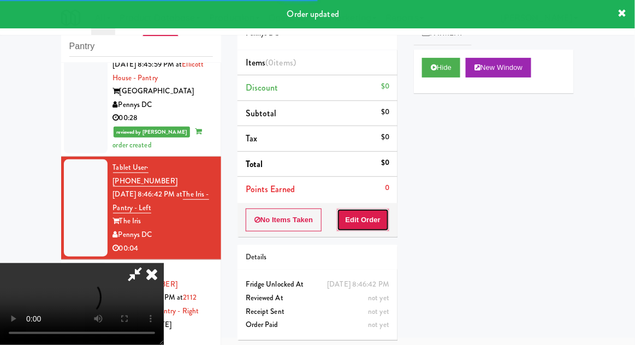
click at [378, 228] on button "Edit Order" at bounding box center [363, 220] width 53 height 23
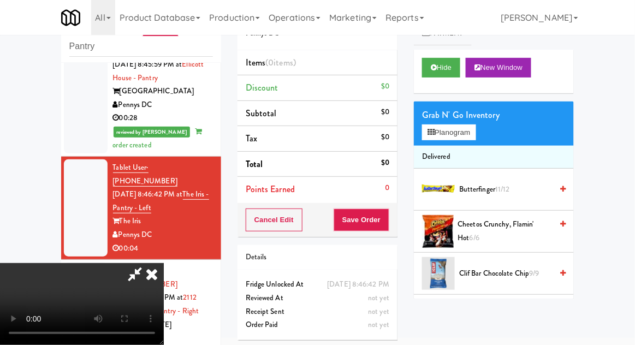
click at [491, 230] on span "Cheetos Crunchy, Flamin' Hot 6/6" at bounding box center [505, 231] width 94 height 27
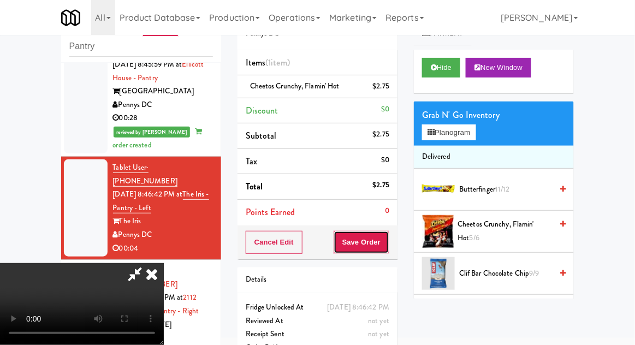
click at [387, 248] on button "Save Order" at bounding box center [362, 242] width 56 height 23
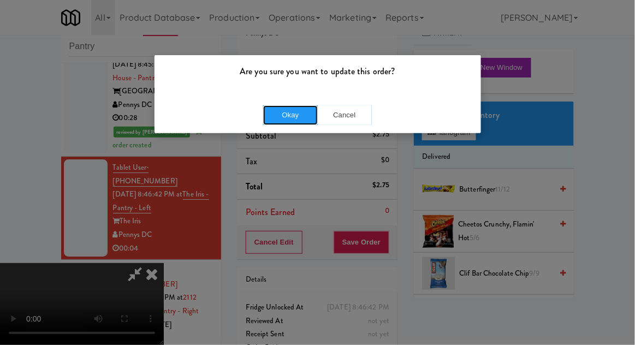
click at [276, 123] on button "Okay" at bounding box center [290, 115] width 55 height 20
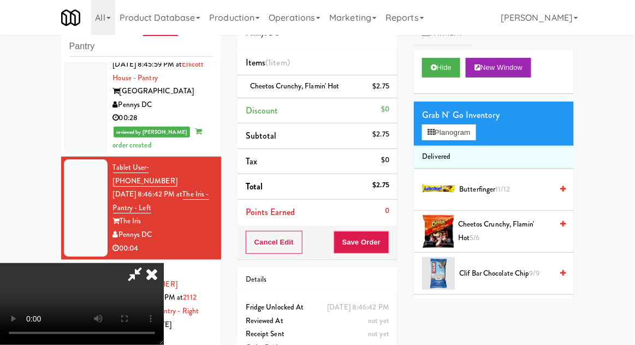
click at [73, 263] on div at bounding box center [86, 311] width 44 height 97
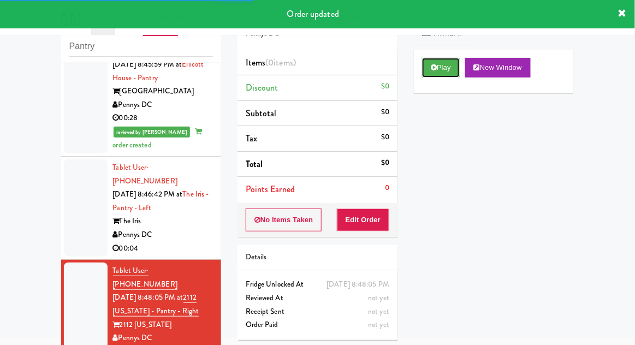
click at [447, 74] on button "Play" at bounding box center [441, 68] width 38 height 20
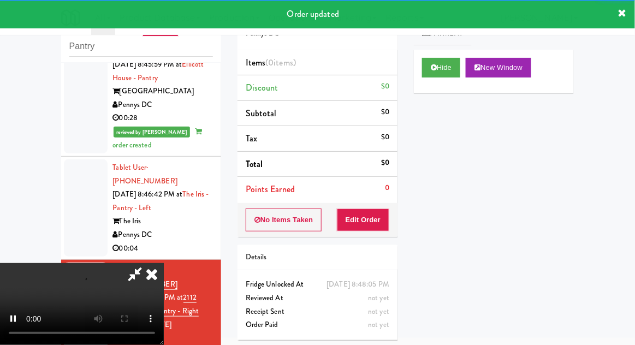
click at [376, 238] on div "Order # 2826249 Pennys DC Items (0 items ) Discount $0 Subtotal $0 Tax $0 Total…" at bounding box center [317, 172] width 176 height 351
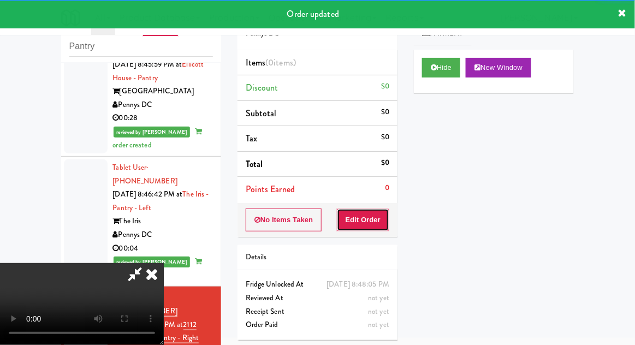
click at [370, 219] on button "Edit Order" at bounding box center [363, 220] width 53 height 23
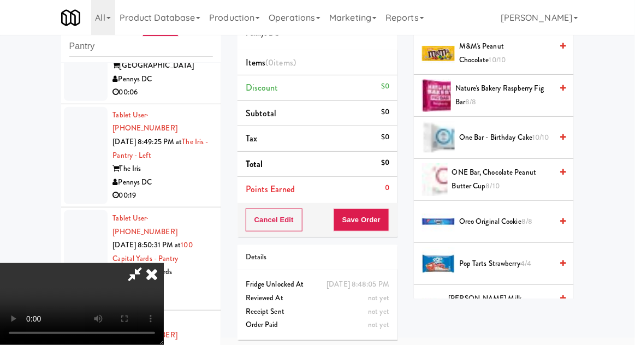
scroll to position [767, 0]
click at [519, 219] on span "Oreo Original Cookie 8/8" at bounding box center [505, 222] width 93 height 14
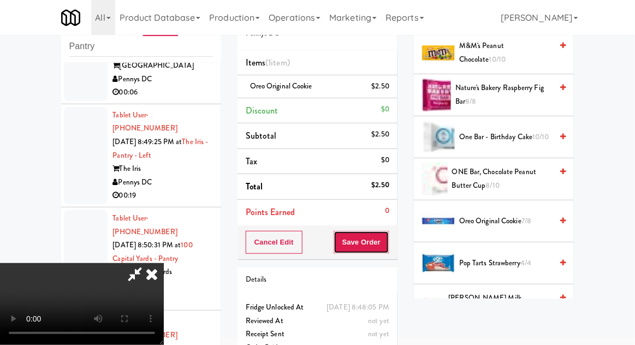
click at [389, 249] on button "Save Order" at bounding box center [362, 242] width 56 height 23
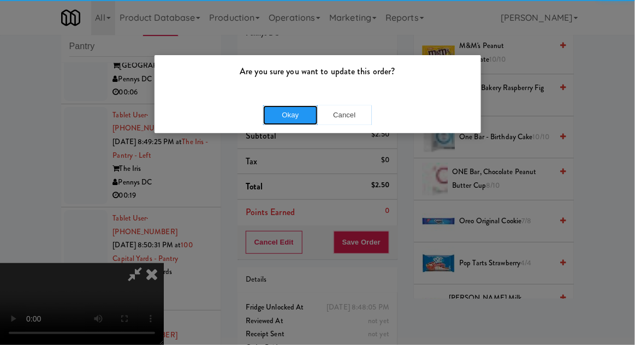
click at [281, 116] on button "Okay" at bounding box center [290, 115] width 55 height 20
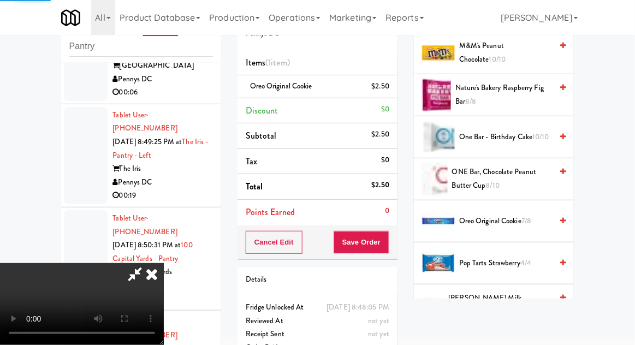
scroll to position [108, 0]
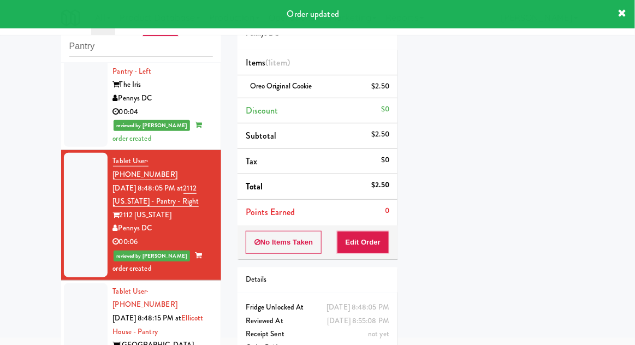
click at [71, 283] on div at bounding box center [86, 331] width 44 height 97
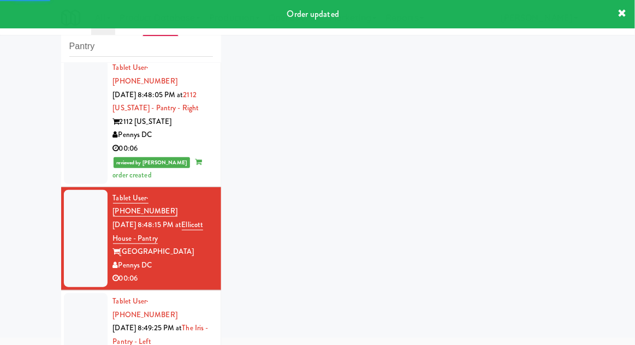
scroll to position [1278, 0]
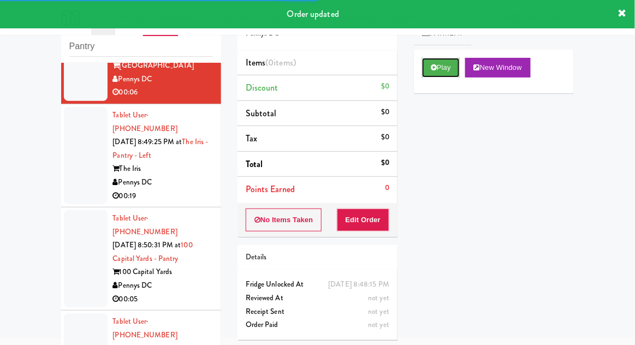
click at [443, 74] on button "Play" at bounding box center [441, 68] width 38 height 20
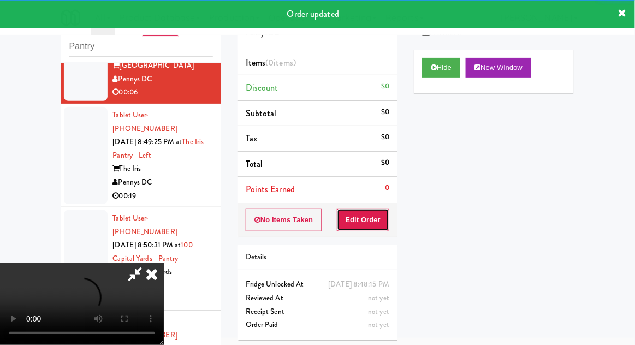
click at [372, 221] on button "Edit Order" at bounding box center [363, 220] width 53 height 23
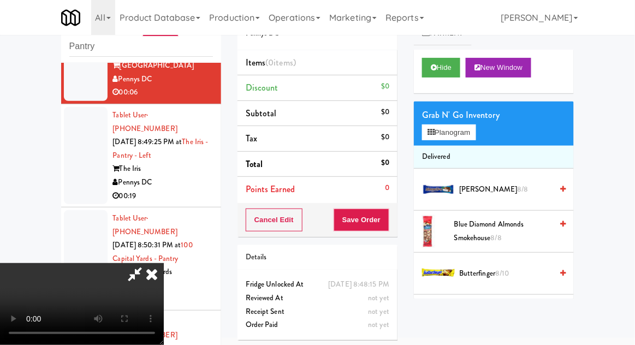
scroll to position [0, 0]
click at [467, 125] on button "Planogram" at bounding box center [449, 132] width 54 height 16
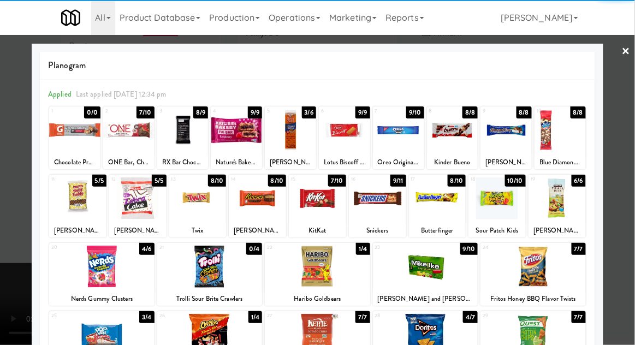
click at [230, 143] on div at bounding box center [236, 130] width 51 height 42
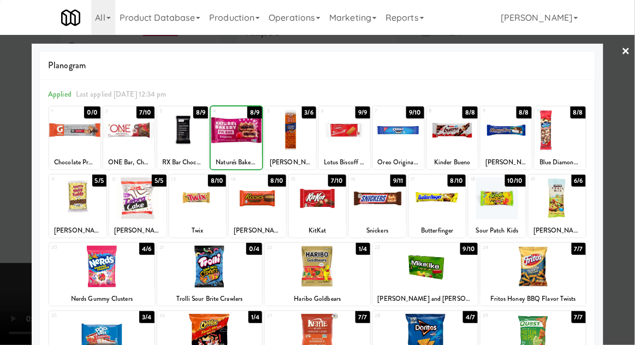
click at [631, 233] on div at bounding box center [317, 172] width 635 height 345
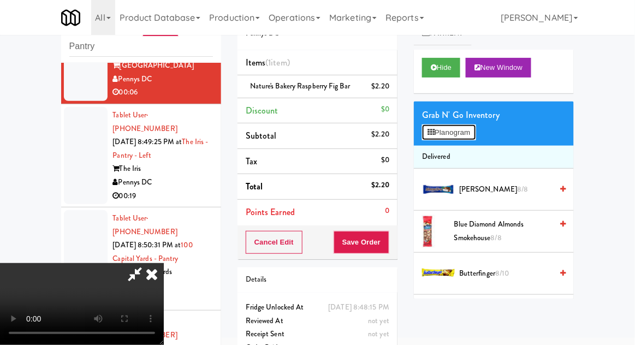
click at [455, 139] on button "Planogram" at bounding box center [449, 132] width 54 height 16
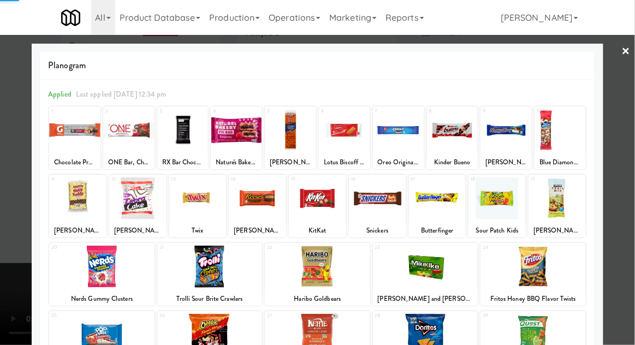
click at [624, 235] on div at bounding box center [317, 172] width 635 height 345
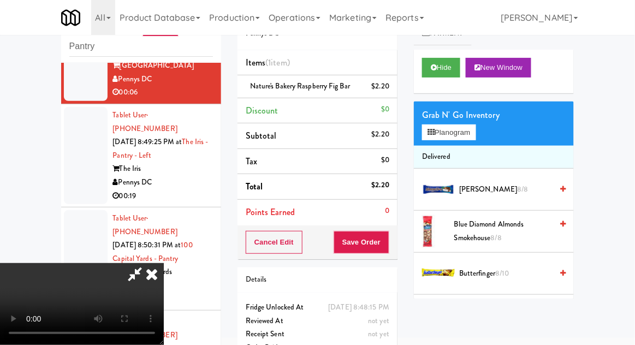
scroll to position [40, 0]
click at [387, 247] on button "Save Order" at bounding box center [362, 242] width 56 height 23
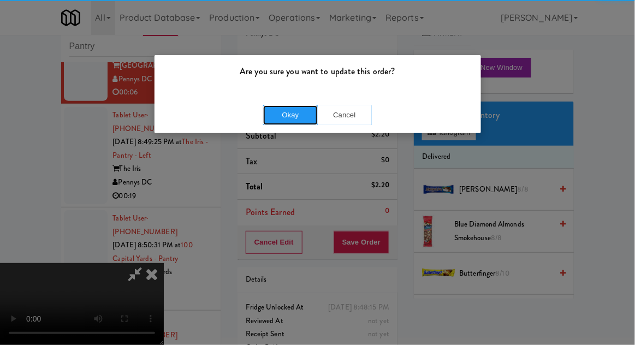
click at [265, 110] on button "Okay" at bounding box center [290, 115] width 55 height 20
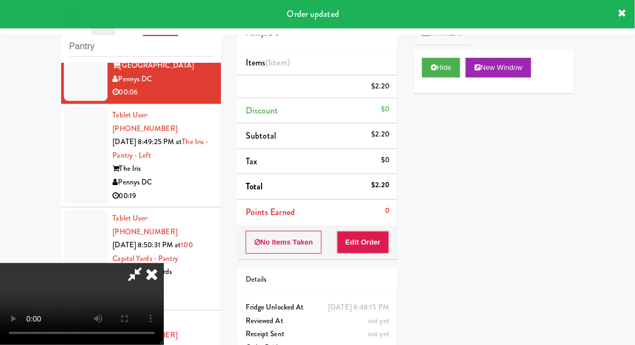
scroll to position [0, 0]
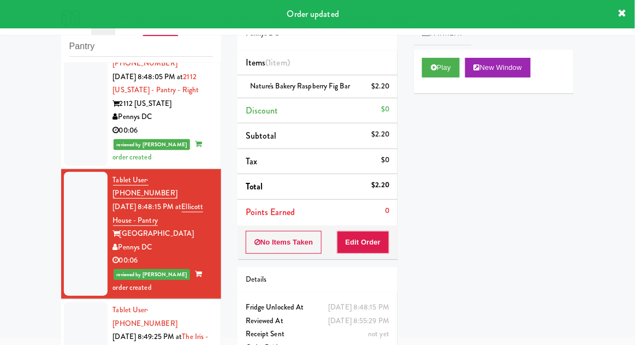
click at [69, 302] on div at bounding box center [86, 350] width 44 height 97
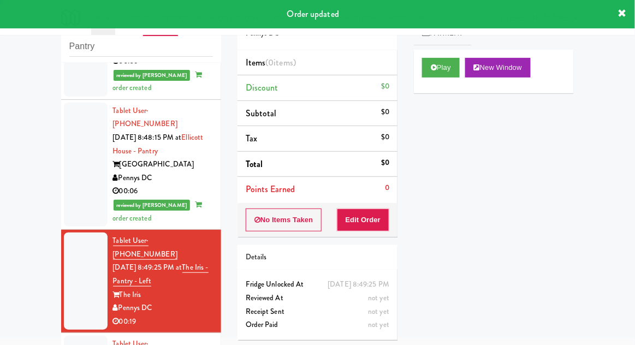
scroll to position [1306, 0]
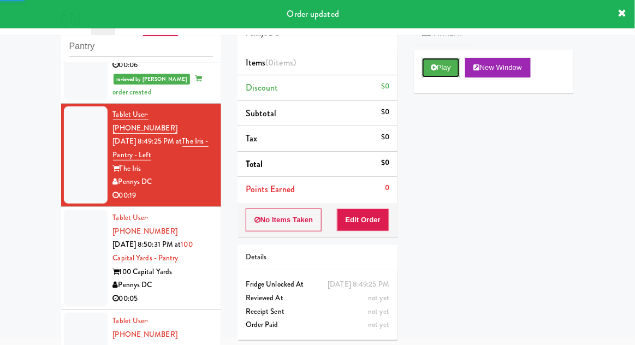
click at [450, 65] on button "Play" at bounding box center [441, 68] width 38 height 20
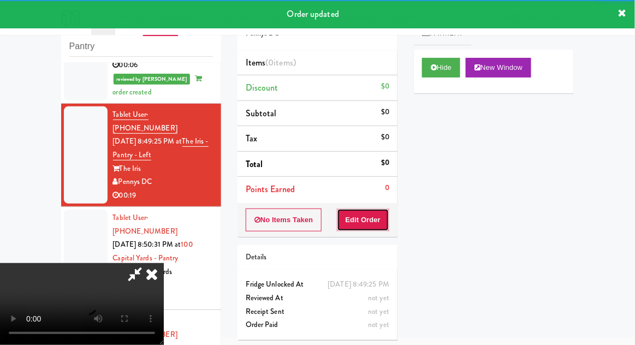
click at [380, 213] on button "Edit Order" at bounding box center [363, 220] width 53 height 23
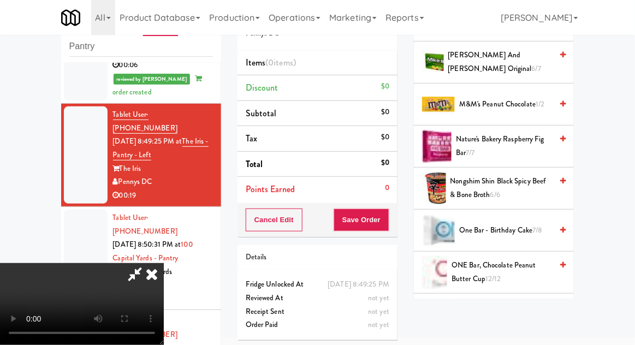
scroll to position [727, 0]
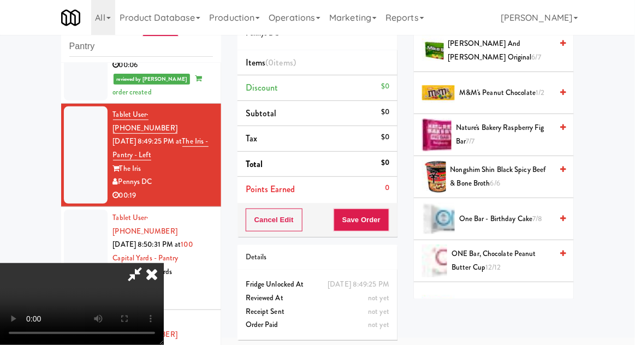
click at [519, 296] on span "Oreo Original Cookie 1/1" at bounding box center [505, 303] width 93 height 14
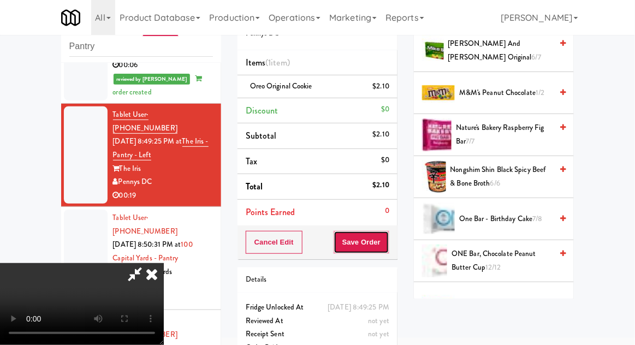
click at [387, 242] on button "Save Order" at bounding box center [362, 242] width 56 height 23
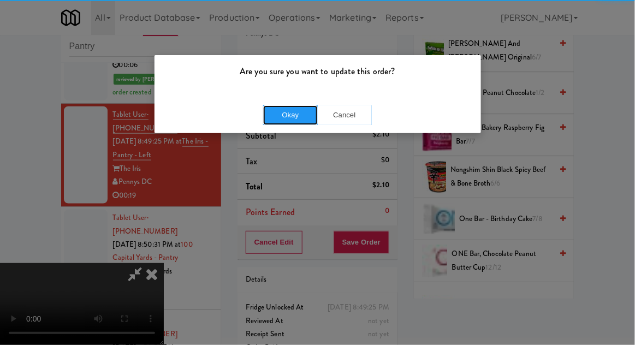
click at [265, 112] on button "Okay" at bounding box center [290, 115] width 55 height 20
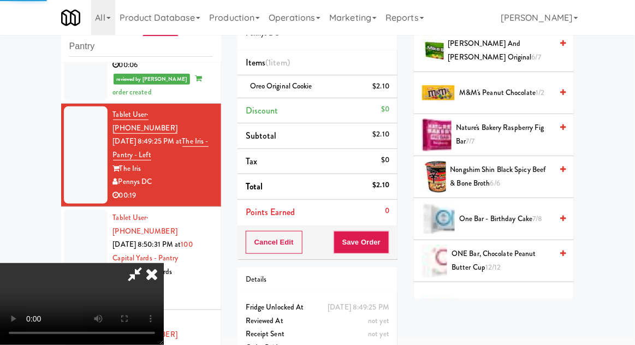
scroll to position [108, 0]
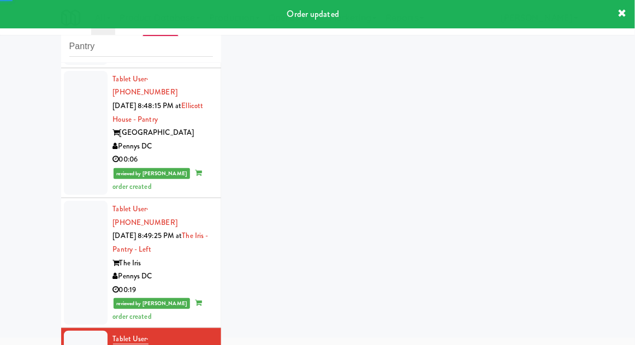
scroll to position [1332, 0]
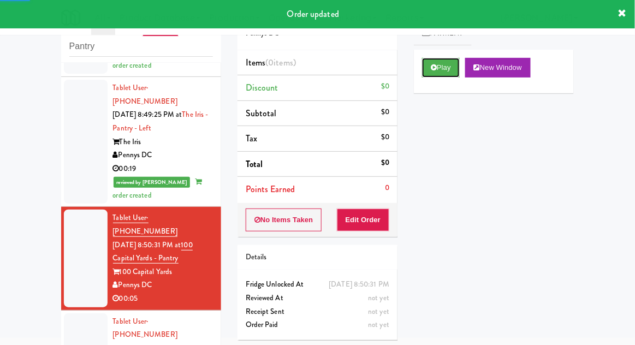
click at [447, 66] on button "Play" at bounding box center [441, 68] width 38 height 20
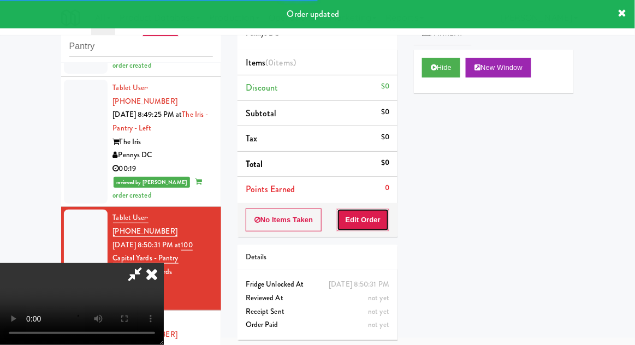
click at [381, 217] on button "Edit Order" at bounding box center [363, 220] width 53 height 23
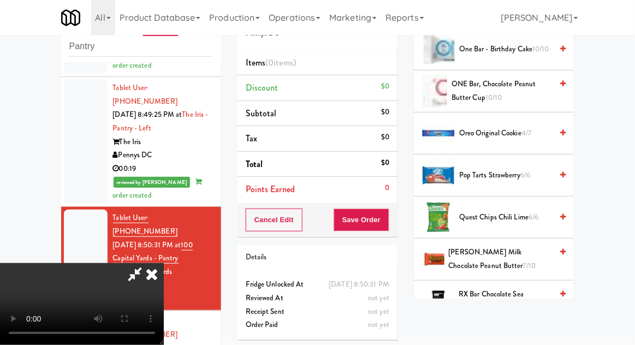
scroll to position [811, 0]
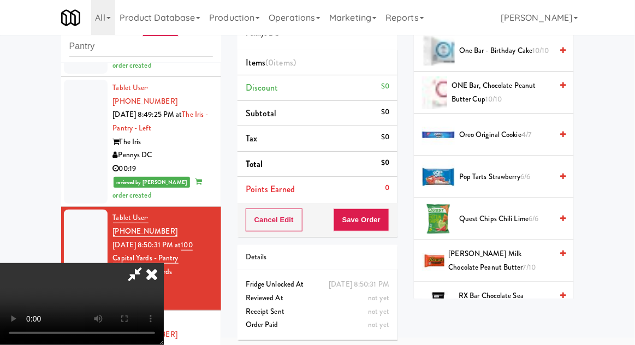
click at [494, 262] on span "[PERSON_NAME] Milk Chocolate Peanut Butter 7/10" at bounding box center [501, 260] width 104 height 27
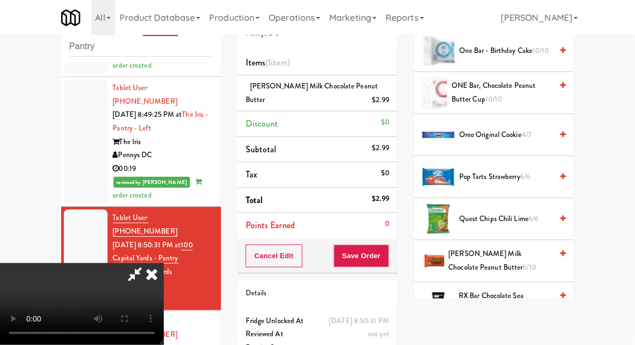
scroll to position [40, 0]
click at [388, 253] on button "Save Order" at bounding box center [362, 256] width 56 height 23
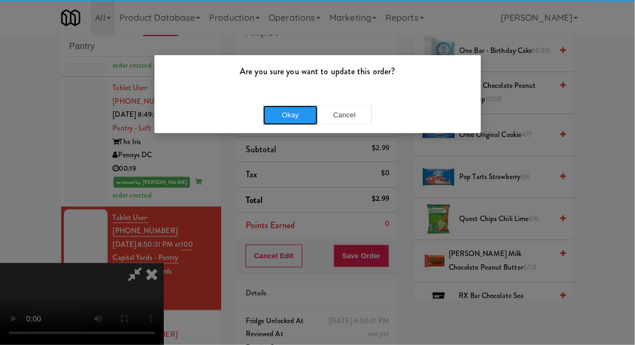
click at [270, 115] on button "Okay" at bounding box center [290, 115] width 55 height 20
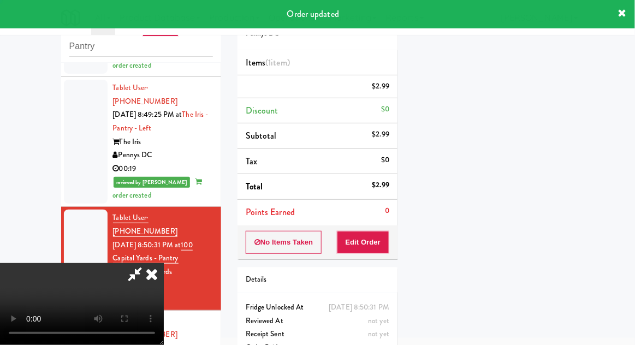
scroll to position [0, 0]
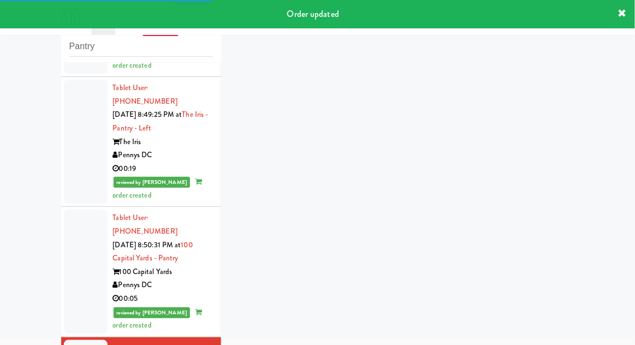
scroll to position [1359, 0]
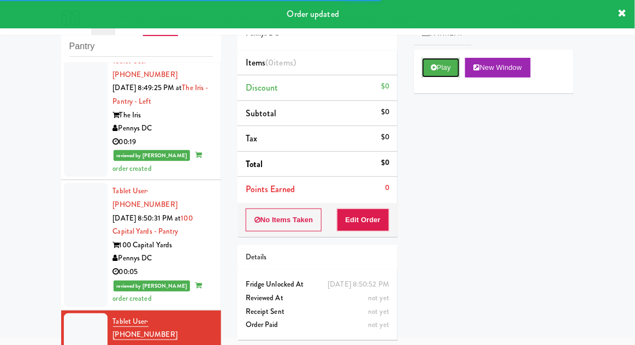
click at [453, 70] on button "Play" at bounding box center [441, 68] width 38 height 20
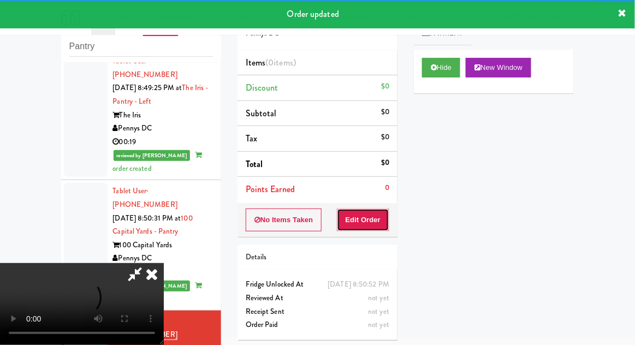
click at [375, 209] on button "Edit Order" at bounding box center [363, 220] width 53 height 23
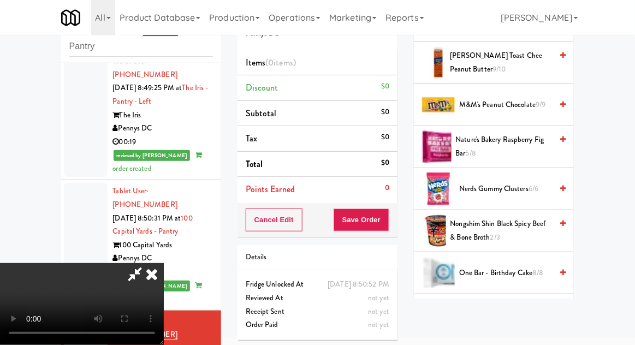
scroll to position [589, 0]
click at [491, 240] on span "Nongshim Shin Black Spicy Beef & Bone Broth 2/3" at bounding box center [501, 231] width 102 height 27
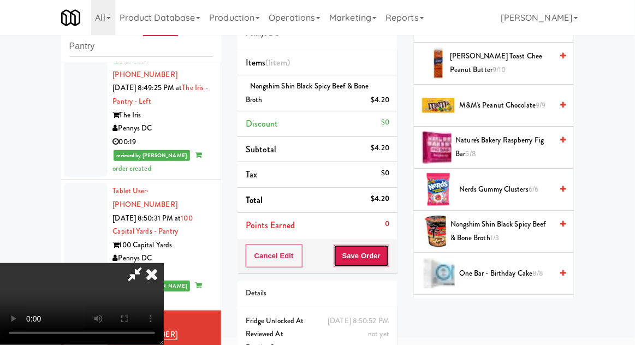
click at [382, 262] on button "Save Order" at bounding box center [362, 256] width 56 height 23
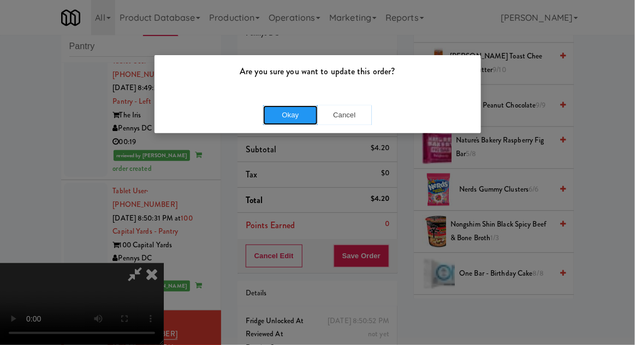
click at [276, 114] on button "Okay" at bounding box center [290, 115] width 55 height 20
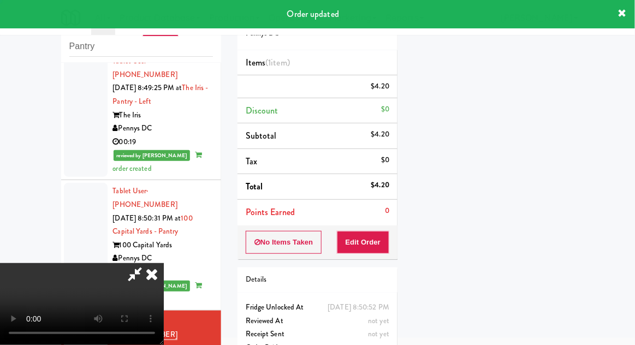
scroll to position [108, 0]
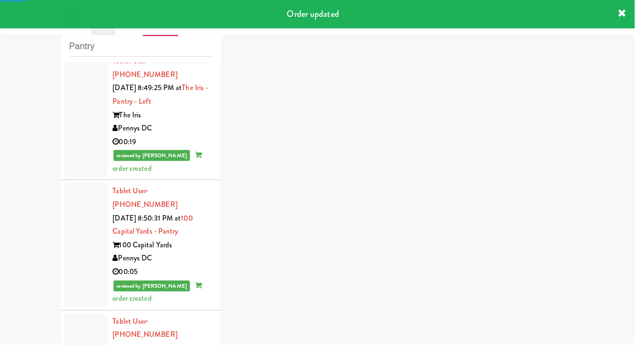
scroll to position [1386, 0]
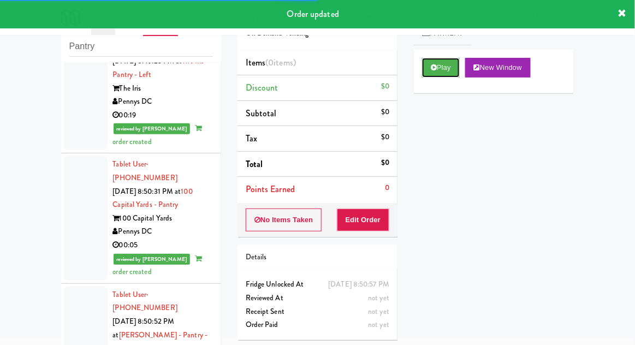
click at [449, 70] on button "Play" at bounding box center [441, 68] width 38 height 20
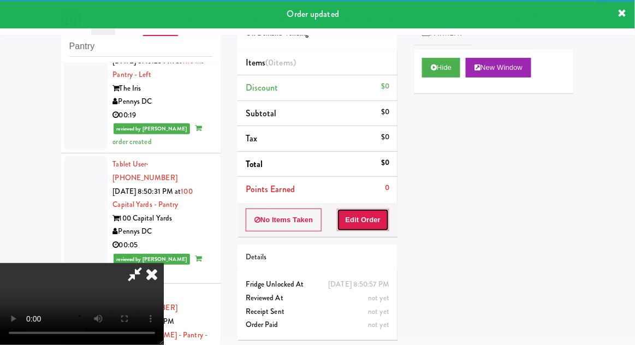
click at [383, 213] on button "Edit Order" at bounding box center [363, 220] width 53 height 23
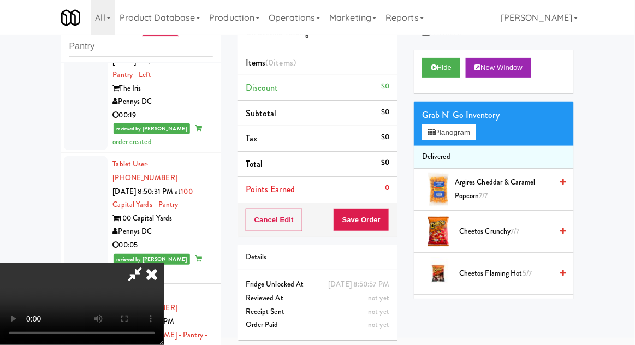
scroll to position [0, 0]
click at [464, 138] on button "Planogram" at bounding box center [449, 132] width 54 height 16
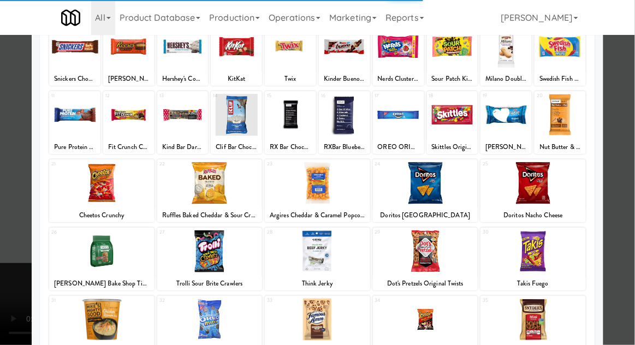
scroll to position [138, 0]
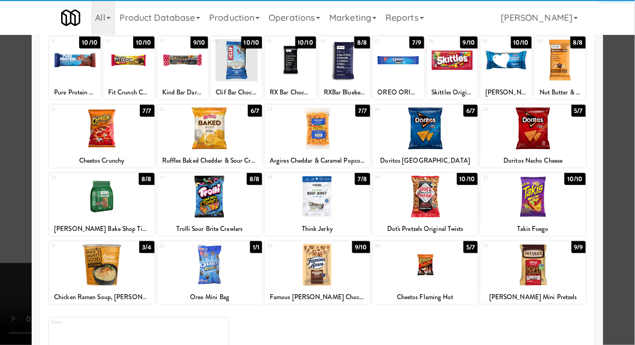
click at [538, 205] on div at bounding box center [533, 197] width 105 height 42
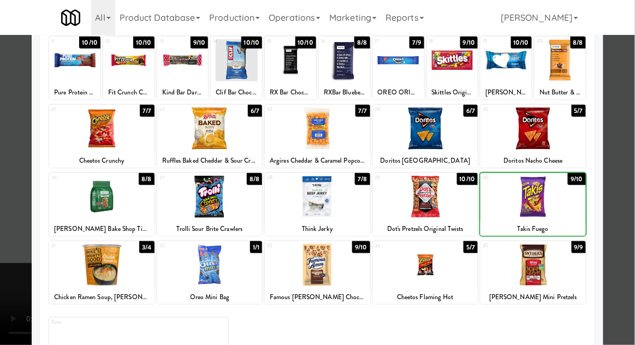
click at [634, 210] on div at bounding box center [317, 172] width 635 height 345
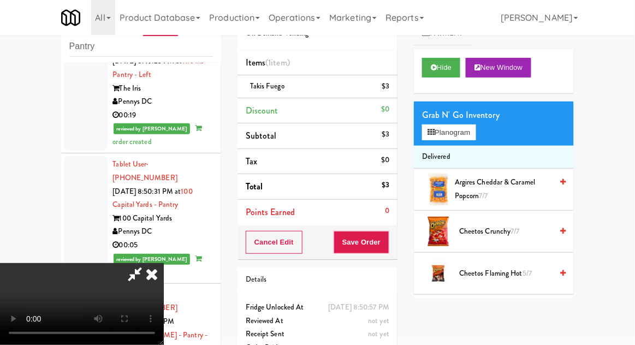
scroll to position [40, 0]
click at [388, 241] on button "Save Order" at bounding box center [362, 242] width 56 height 23
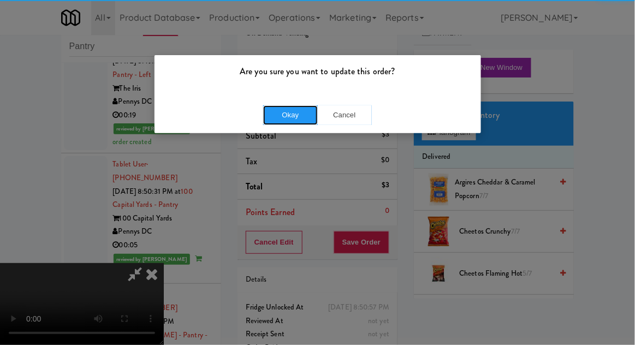
click at [265, 121] on button "Okay" at bounding box center [290, 115] width 55 height 20
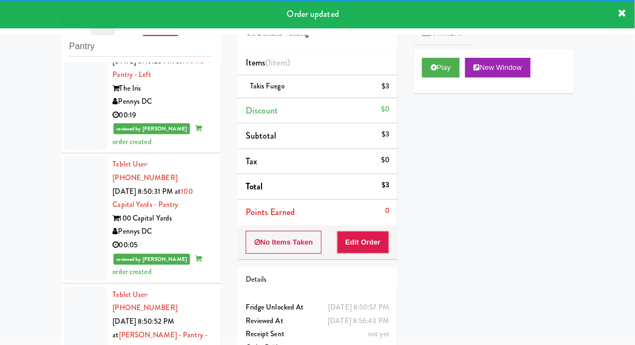
scroll to position [1413, 0]
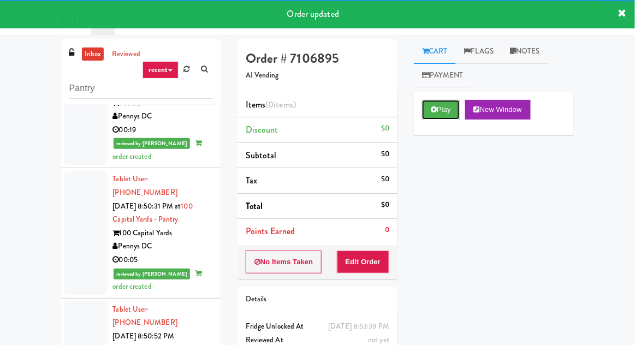
click at [440, 114] on button "Play" at bounding box center [441, 110] width 38 height 20
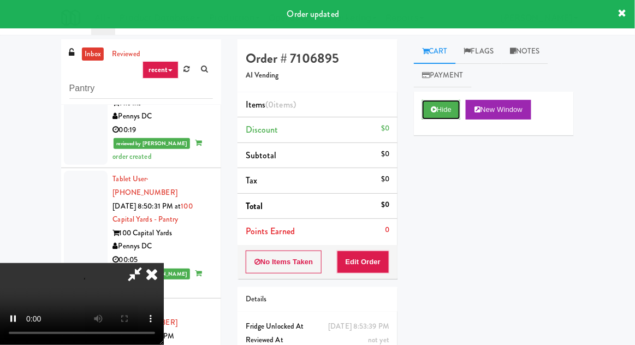
scroll to position [42, 0]
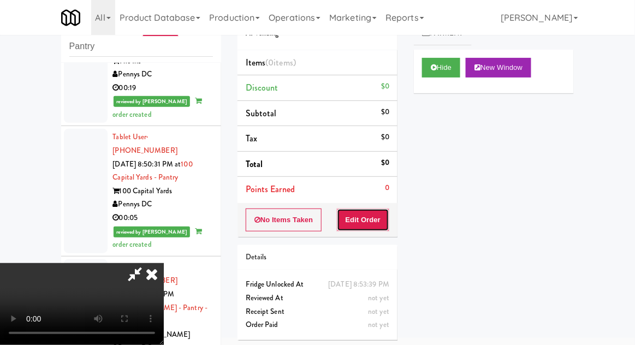
click at [383, 226] on button "Edit Order" at bounding box center [363, 220] width 53 height 23
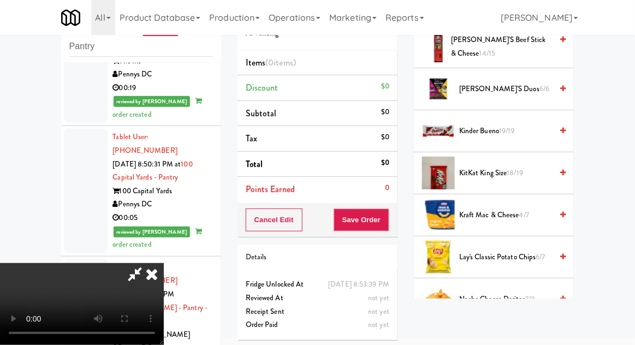
scroll to position [532, 0]
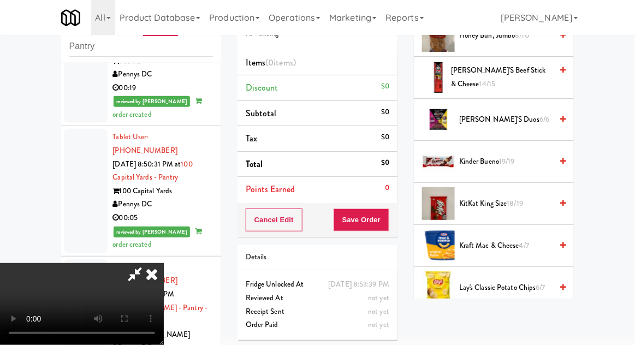
click at [517, 204] on span "18/19" at bounding box center [515, 203] width 16 height 10
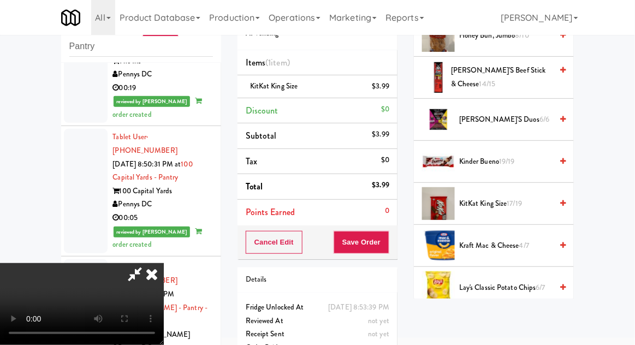
scroll to position [40, 0]
click at [385, 250] on button "Save Order" at bounding box center [362, 242] width 56 height 23
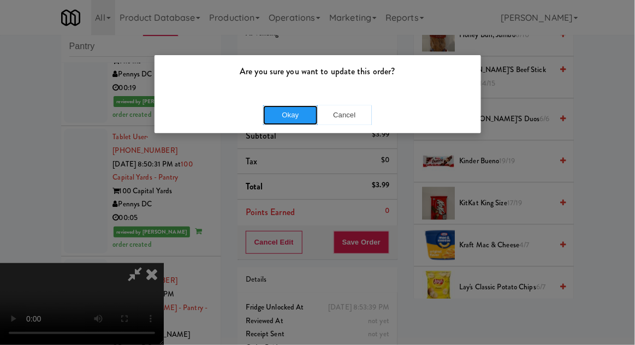
click at [276, 114] on button "Okay" at bounding box center [290, 115] width 55 height 20
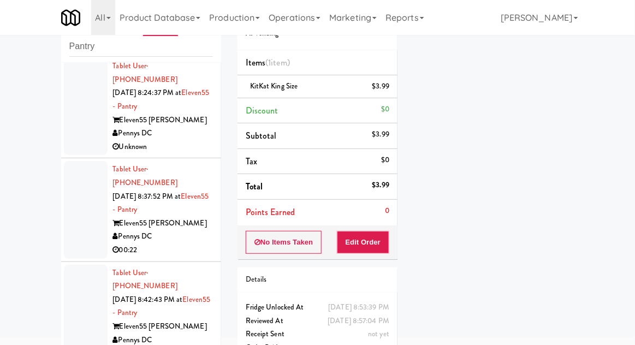
scroll to position [520, 0]
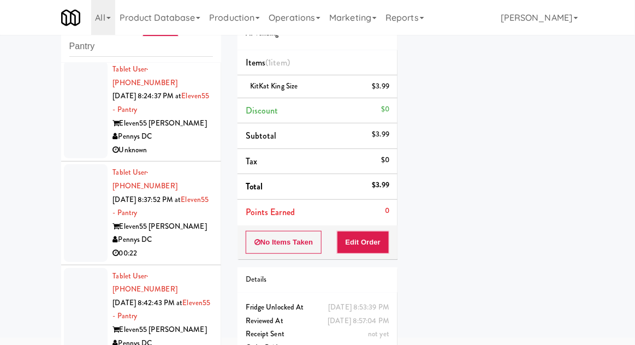
click at [65, 268] on div at bounding box center [86, 316] width 44 height 97
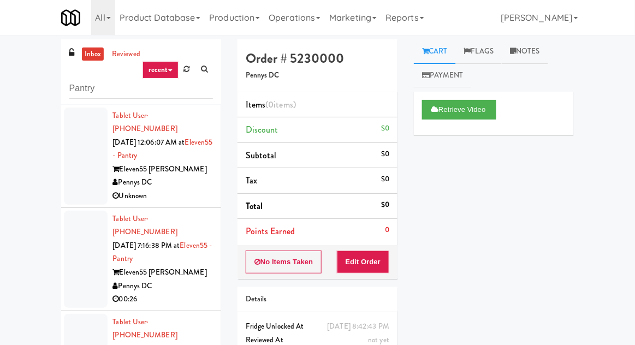
click at [83, 163] on div at bounding box center [86, 156] width 44 height 97
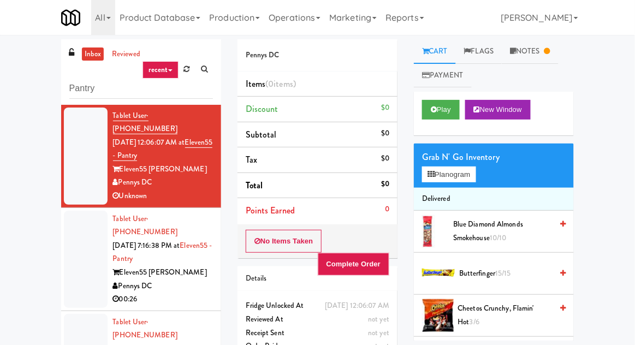
click at [531, 52] on link "Notes" at bounding box center [530, 51] width 57 height 25
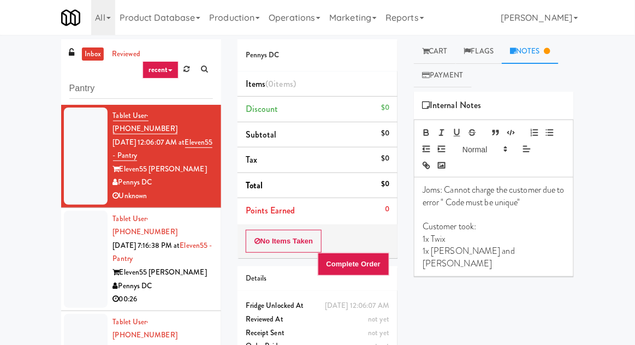
click at [442, 60] on link "Cart" at bounding box center [435, 51] width 42 height 25
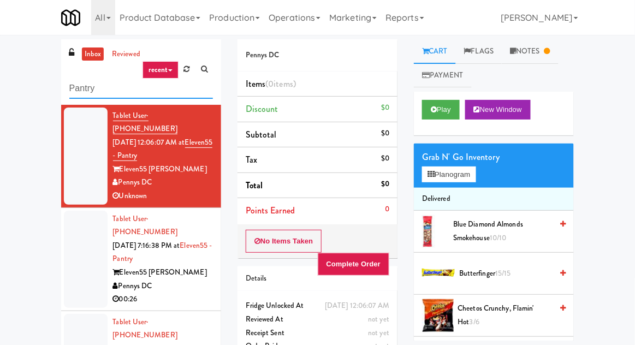
click at [71, 93] on input "Pantry" at bounding box center [141, 89] width 144 height 20
click at [81, 92] on input "Pantry" at bounding box center [141, 89] width 144 height 20
click at [82, 93] on input "Pantry" at bounding box center [141, 89] width 144 height 20
click at [79, 93] on input "Pantry" at bounding box center [141, 89] width 144 height 20
click at [73, 91] on input "Pantry" at bounding box center [141, 89] width 144 height 20
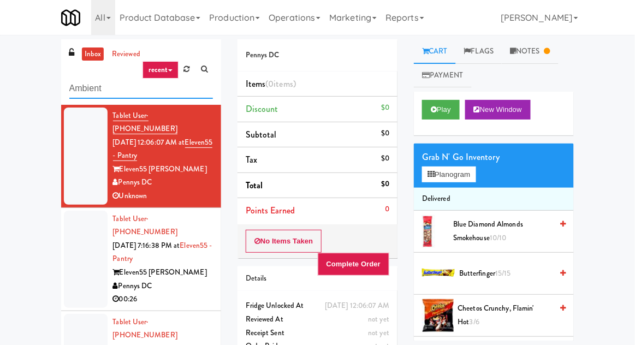
type input "Ambient"
click at [22, 92] on div "inbox reviewed recent all unclear take inventory issue suspicious failed recent…" at bounding box center [317, 239] width 635 height 401
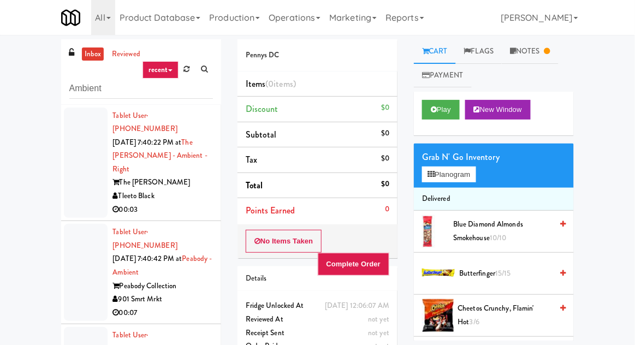
click at [75, 182] on div at bounding box center [86, 163] width 44 height 111
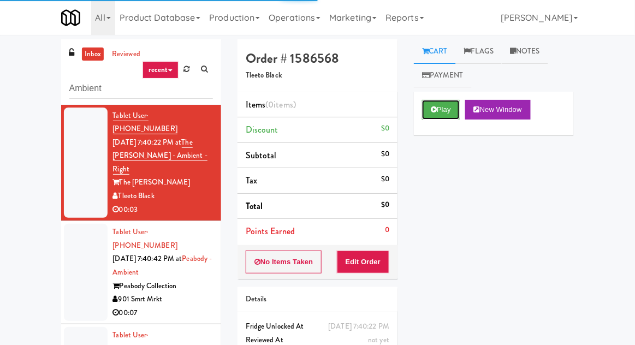
click at [449, 110] on button "Play" at bounding box center [441, 110] width 38 height 20
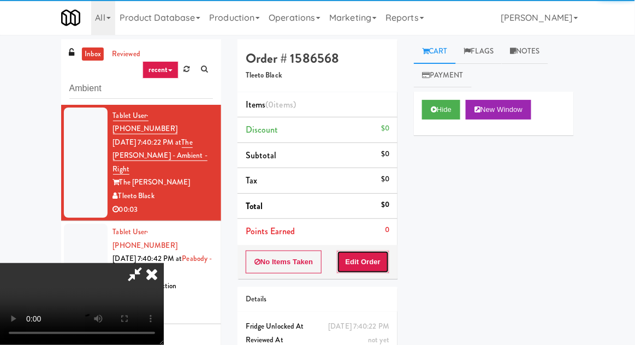
click at [374, 270] on button "Edit Order" at bounding box center [363, 262] width 53 height 23
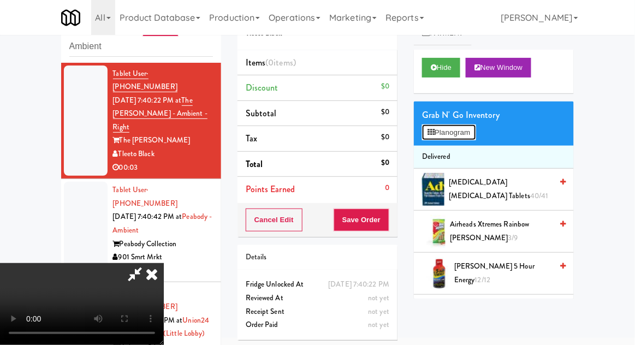
click at [463, 129] on button "Planogram" at bounding box center [449, 132] width 54 height 16
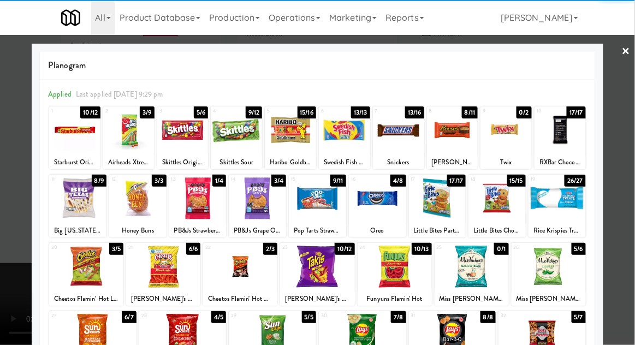
click at [559, 140] on div at bounding box center [560, 130] width 51 height 42
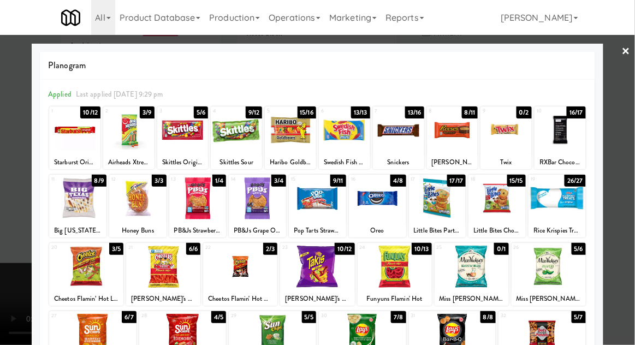
click at [625, 157] on div at bounding box center [317, 172] width 635 height 345
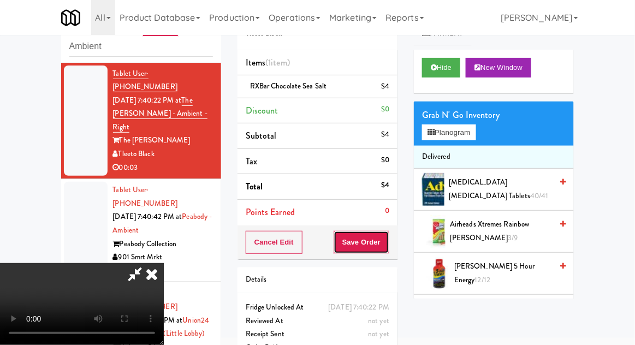
click at [388, 247] on button "Save Order" at bounding box center [362, 242] width 56 height 23
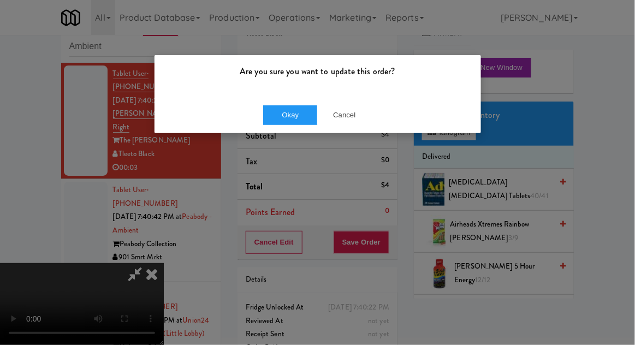
click at [276, 132] on div "Okay Cancel" at bounding box center [318, 115] width 327 height 37
click at [266, 118] on button "Okay" at bounding box center [290, 115] width 55 height 20
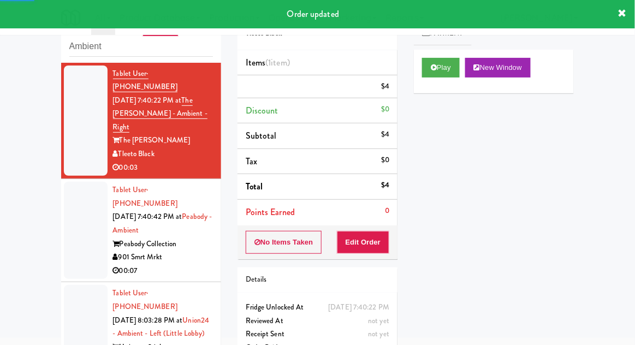
click at [65, 215] on div at bounding box center [86, 230] width 44 height 97
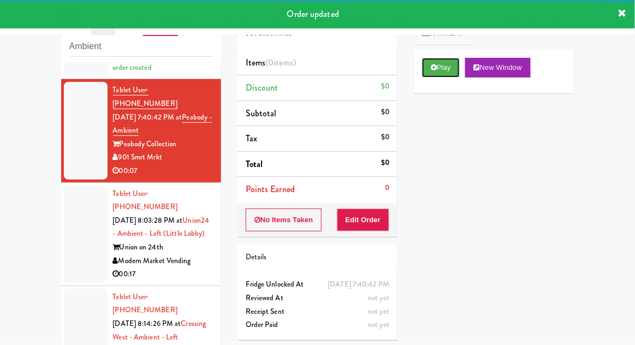
click at [452, 72] on button "Play" at bounding box center [441, 68] width 38 height 20
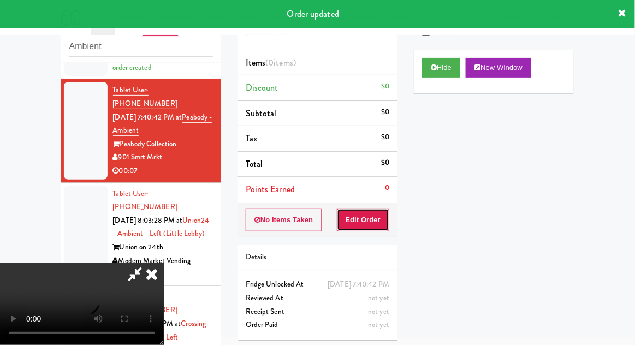
click at [379, 220] on button "Edit Order" at bounding box center [363, 220] width 53 height 23
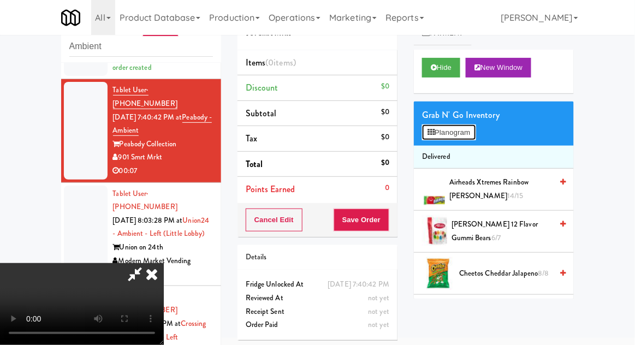
click at [454, 129] on button "Planogram" at bounding box center [449, 132] width 54 height 16
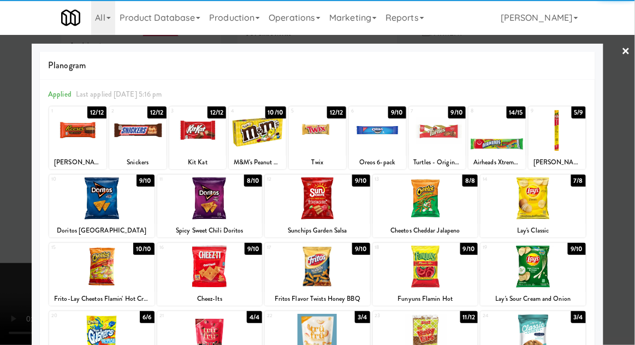
click at [506, 140] on div at bounding box center [496, 130] width 57 height 42
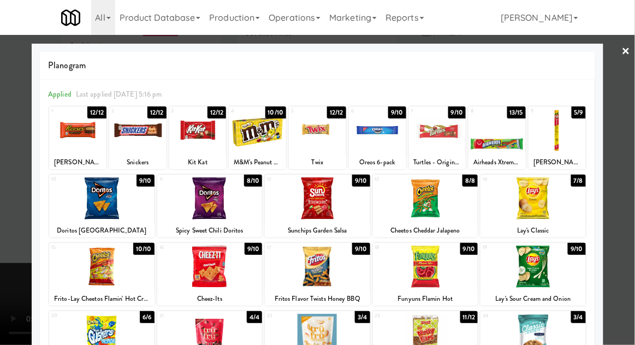
click at [626, 148] on div at bounding box center [317, 172] width 635 height 345
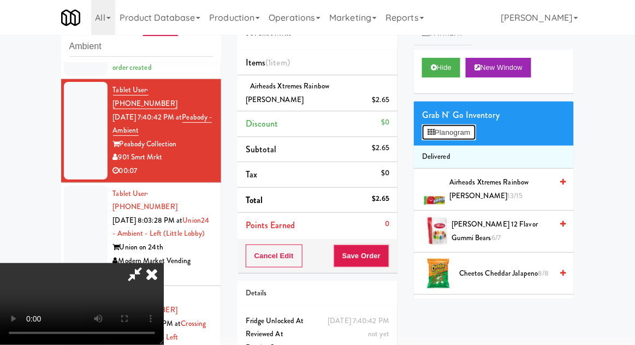
click at [470, 133] on button "Planogram" at bounding box center [449, 132] width 54 height 16
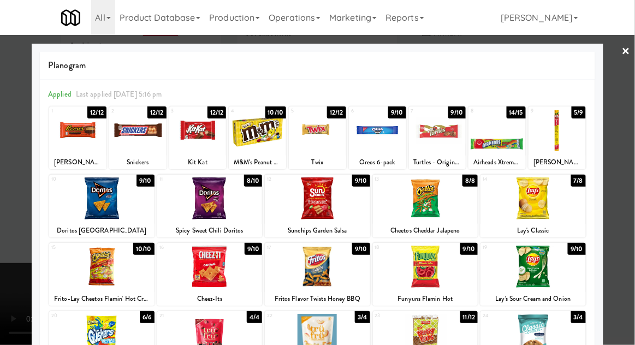
click at [506, 140] on div at bounding box center [496, 130] width 57 height 42
click at [631, 176] on div at bounding box center [317, 172] width 635 height 345
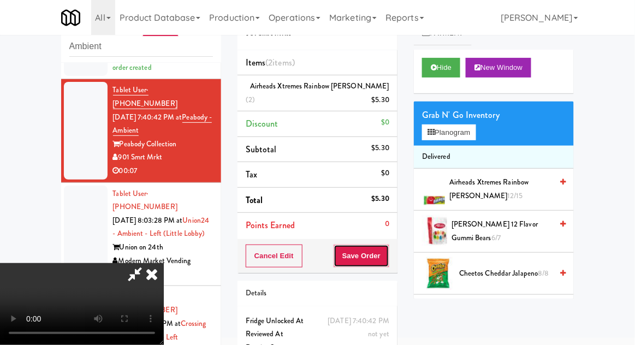
click at [384, 260] on button "Save Order" at bounding box center [362, 256] width 56 height 23
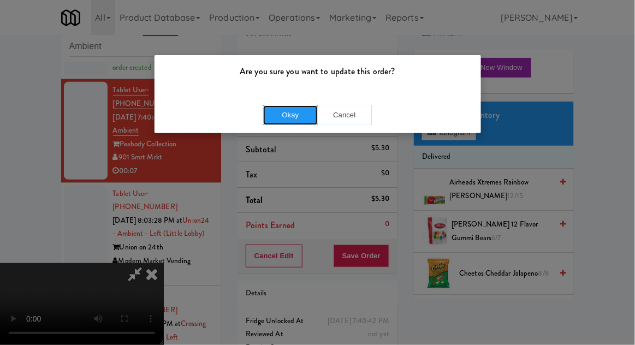
click at [278, 116] on button "Okay" at bounding box center [290, 115] width 55 height 20
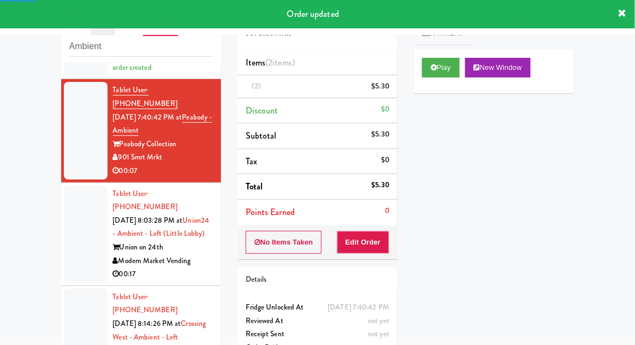
click at [62, 217] on li "Tablet User · (404) 804-1873 [DATE] 8:03:28 PM at [GEOGRAPHIC_DATA] - Ambient -…" at bounding box center [141, 234] width 160 height 103
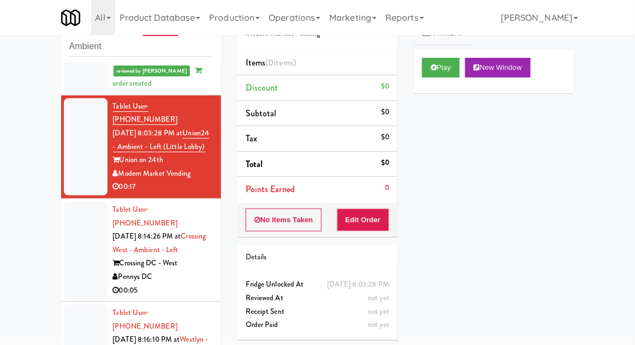
scroll to position [241, 0]
click at [452, 74] on button "Play" at bounding box center [441, 68] width 38 height 20
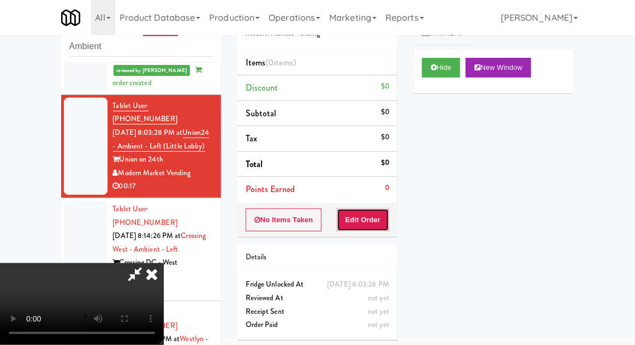
click at [373, 213] on button "Edit Order" at bounding box center [363, 220] width 53 height 23
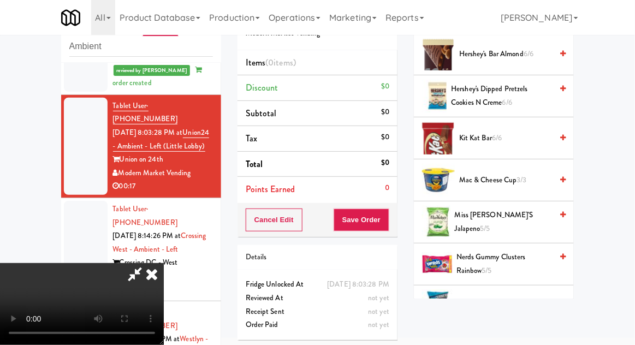
scroll to position [510, 0]
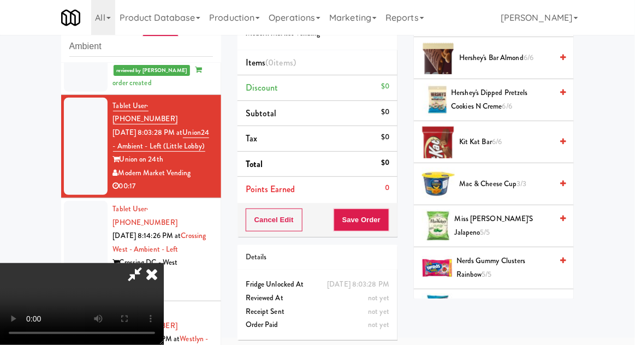
click at [509, 254] on span "Nerds Gummy Clusters Rainbow 5/5" at bounding box center [504, 267] width 96 height 27
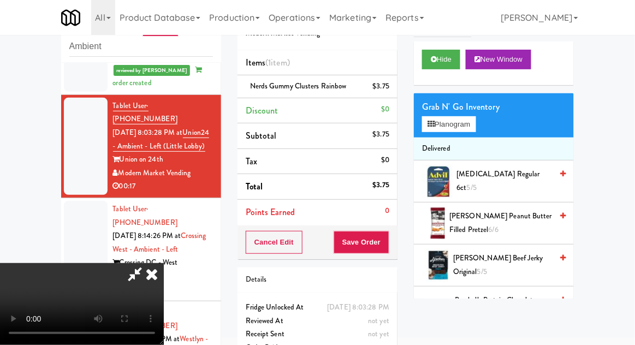
scroll to position [0, 0]
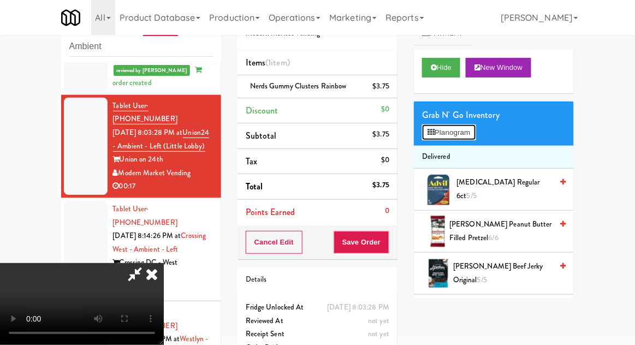
click at [460, 126] on button "Planogram" at bounding box center [449, 132] width 54 height 16
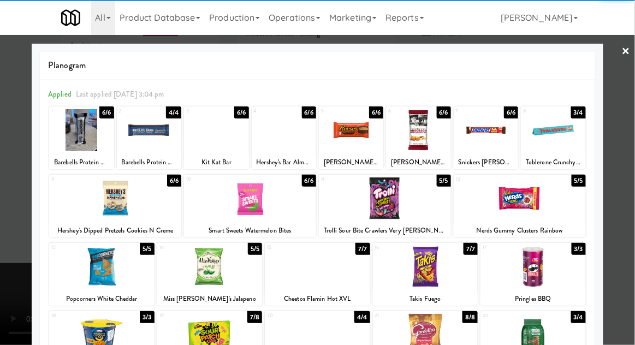
click at [632, 217] on div at bounding box center [317, 172] width 635 height 345
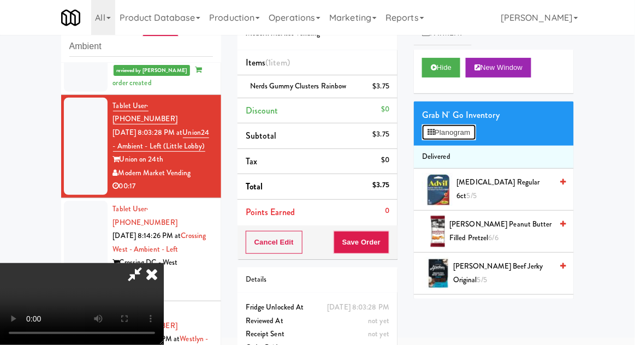
click at [473, 128] on button "Planogram" at bounding box center [449, 132] width 54 height 16
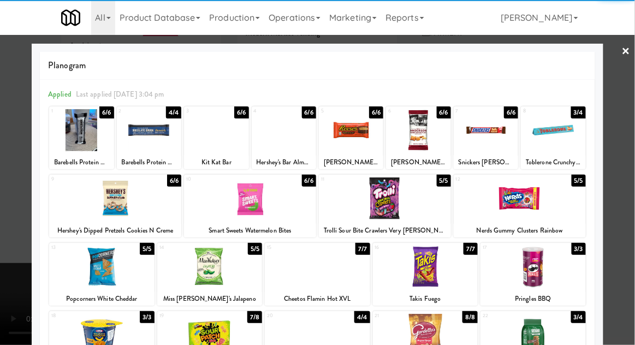
click at [436, 140] on div at bounding box center [418, 130] width 64 height 42
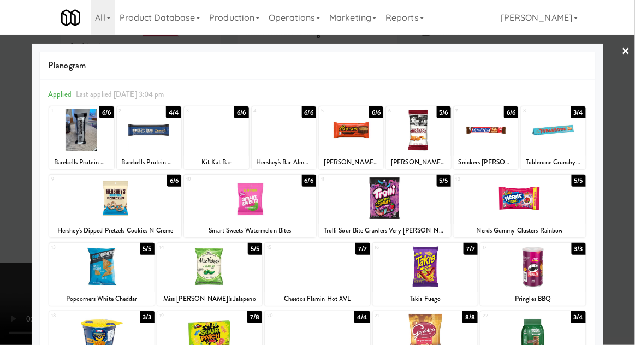
click at [632, 154] on div at bounding box center [317, 172] width 635 height 345
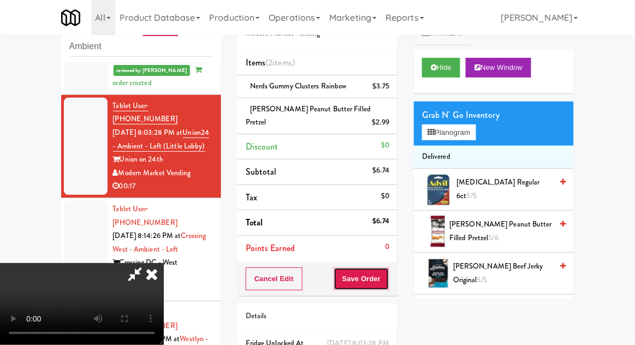
click at [389, 283] on button "Save Order" at bounding box center [362, 279] width 56 height 23
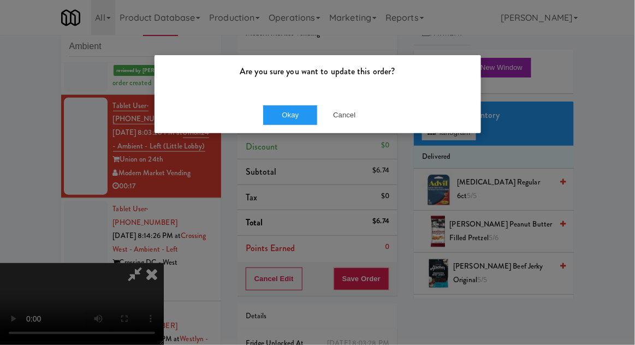
click at [280, 130] on div "Okay Cancel" at bounding box center [318, 115] width 327 height 37
click at [276, 122] on button "Okay" at bounding box center [290, 115] width 55 height 20
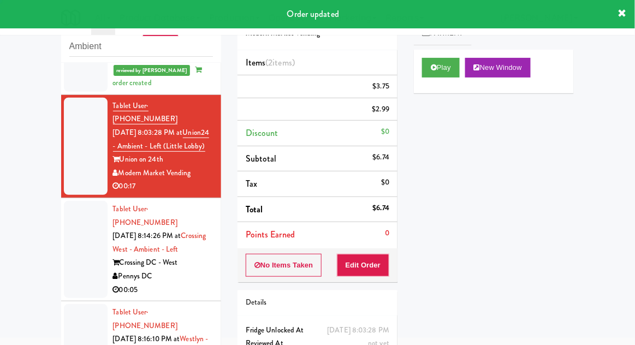
click at [75, 221] on div at bounding box center [86, 249] width 44 height 97
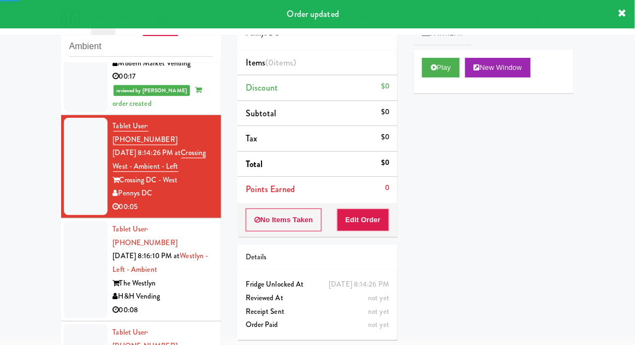
scroll to position [352, 0]
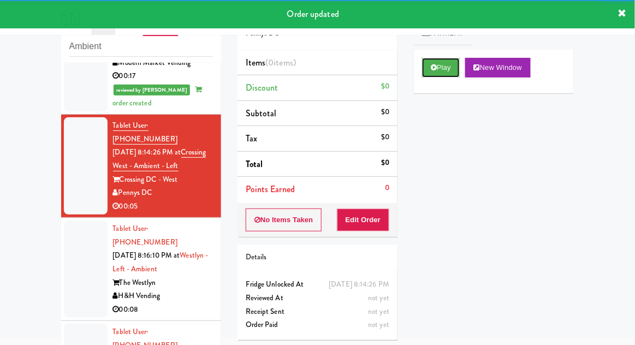
click at [452, 72] on button "Play" at bounding box center [441, 68] width 38 height 20
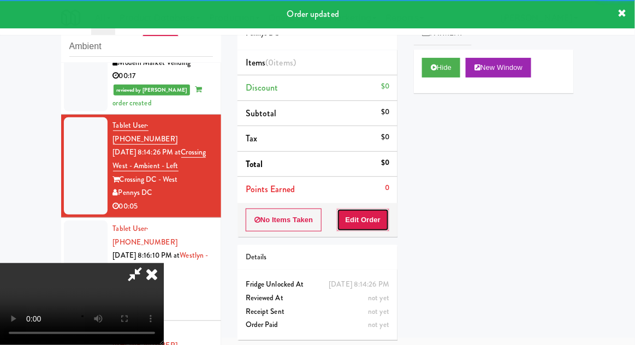
click at [382, 213] on button "Edit Order" at bounding box center [363, 220] width 53 height 23
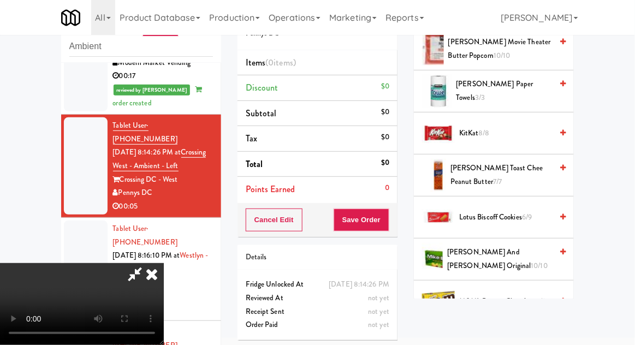
scroll to position [476, 0]
click at [512, 214] on span "Lotus Biscoff Cookies 6/9" at bounding box center [505, 218] width 93 height 14
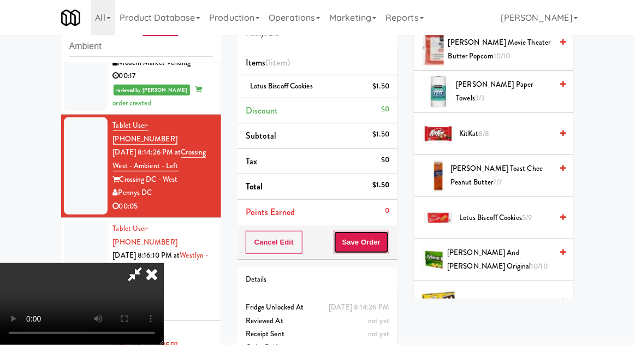
click at [385, 250] on button "Save Order" at bounding box center [362, 242] width 56 height 23
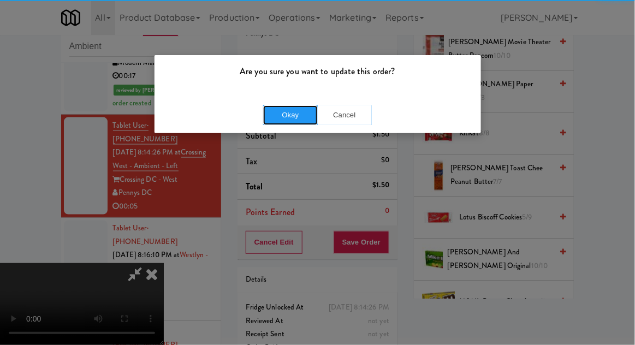
click at [276, 120] on button "Okay" at bounding box center [290, 115] width 55 height 20
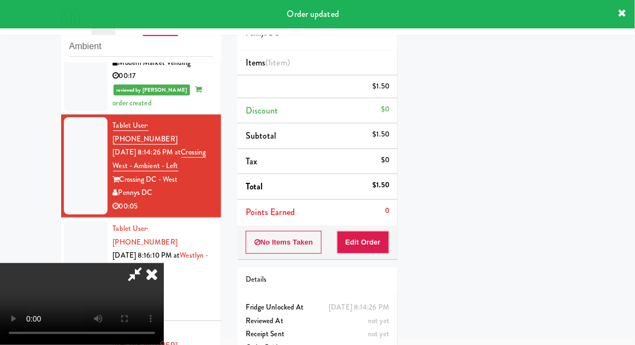
scroll to position [108, 0]
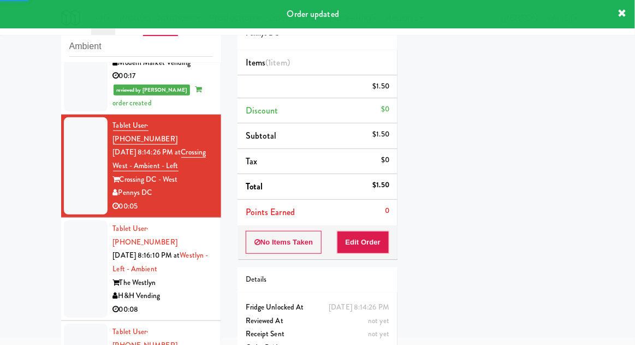
click at [70, 226] on div at bounding box center [86, 269] width 44 height 97
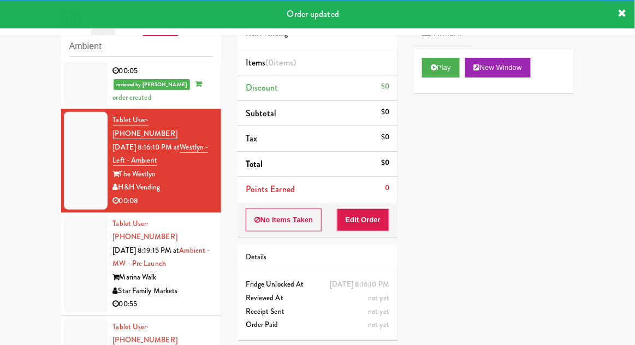
scroll to position [486, 0]
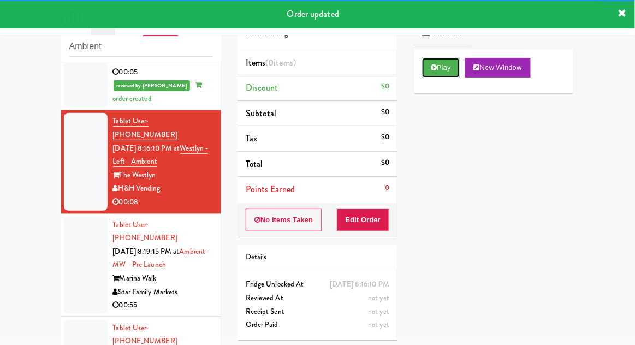
click at [450, 69] on button "Play" at bounding box center [441, 68] width 38 height 20
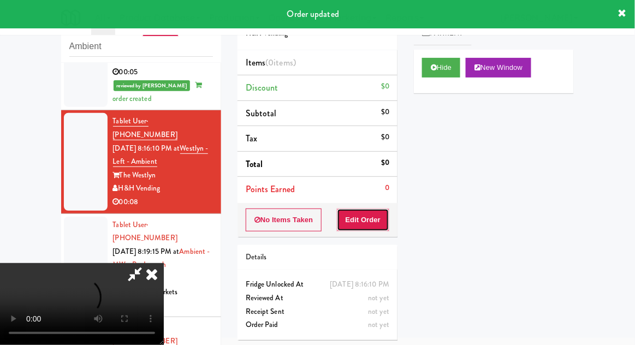
click at [387, 214] on button "Edit Order" at bounding box center [363, 220] width 53 height 23
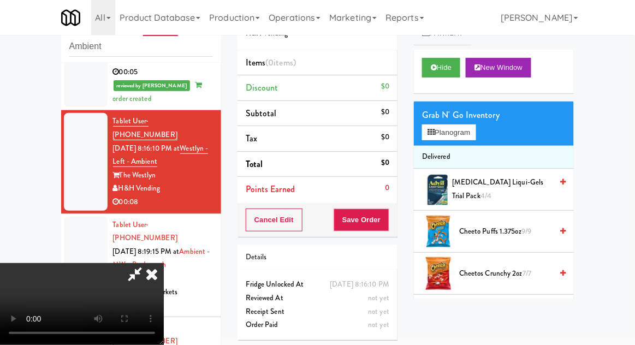
click at [470, 146] on li "Delivered" at bounding box center [494, 157] width 160 height 23
click at [473, 137] on button "Planogram" at bounding box center [449, 132] width 54 height 16
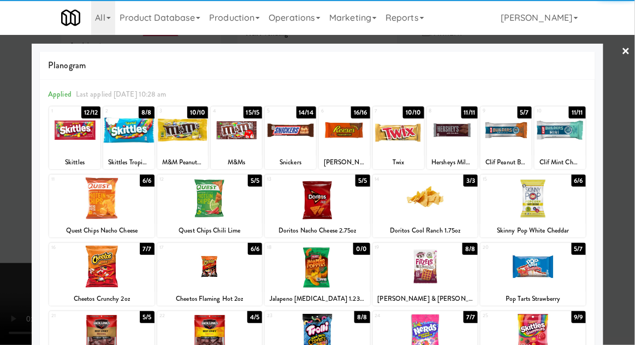
click at [183, 141] on div at bounding box center [182, 130] width 51 height 42
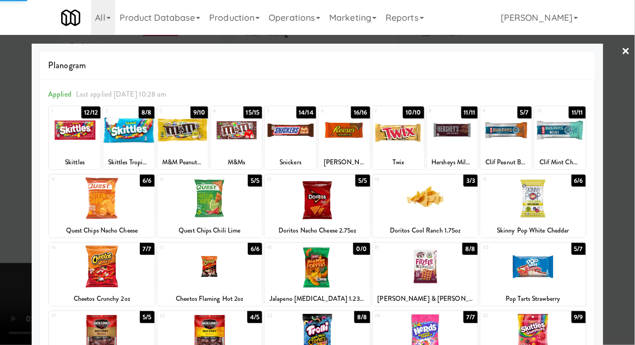
click at [629, 232] on div at bounding box center [317, 172] width 635 height 345
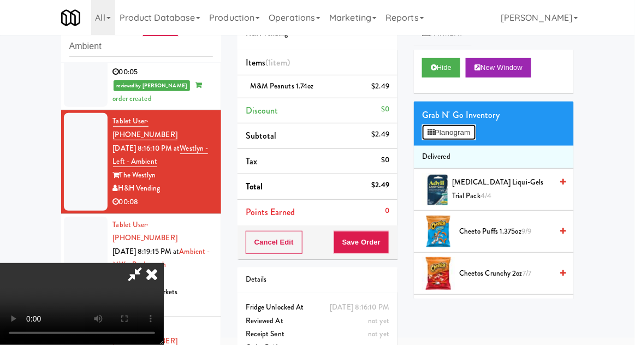
click at [462, 139] on button "Planogram" at bounding box center [449, 132] width 54 height 16
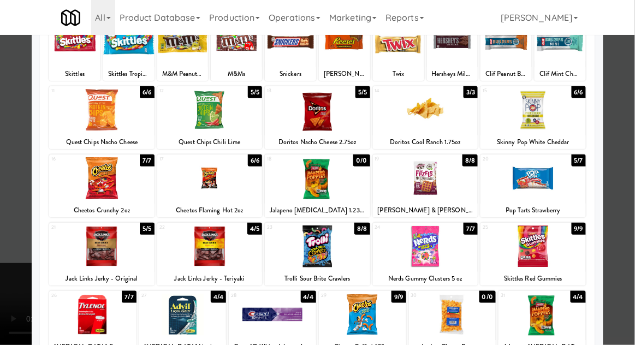
scroll to position [93, 0]
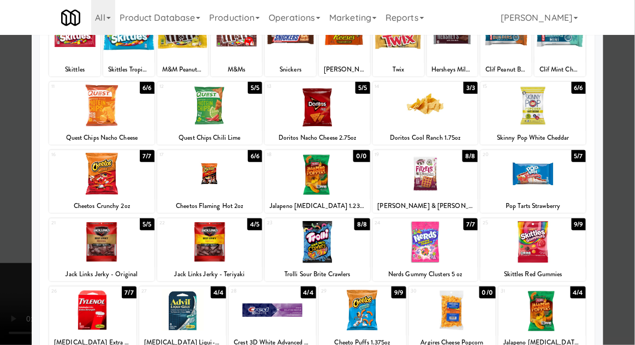
click at [628, 260] on div at bounding box center [317, 172] width 635 height 345
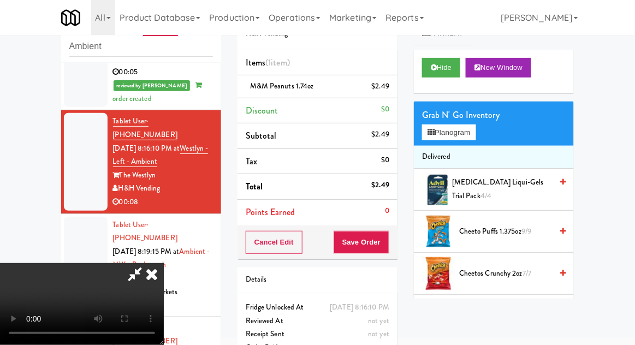
click at [459, 112] on div "Grab N' Go Inventory" at bounding box center [494, 115] width 144 height 16
click at [488, 141] on div "Grab N' Go Inventory Planogram" at bounding box center [494, 124] width 160 height 44
click at [474, 138] on button "Planogram" at bounding box center [449, 132] width 54 height 16
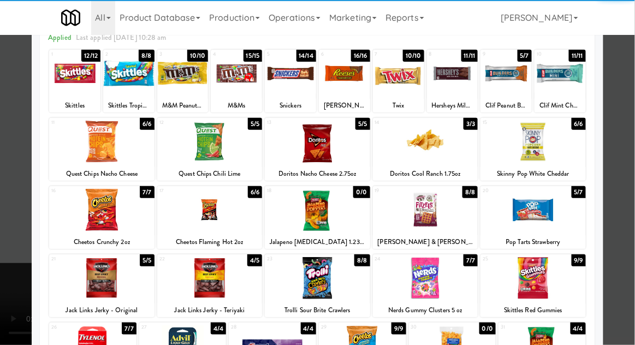
scroll to position [138, 0]
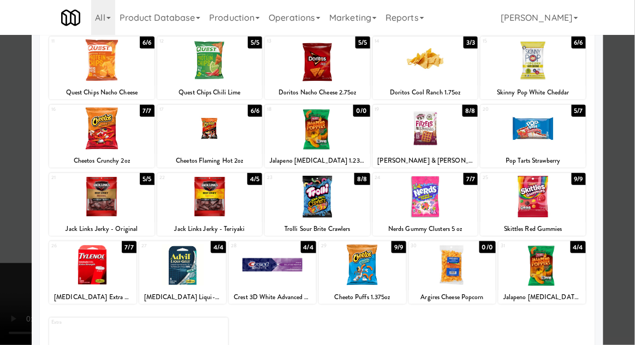
click at [464, 201] on div at bounding box center [425, 197] width 105 height 42
click at [627, 227] on div at bounding box center [317, 172] width 635 height 345
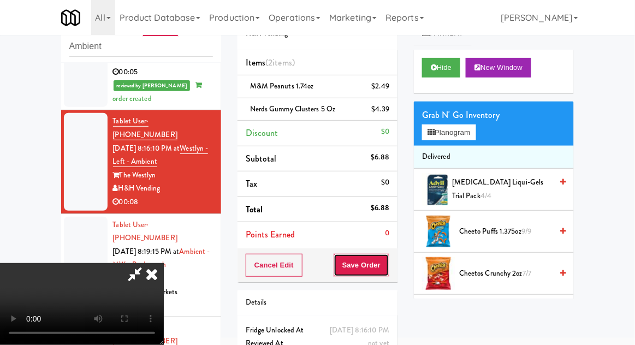
click at [388, 263] on button "Save Order" at bounding box center [362, 265] width 56 height 23
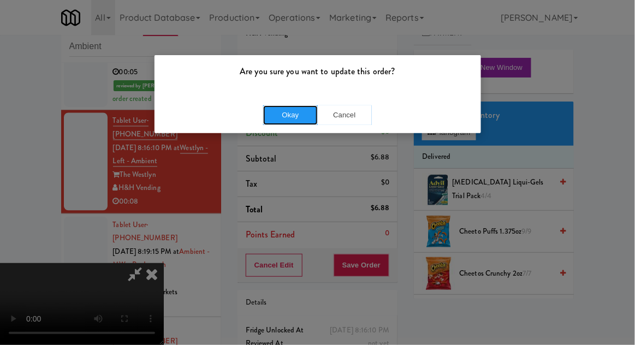
click at [270, 113] on button "Okay" at bounding box center [290, 115] width 55 height 20
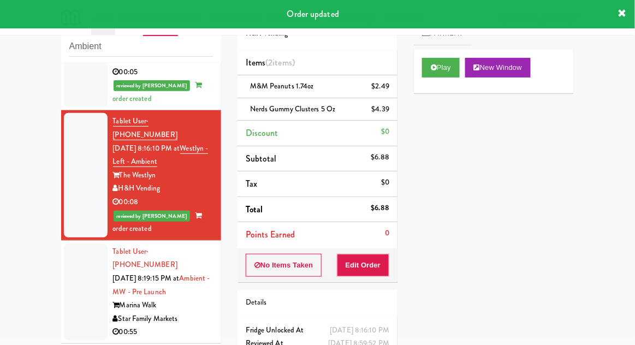
click at [81, 249] on div at bounding box center [86, 292] width 44 height 97
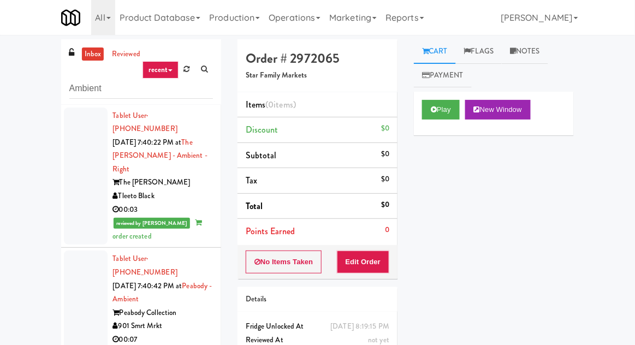
click at [94, 54] on link "inbox" at bounding box center [93, 55] width 22 height 14
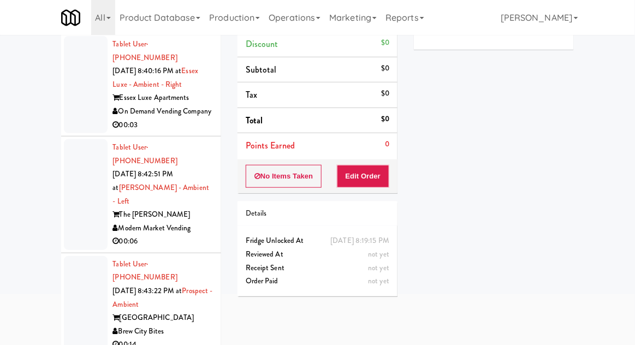
scroll to position [92, 0]
